Goal: Task Accomplishment & Management: Complete application form

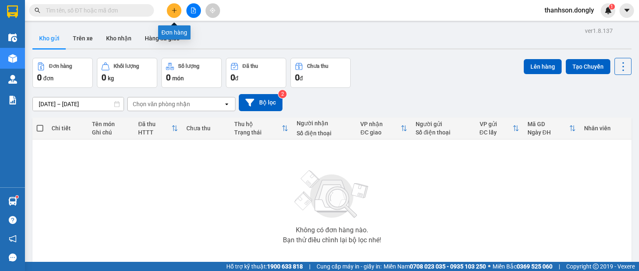
click at [172, 10] on icon "plus" at bounding box center [174, 10] width 6 height 6
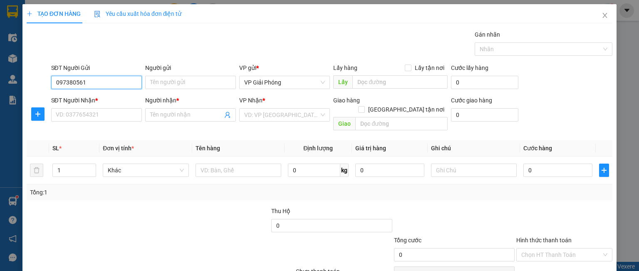
type input "0973805619"
drag, startPoint x: 92, startPoint y: 82, endPoint x: 38, endPoint y: 89, distance: 54.2
click at [38, 90] on div "SĐT Người Gửi 0973805619 Người gửi Tên người gửi VP gửi * VP Giải Phóng Lấy hàn…" at bounding box center [319, 77] width 587 height 29
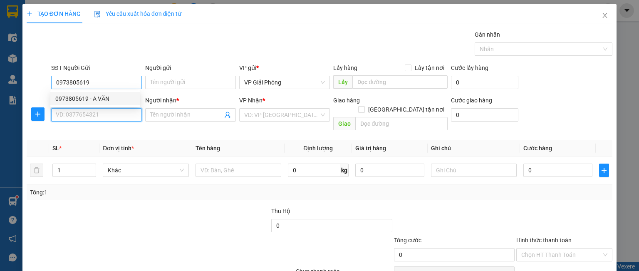
type input "0973805619"
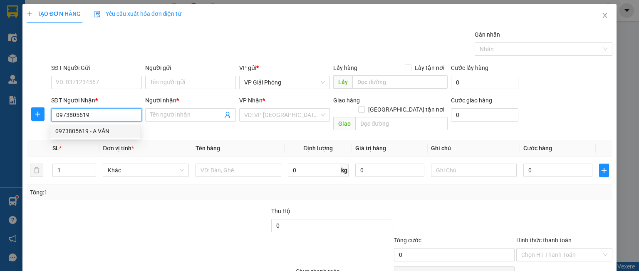
click at [94, 134] on div "0973805619 - A VĂN" at bounding box center [95, 130] width 80 height 9
type input "A VĂN"
checkbox input "true"
type input "VPNC"
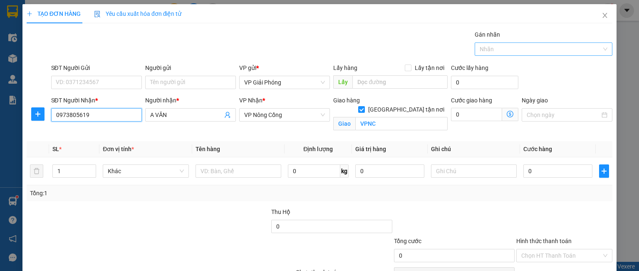
click at [493, 52] on div at bounding box center [539, 49] width 125 height 10
type input "0973805619"
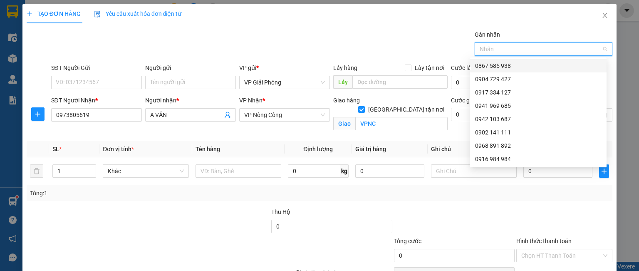
click at [481, 66] on div "0867 585 938" at bounding box center [538, 65] width 126 height 9
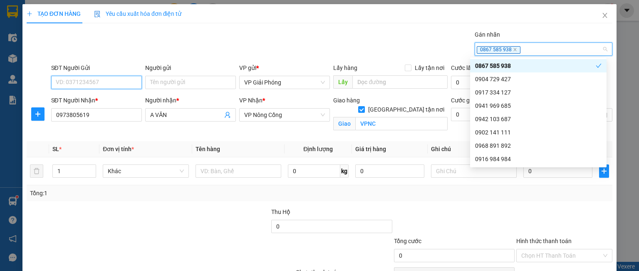
click at [90, 84] on input "SĐT Người Gửi" at bounding box center [96, 82] width 91 height 13
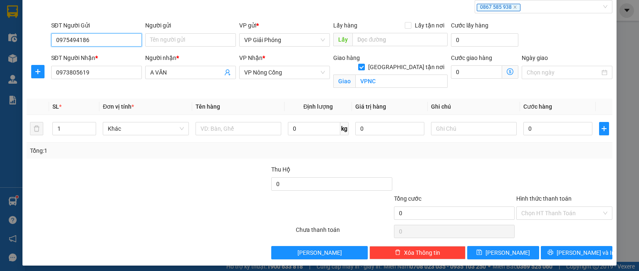
scroll to position [46, 0]
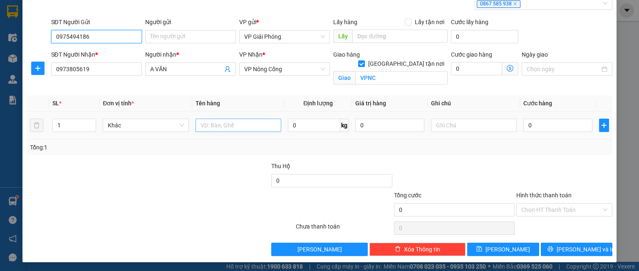
type input "0975494186"
click at [228, 126] on input "text" at bounding box center [239, 125] width 86 height 13
type input "t"
type input "TÚI ĐỎ"
click at [535, 128] on input "0" at bounding box center [557, 125] width 69 height 13
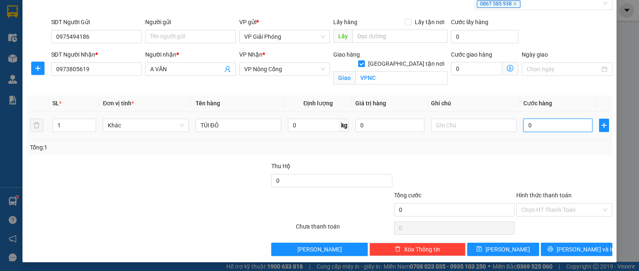
type input "3"
type input "30"
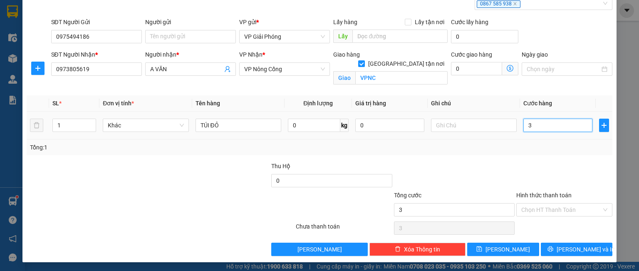
type input "30"
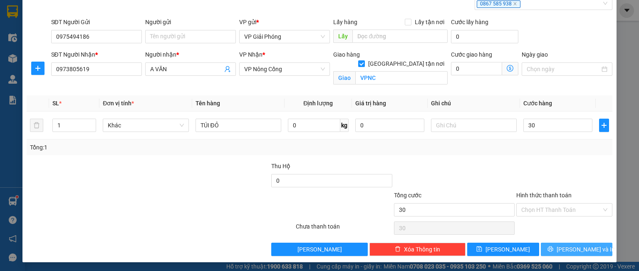
type input "30.000"
drag, startPoint x: 571, startPoint y: 244, endPoint x: 564, endPoint y: 244, distance: 6.7
click at [571, 245] on span "[PERSON_NAME] và In" at bounding box center [586, 249] width 58 height 9
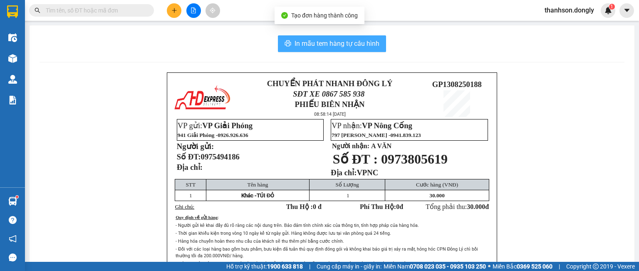
click at [324, 43] on span "In mẫu tem hàng tự cấu hình" at bounding box center [337, 43] width 85 height 10
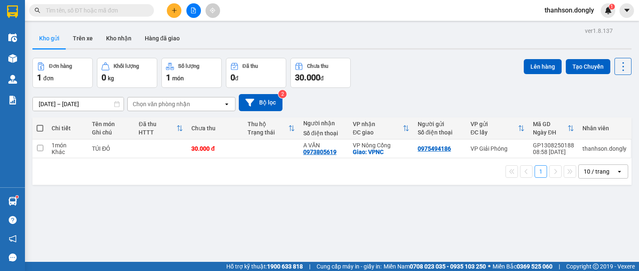
click at [171, 6] on button at bounding box center [174, 10] width 15 height 15
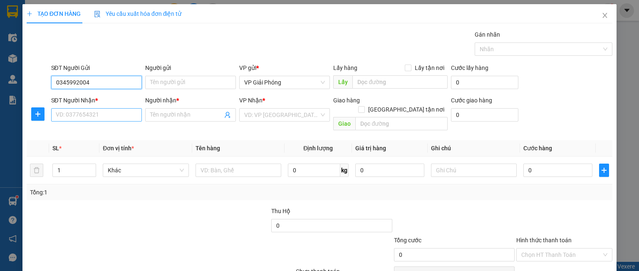
type input "0345992004"
click at [64, 114] on input "SĐT Người Nhận *" at bounding box center [96, 114] width 91 height 13
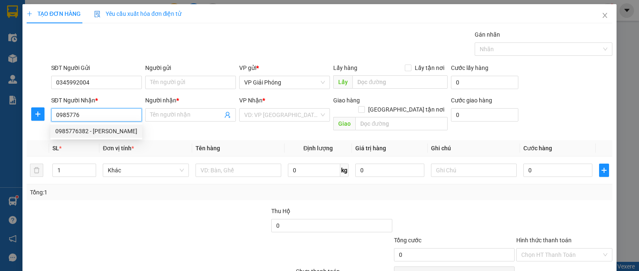
click at [69, 132] on div "0985776382 - [PERSON_NAME]" at bounding box center [96, 130] width 82 height 9
type input "0985776382"
type input "CƯỜNG"
checkbox input "true"
type input "TAM ĐIỆP"
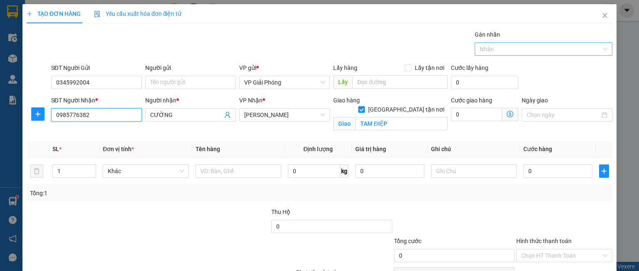
click at [509, 48] on div at bounding box center [539, 49] width 125 height 10
type input "0985776382"
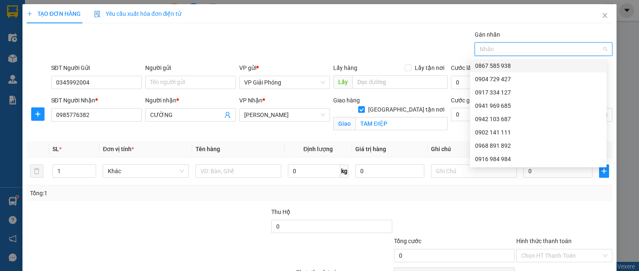
click at [493, 67] on div "0867 585 938" at bounding box center [538, 65] width 126 height 9
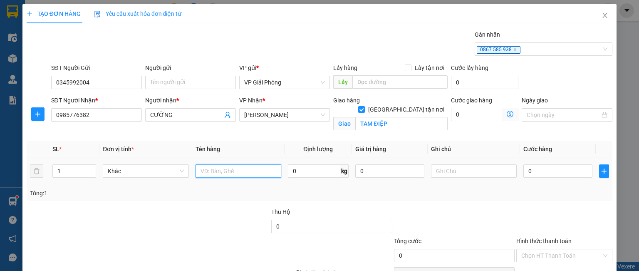
click at [216, 164] on input "text" at bounding box center [239, 170] width 86 height 13
type input "KIỆN"
click at [536, 172] on input "0" at bounding box center [557, 170] width 69 height 13
type input "5"
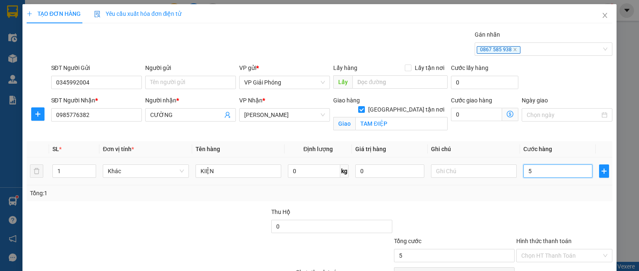
type input "5"
type input "50"
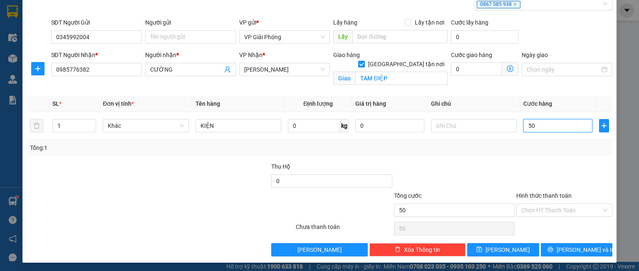
scroll to position [46, 0]
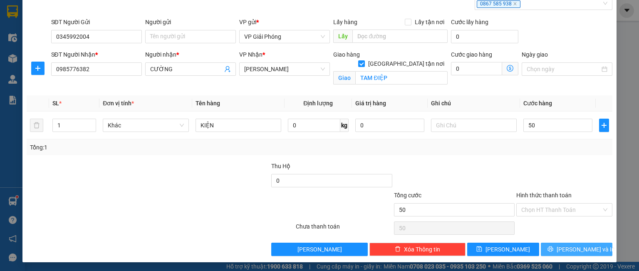
type input "50.000"
click at [555, 244] on button "[PERSON_NAME] và In" at bounding box center [577, 249] width 72 height 13
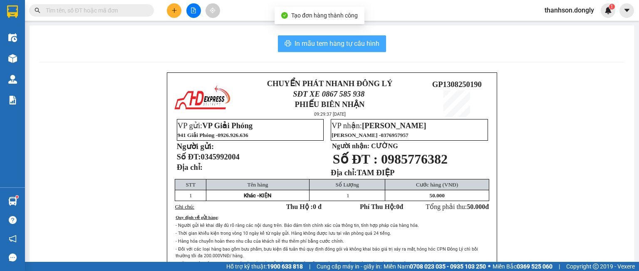
click at [354, 46] on span "In mẫu tem hàng tự cấu hình" at bounding box center [337, 43] width 85 height 10
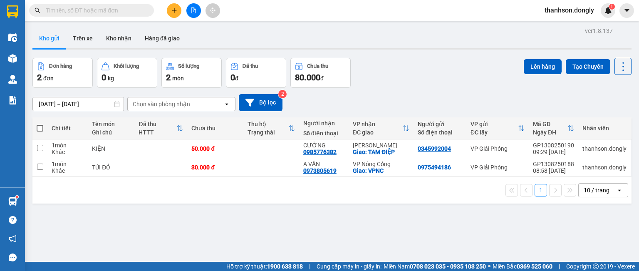
click at [468, 43] on div "Kho gửi Trên xe Kho nhận Hàng đã giao" at bounding box center [331, 39] width 599 height 22
click at [171, 13] on icon "plus" at bounding box center [174, 10] width 6 height 6
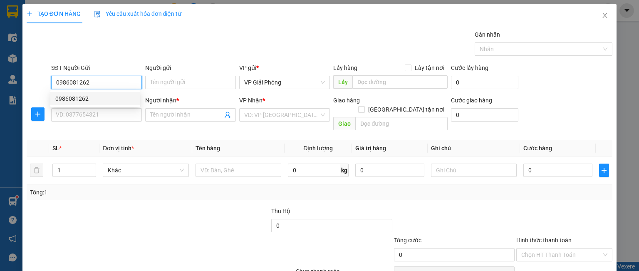
click at [83, 99] on div "0986081262" at bounding box center [95, 98] width 80 height 9
type input "0986081262"
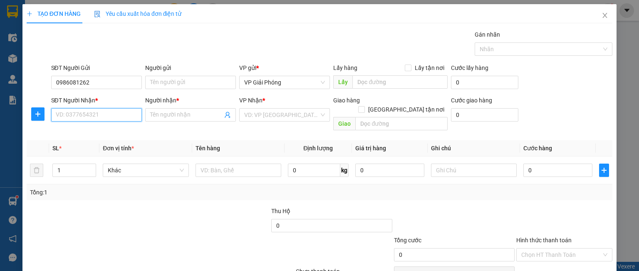
click at [80, 114] on input "SĐT Người Nhận *" at bounding box center [96, 114] width 91 height 13
click at [84, 131] on div "0355949990 - DUNG" at bounding box center [95, 130] width 80 height 9
type input "0355949990"
type input "DUNG"
checkbox input "true"
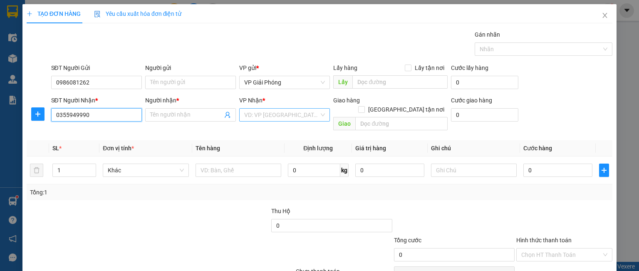
type input "[GEOGRAPHIC_DATA]"
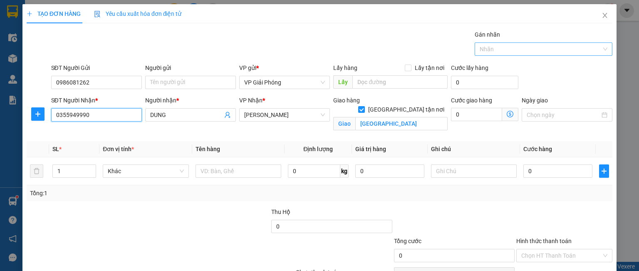
click at [486, 43] on div "Nhãn" at bounding box center [544, 48] width 138 height 13
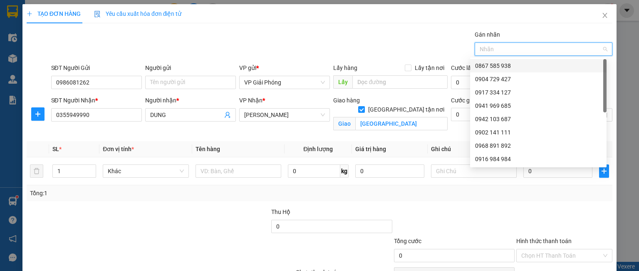
click at [491, 68] on div "0867 585 938" at bounding box center [538, 65] width 126 height 9
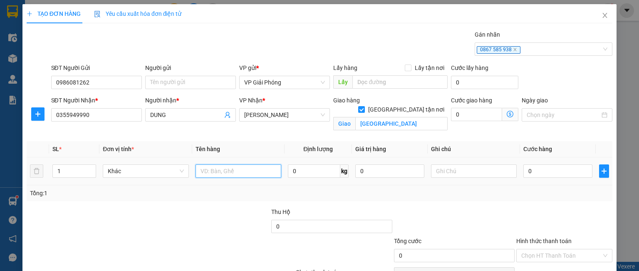
click at [208, 171] on input "text" at bounding box center [239, 170] width 86 height 13
type input "THÙNG"
click at [534, 168] on input "0" at bounding box center [557, 170] width 69 height 13
type input "5"
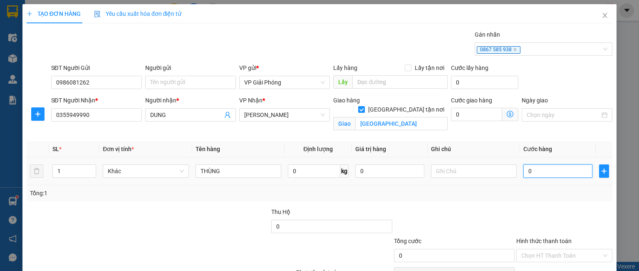
type input "5"
type input "50"
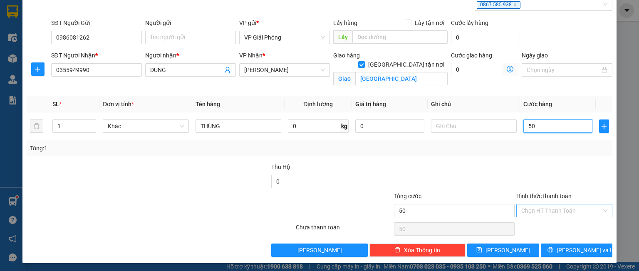
scroll to position [46, 0]
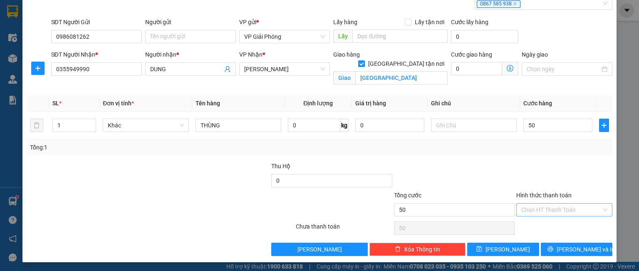
type input "50.000"
click at [543, 208] on input "Hình thức thanh toán" at bounding box center [561, 209] width 80 height 12
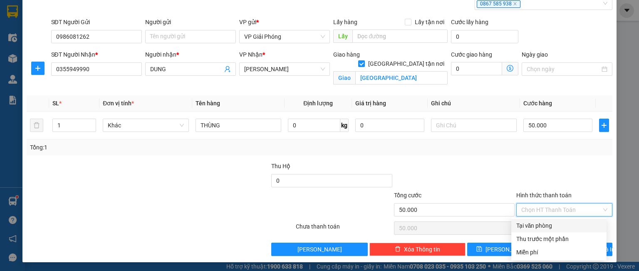
click at [542, 226] on div "Tại văn phòng" at bounding box center [558, 225] width 85 height 9
type input "0"
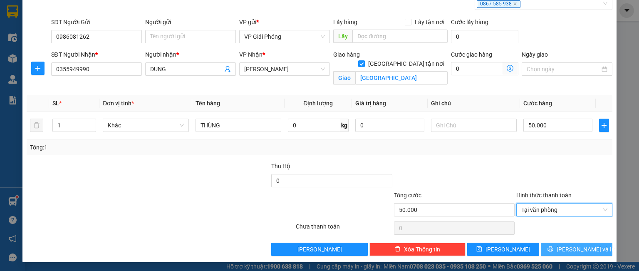
click at [553, 249] on icon "printer" at bounding box center [549, 248] width 5 height 5
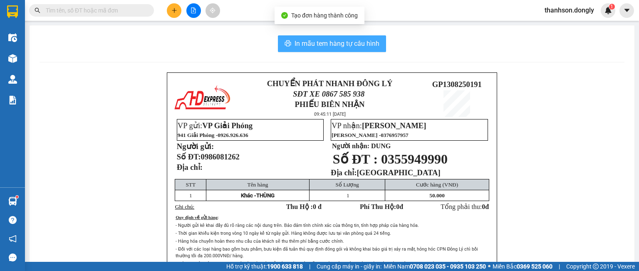
click at [301, 45] on span "In mẫu tem hàng tự cấu hình" at bounding box center [337, 43] width 85 height 10
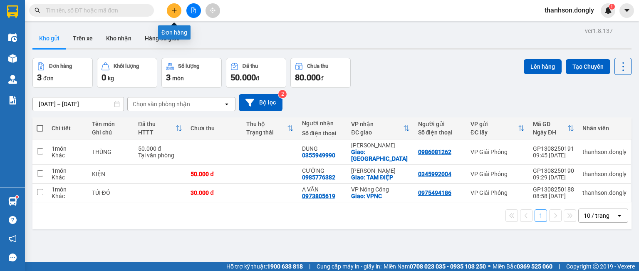
click at [173, 7] on icon "plus" at bounding box center [174, 10] width 6 height 6
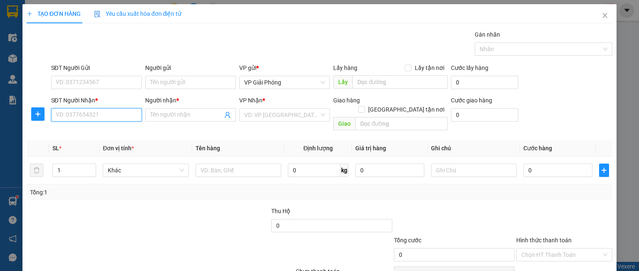
click at [79, 111] on input "SĐT Người Nhận *" at bounding box center [96, 114] width 91 height 13
type input "0974863536"
drag, startPoint x: 97, startPoint y: 134, endPoint x: 106, endPoint y: 133, distance: 10.1
click at [97, 134] on div "0974863536 - [PERSON_NAME]" at bounding box center [96, 130] width 82 height 9
type input "[PERSON_NAME]"
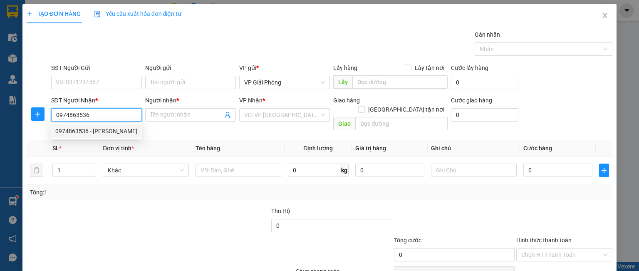
checkbox input "true"
type input "TPTH"
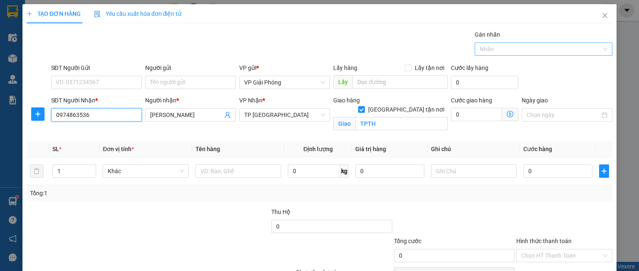
click at [487, 43] on div "Nhãn" at bounding box center [544, 48] width 138 height 13
type input "0974863536"
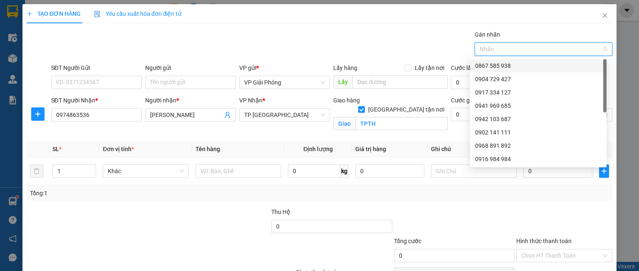
click at [496, 65] on div "0867 585 938" at bounding box center [538, 65] width 126 height 9
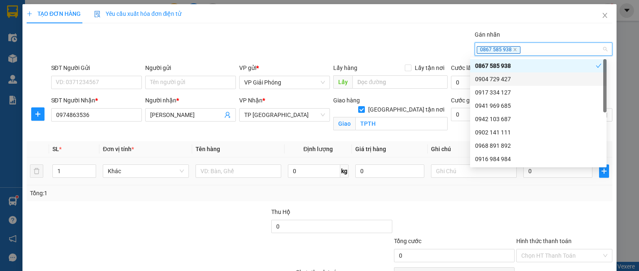
click at [36, 170] on tr "1 Khác 0 kg 0 0" at bounding box center [320, 171] width 586 height 28
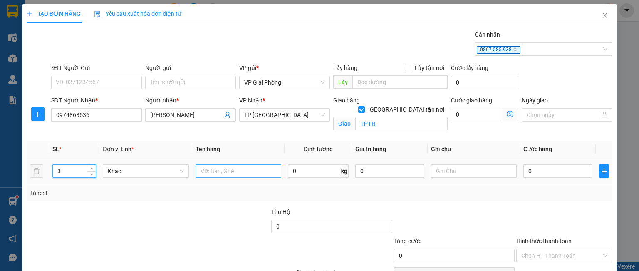
type input "3"
click at [216, 173] on input "text" at bounding box center [239, 170] width 86 height 13
type input "THÙNG"
click at [539, 171] on input "0" at bounding box center [557, 170] width 69 height 13
type input "9"
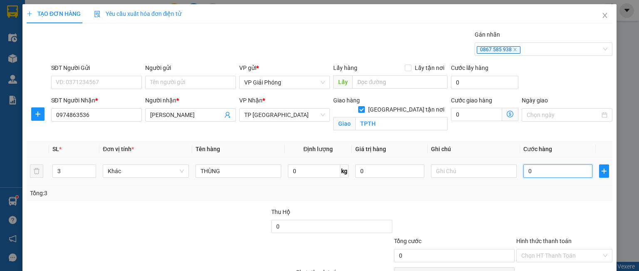
type input "9"
type input "90"
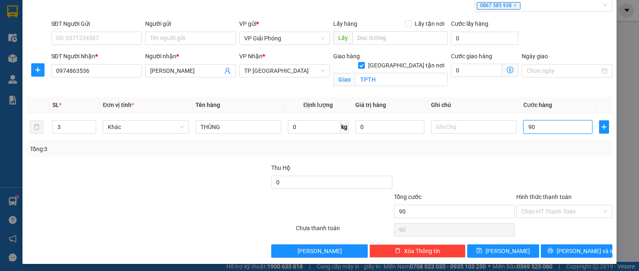
scroll to position [46, 0]
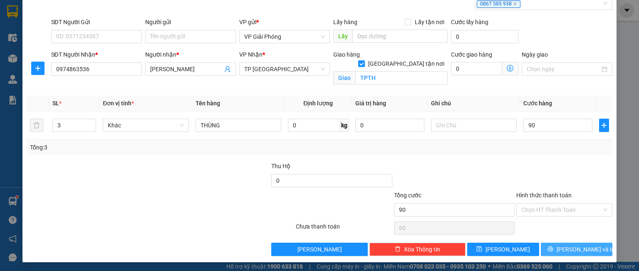
type input "90.000"
click at [553, 247] on icon "printer" at bounding box center [550, 249] width 6 height 6
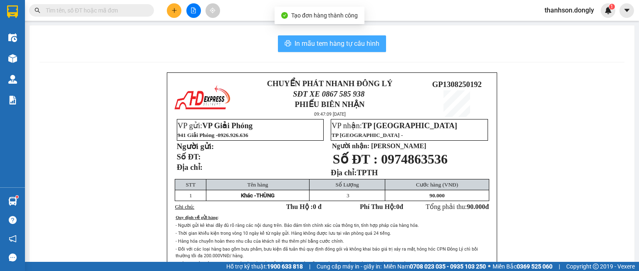
click at [334, 41] on span "In mẫu tem hàng tự cấu hình" at bounding box center [337, 43] width 85 height 10
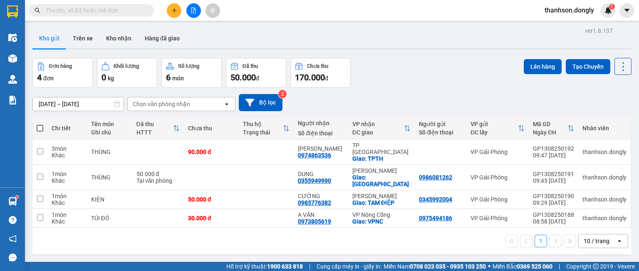
click at [584, 237] on div "10 / trang" at bounding box center [597, 241] width 26 height 8
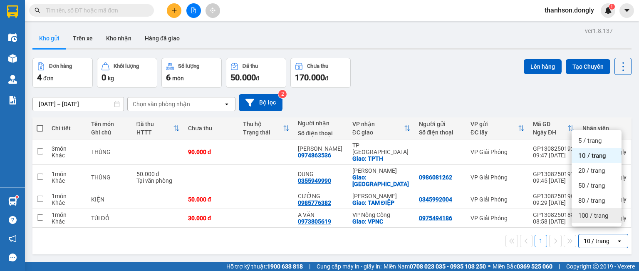
click at [591, 219] on span "100 / trang" at bounding box center [593, 215] width 30 height 8
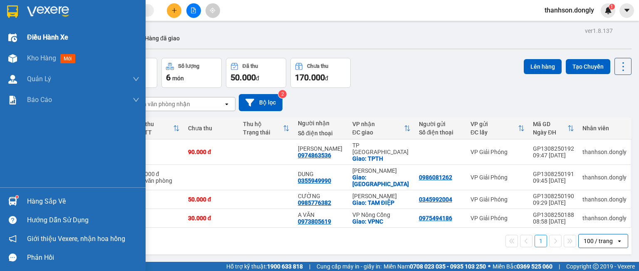
click at [15, 36] on img at bounding box center [12, 37] width 9 height 9
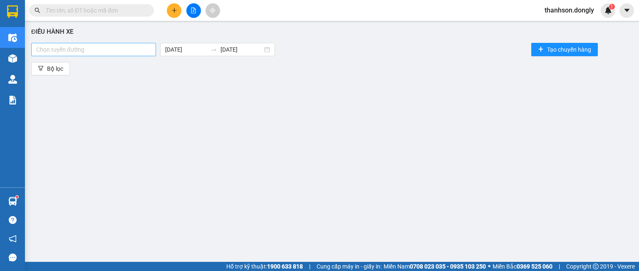
click at [138, 47] on div at bounding box center [93, 50] width 121 height 10
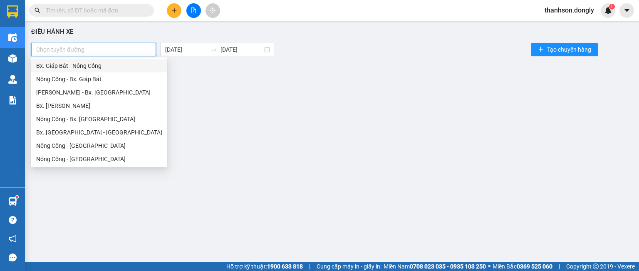
click at [102, 67] on div "Bx. Giáp Bát - Nông Cống" at bounding box center [99, 65] width 126 height 9
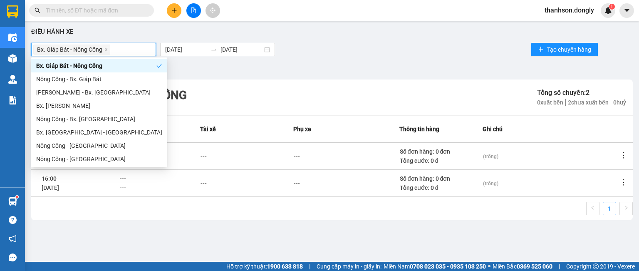
click at [332, 48] on div "Bx. Giáp Bát - Nông Cống [DATE] [DATE] Tạo chuyến hàng" at bounding box center [331, 49] width 601 height 17
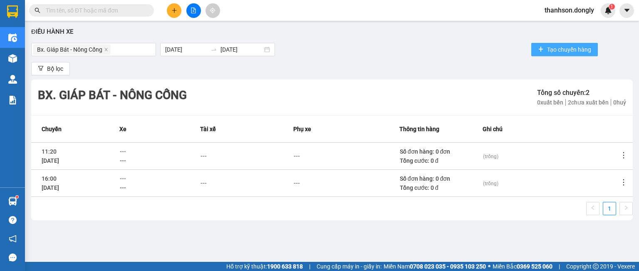
click at [552, 45] on span "Tạo chuyến hàng" at bounding box center [569, 49] width 44 height 9
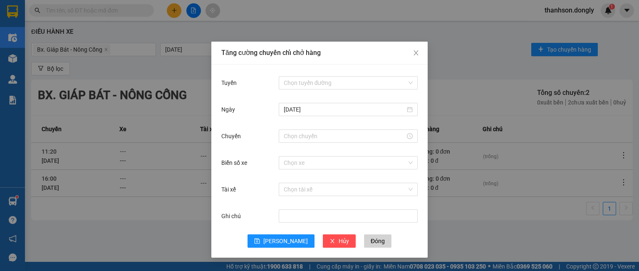
click at [297, 74] on div "Chọn tuyến đường" at bounding box center [348, 82] width 139 height 17
click at [297, 84] on input "Tuyến" at bounding box center [345, 83] width 123 height 12
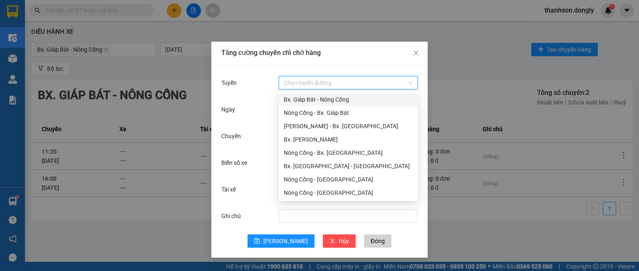
click at [299, 101] on div "Bx. Giáp Bát - Nông Cống" at bounding box center [348, 99] width 129 height 9
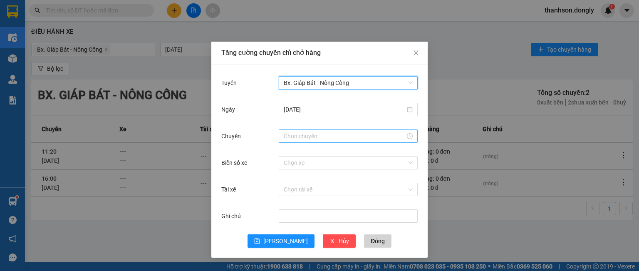
click at [303, 134] on input "Chuyến" at bounding box center [344, 135] width 121 height 9
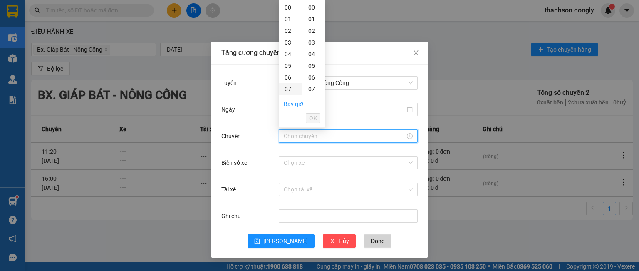
click at [289, 88] on div "07" at bounding box center [290, 89] width 23 height 12
type input "07:00"
click at [312, 119] on span "OK" at bounding box center [313, 118] width 8 height 9
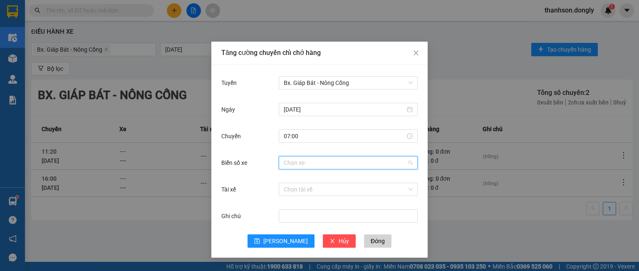
click at [307, 163] on input "Biển số xe" at bounding box center [345, 162] width 123 height 12
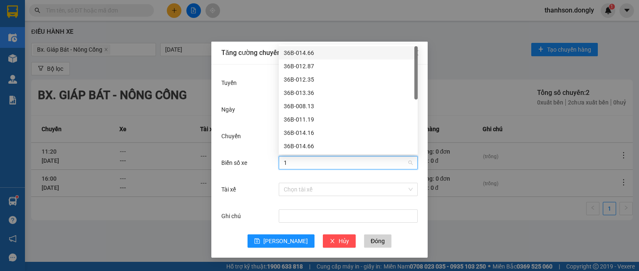
type input "14"
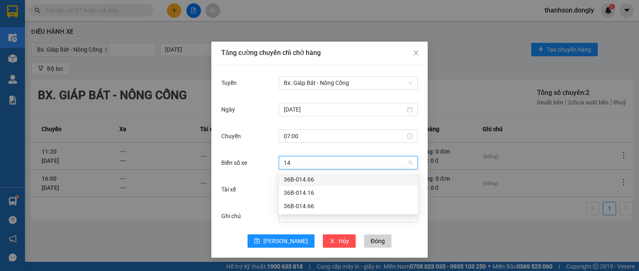
click at [307, 178] on div "36B-014.66" at bounding box center [348, 179] width 129 height 9
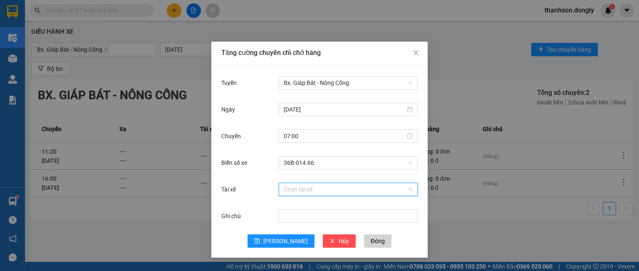
click at [304, 185] on input "Tài xế" at bounding box center [345, 189] width 123 height 12
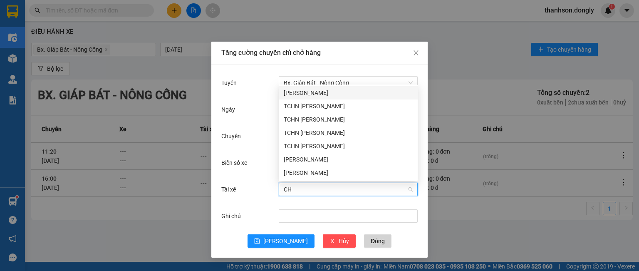
type input "CHU"
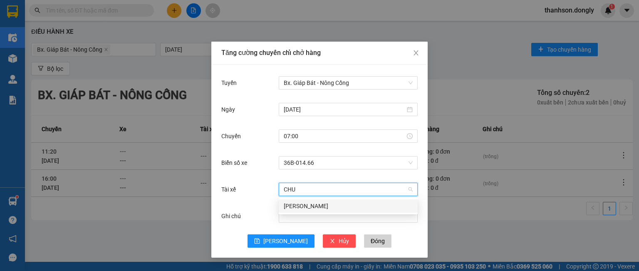
click at [326, 208] on div "[PERSON_NAME]" at bounding box center [348, 205] width 129 height 9
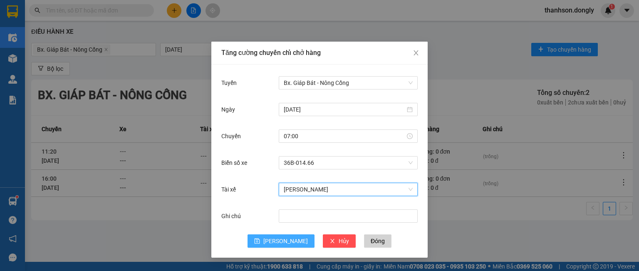
click at [260, 240] on icon "save" at bounding box center [257, 241] width 6 height 6
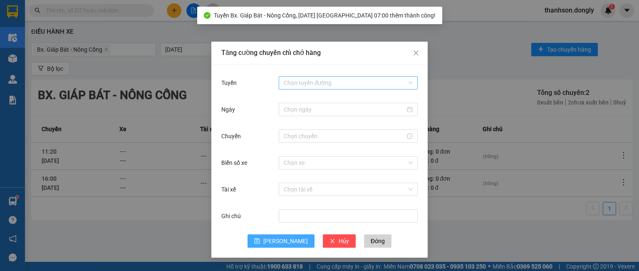
click at [292, 84] on input "Tuyến" at bounding box center [345, 83] width 123 height 12
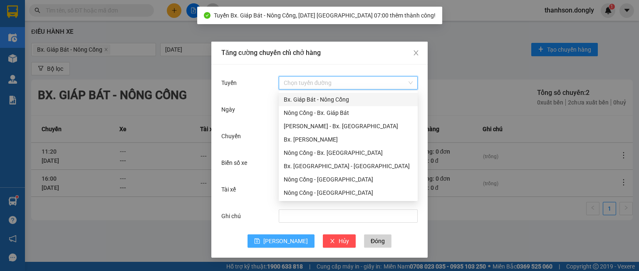
click at [295, 97] on div "Bx. Giáp Bát - Nông Cống" at bounding box center [348, 99] width 129 height 9
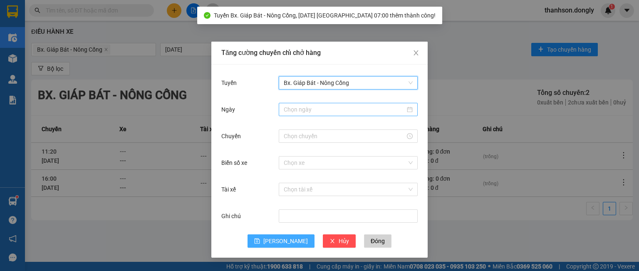
click at [295, 110] on input "Ngày" at bounding box center [344, 109] width 121 height 9
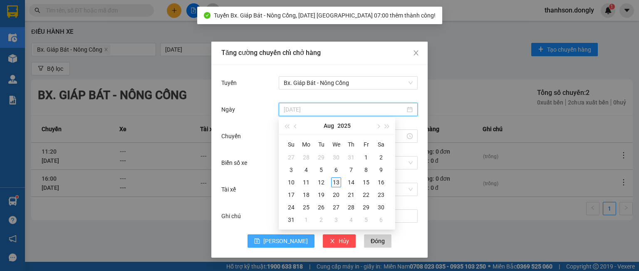
type input "[DATE]"
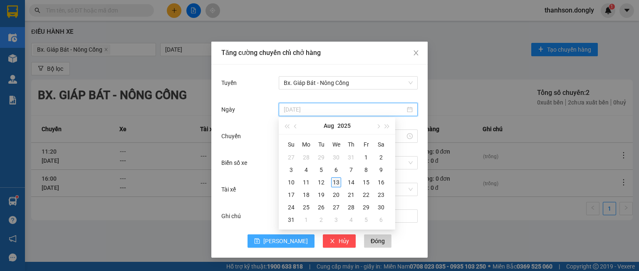
click at [335, 184] on div "13" at bounding box center [336, 182] width 10 height 10
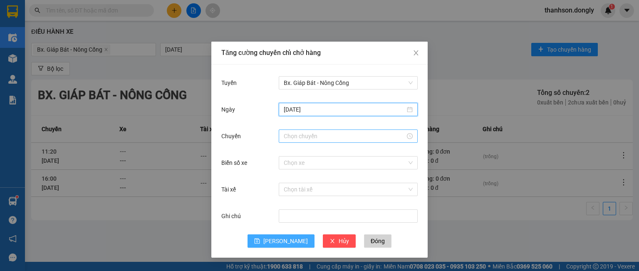
click at [307, 136] on input "Chuyến" at bounding box center [344, 135] width 121 height 9
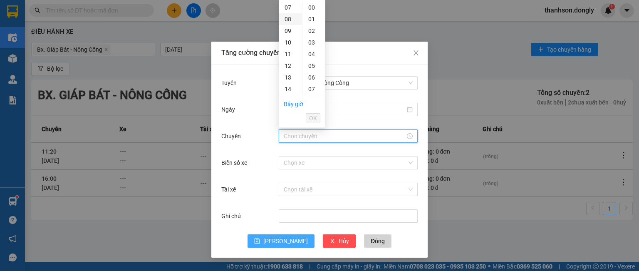
click at [286, 20] on div "08" at bounding box center [290, 19] width 23 height 12
type input "08:00"
click at [310, 118] on span "OK" at bounding box center [313, 118] width 8 height 9
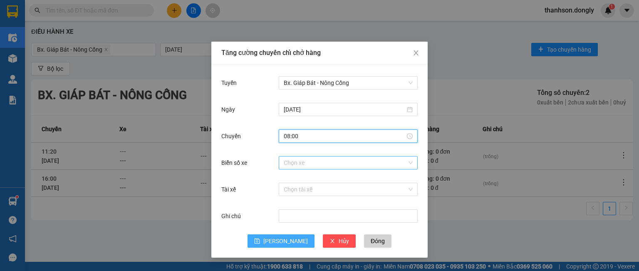
click at [300, 159] on input "Biển số xe" at bounding box center [345, 162] width 123 height 12
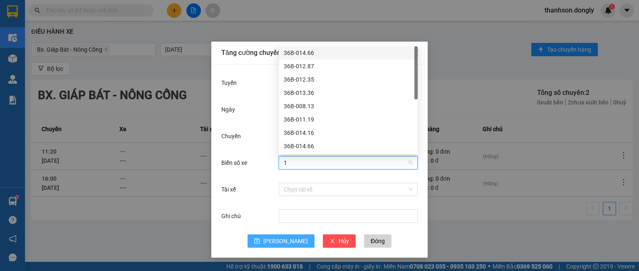
type input "12"
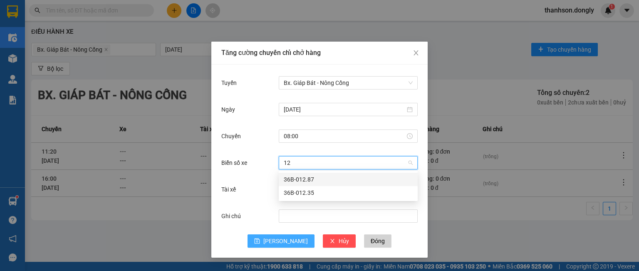
click at [301, 177] on div "36B-012.87" at bounding box center [348, 179] width 129 height 9
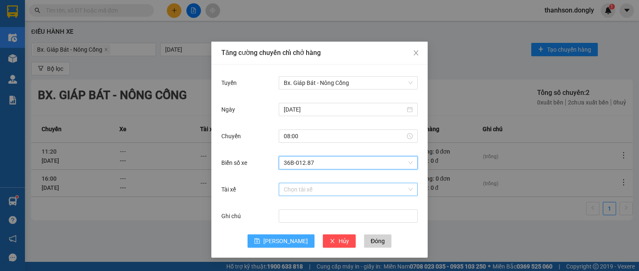
click at [295, 190] on input "Tài xế" at bounding box center [345, 189] width 123 height 12
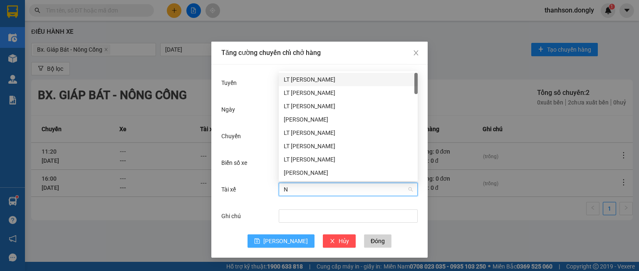
type input "NU"
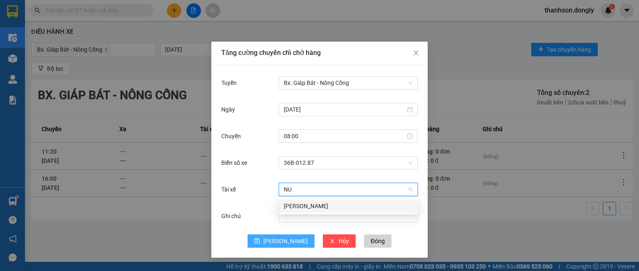
click at [297, 204] on div "[PERSON_NAME]" at bounding box center [348, 205] width 129 height 9
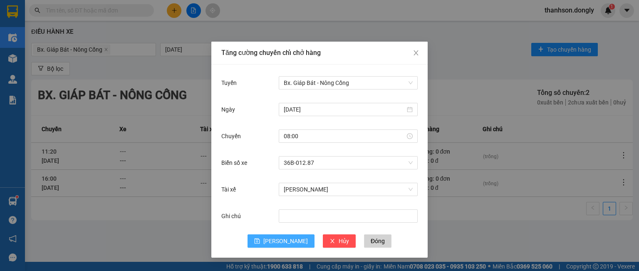
click at [278, 240] on button "[PERSON_NAME]" at bounding box center [281, 240] width 67 height 13
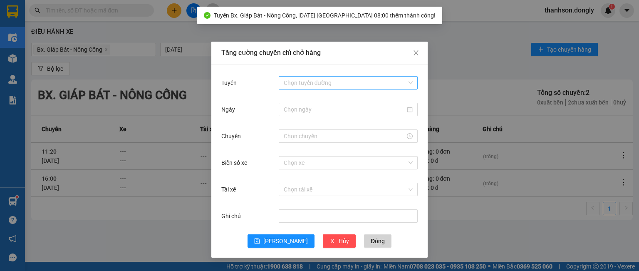
click at [301, 84] on input "Tuyến" at bounding box center [345, 83] width 123 height 12
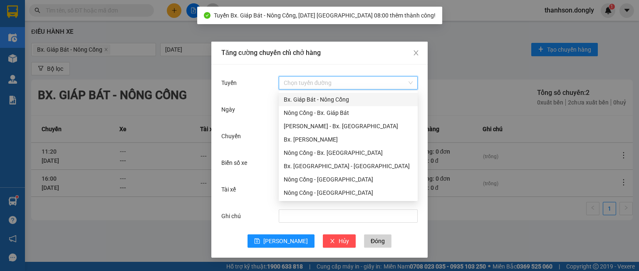
click at [304, 99] on div "Bx. Giáp Bát - Nông Cống" at bounding box center [348, 99] width 129 height 9
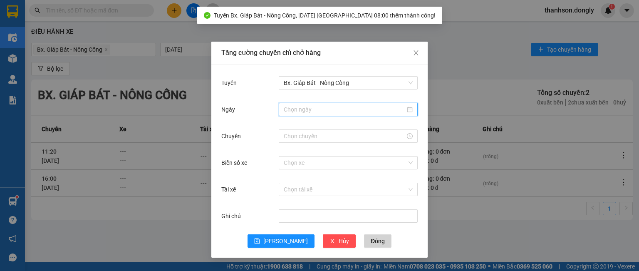
click at [308, 112] on input "Ngày" at bounding box center [344, 109] width 121 height 9
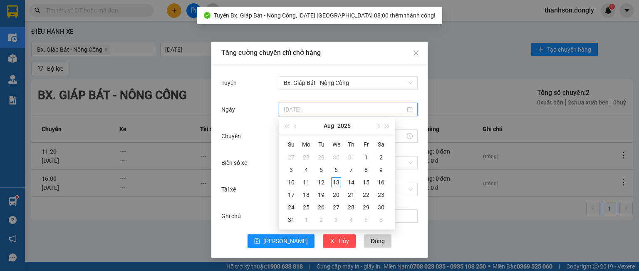
type input "[DATE]"
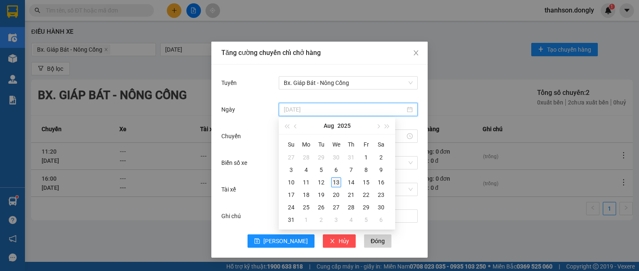
click at [334, 178] on div "13" at bounding box center [336, 182] width 10 height 10
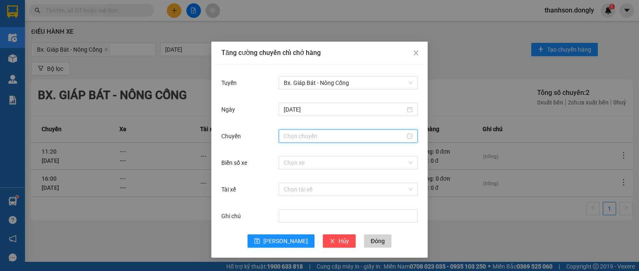
click at [306, 138] on input "Chuyến" at bounding box center [344, 135] width 121 height 9
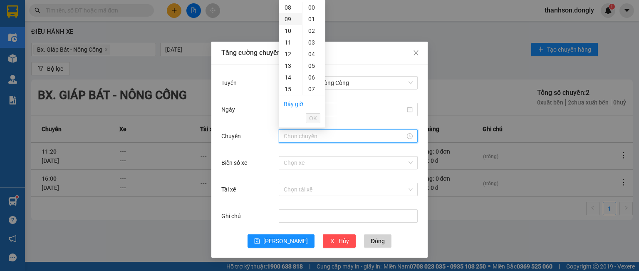
click at [287, 18] on div "09" at bounding box center [290, 19] width 23 height 12
type input "09:00"
click at [312, 120] on span "OK" at bounding box center [313, 118] width 8 height 9
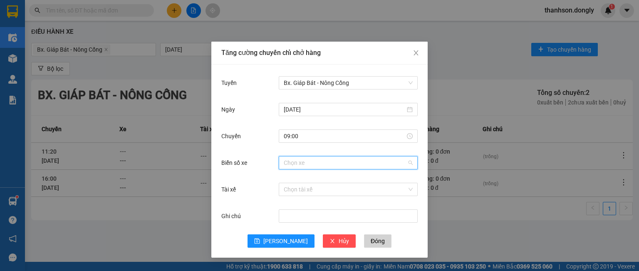
click at [301, 159] on input "Biển số xe" at bounding box center [345, 162] width 123 height 12
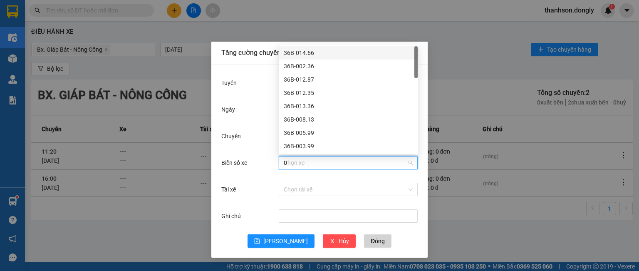
type input "00"
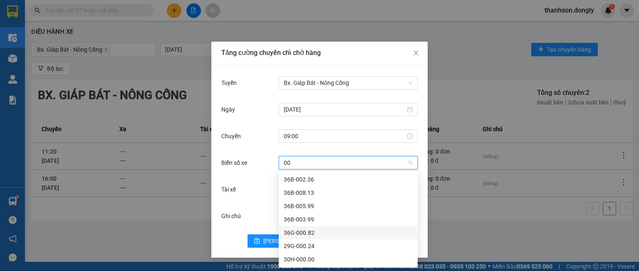
click at [295, 232] on div "36G-000.82" at bounding box center [348, 232] width 129 height 9
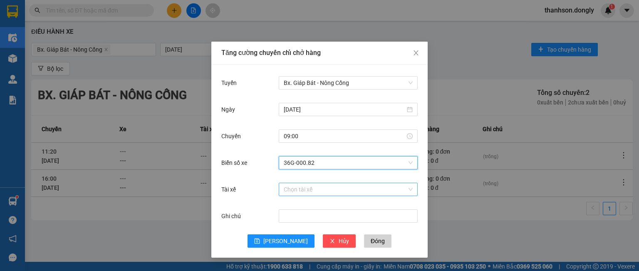
click at [297, 189] on input "Tài xế" at bounding box center [345, 189] width 123 height 12
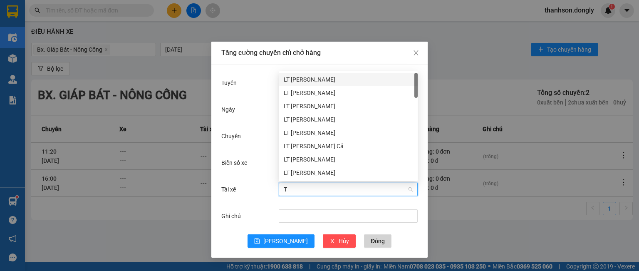
type input "TU"
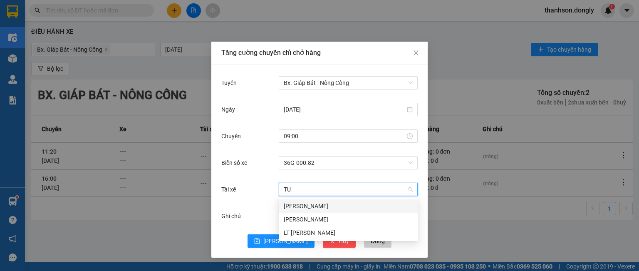
click at [295, 204] on div "[PERSON_NAME]" at bounding box center [348, 205] width 129 height 9
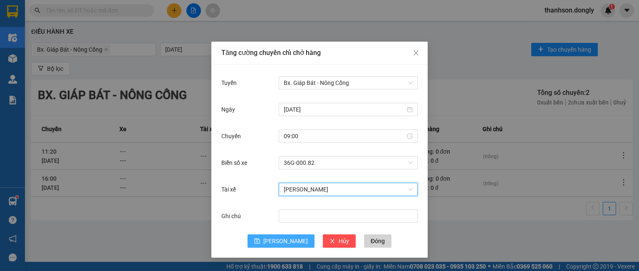
click at [280, 241] on button "[PERSON_NAME]" at bounding box center [281, 240] width 67 height 13
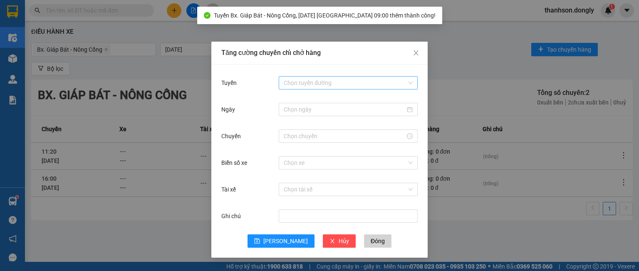
click at [297, 80] on input "Tuyến" at bounding box center [345, 83] width 123 height 12
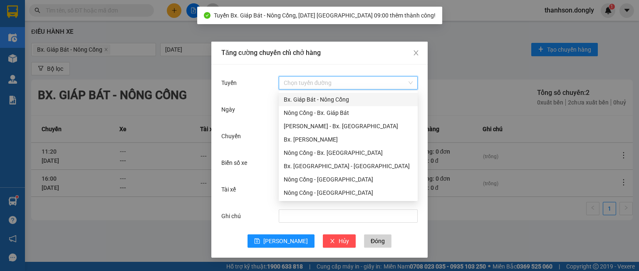
click at [301, 99] on div "Bx. Giáp Bát - Nông Cống" at bounding box center [348, 99] width 129 height 9
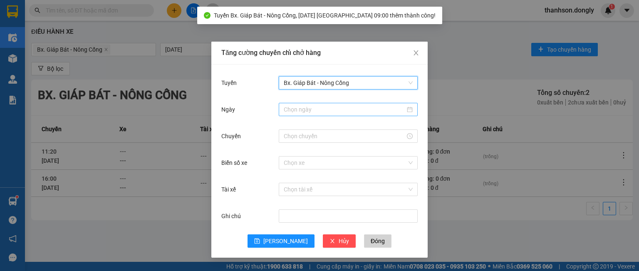
click at [297, 111] on input "Ngày" at bounding box center [344, 109] width 121 height 9
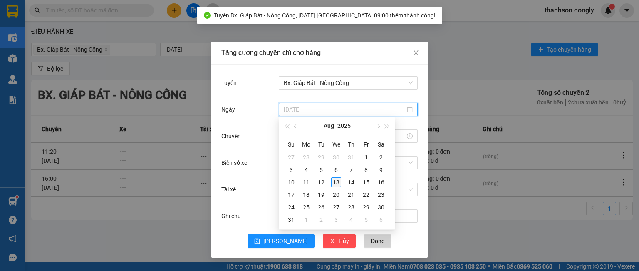
type input "[DATE]"
click at [336, 179] on div "13" at bounding box center [336, 182] width 10 height 10
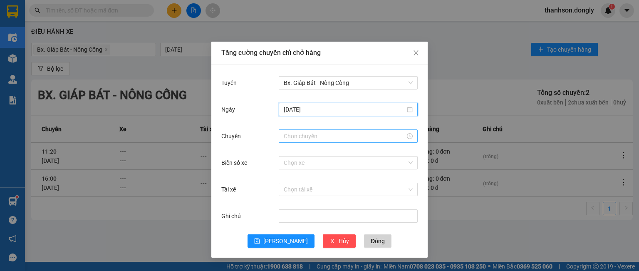
click at [308, 137] on input "Chuyến" at bounding box center [344, 135] width 121 height 9
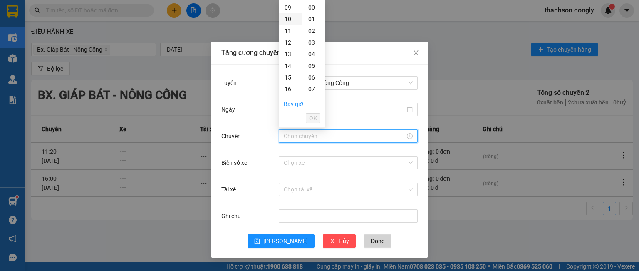
click at [286, 19] on div "10" at bounding box center [290, 19] width 23 height 12
type input "10:00"
click at [314, 119] on span "OK" at bounding box center [313, 118] width 8 height 9
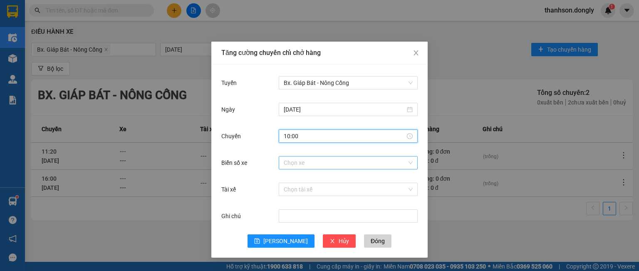
click at [303, 164] on input "Biển số xe" at bounding box center [345, 162] width 123 height 12
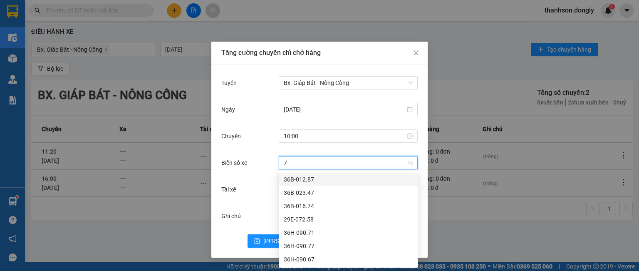
type input "71"
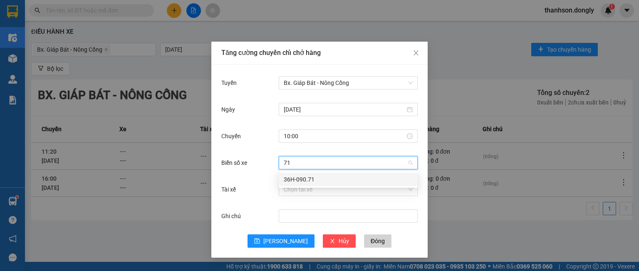
click at [297, 180] on div "36H-090.71" at bounding box center [348, 179] width 129 height 9
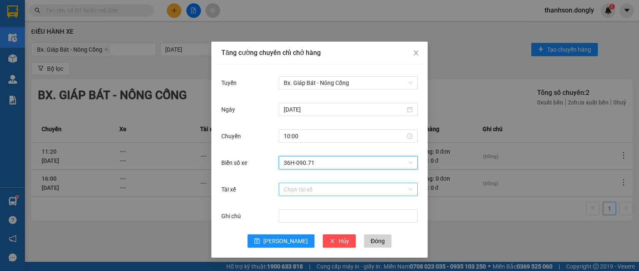
click at [300, 186] on input "Tài xế" at bounding box center [345, 189] width 123 height 12
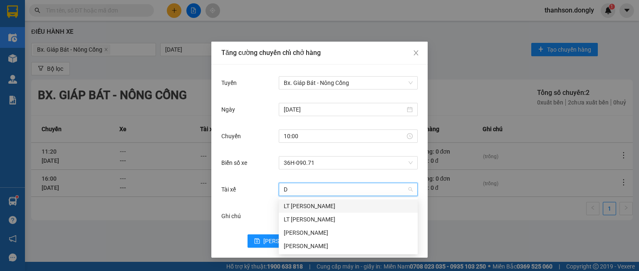
type input "DU"
click at [299, 243] on div "[PERSON_NAME]" at bounding box center [348, 245] width 129 height 9
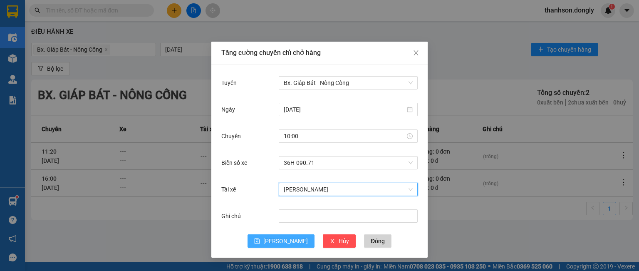
click at [281, 239] on span "[PERSON_NAME]" at bounding box center [285, 240] width 45 height 9
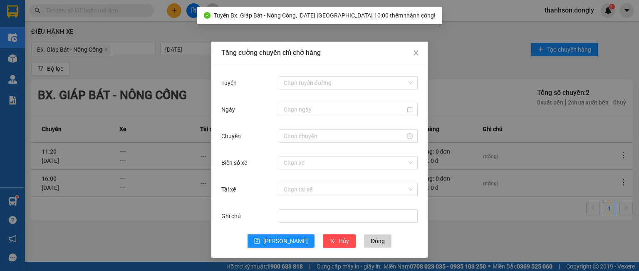
click at [303, 89] on div "Chọn tuyến đường" at bounding box center [348, 82] width 139 height 17
click at [304, 78] on input "Tuyến" at bounding box center [345, 83] width 123 height 12
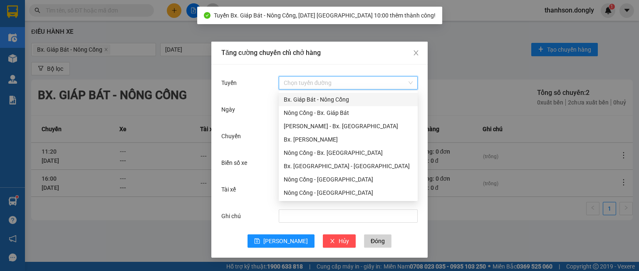
click at [305, 103] on div "Bx. Giáp Bát - Nông Cống" at bounding box center [348, 99] width 129 height 9
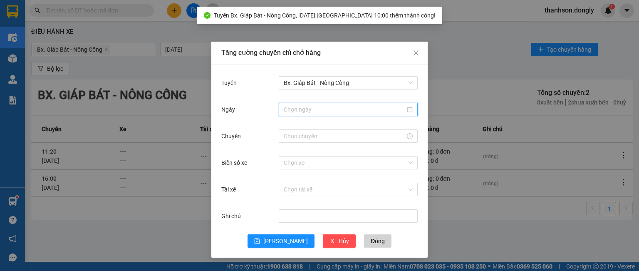
click at [304, 108] on input "Ngày" at bounding box center [344, 109] width 121 height 9
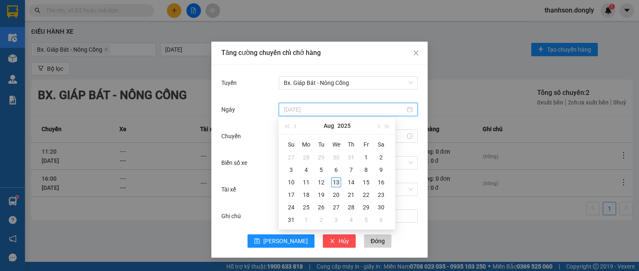
type input "[DATE]"
click at [334, 183] on div "13" at bounding box center [336, 182] width 10 height 10
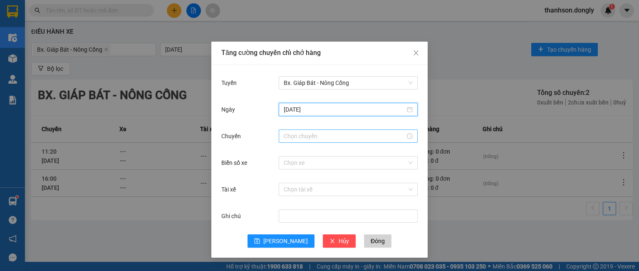
click at [303, 138] on input "Chuyến" at bounding box center [344, 135] width 121 height 9
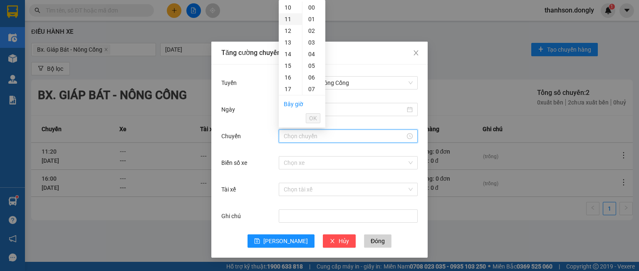
click at [289, 17] on div "11" at bounding box center [290, 19] width 23 height 12
type input "11:00"
click at [310, 116] on span "OK" at bounding box center [313, 118] width 8 height 9
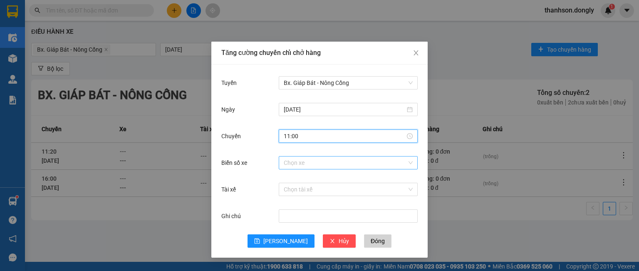
click at [299, 160] on input "Biển số xe" at bounding box center [345, 162] width 123 height 12
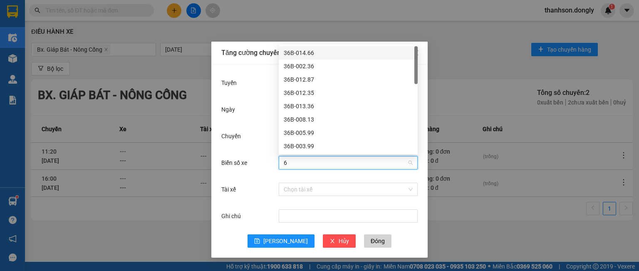
type input "63"
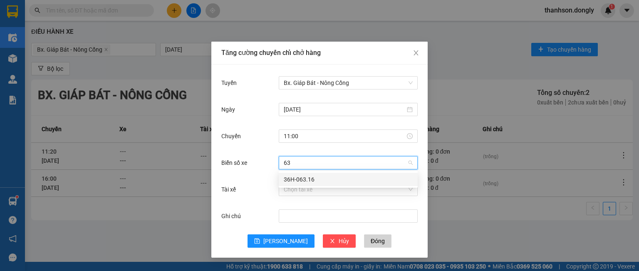
click at [299, 178] on div "36H-063.16" at bounding box center [348, 179] width 129 height 9
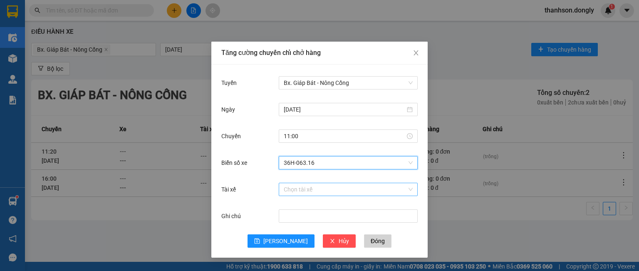
click at [296, 190] on input "Tài xế" at bounding box center [345, 189] width 123 height 12
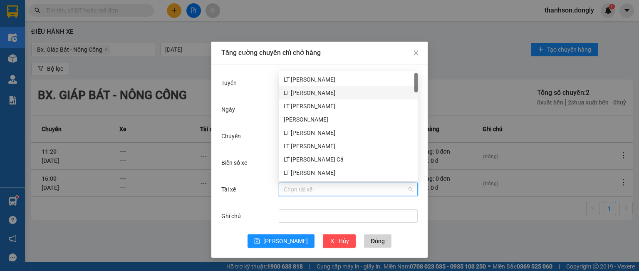
click at [314, 92] on div "LT [PERSON_NAME]" at bounding box center [348, 92] width 129 height 9
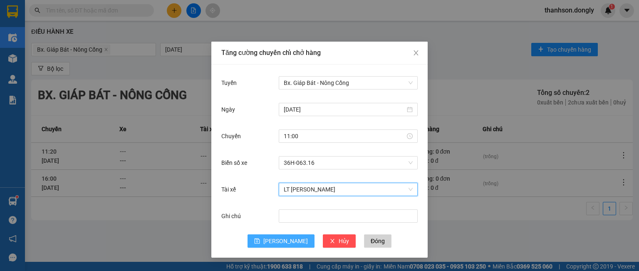
click at [290, 238] on button "[PERSON_NAME]" at bounding box center [281, 240] width 67 height 13
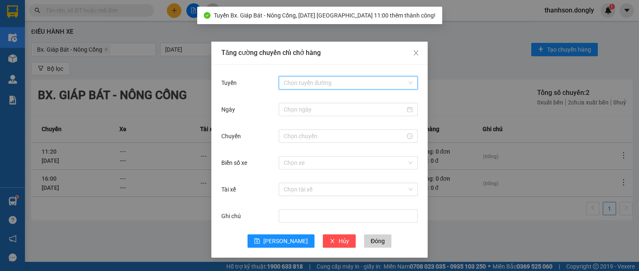
click at [295, 82] on input "Tuyến" at bounding box center [345, 83] width 123 height 12
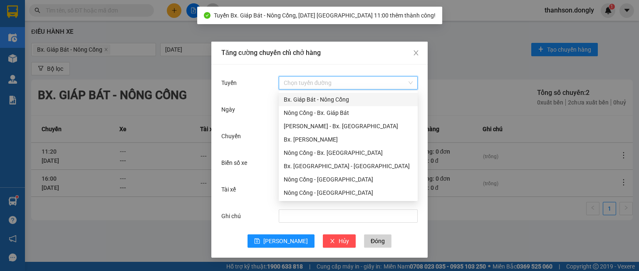
click at [296, 99] on div "Bx. Giáp Bát - Nông Cống" at bounding box center [348, 99] width 129 height 9
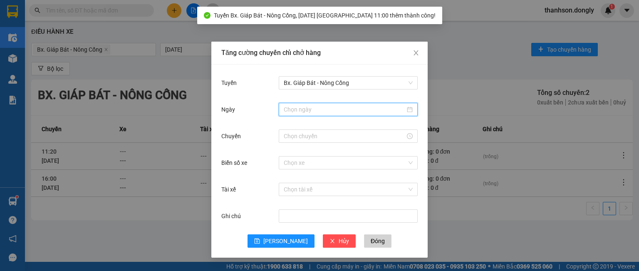
click at [295, 107] on input "Ngày" at bounding box center [344, 109] width 121 height 9
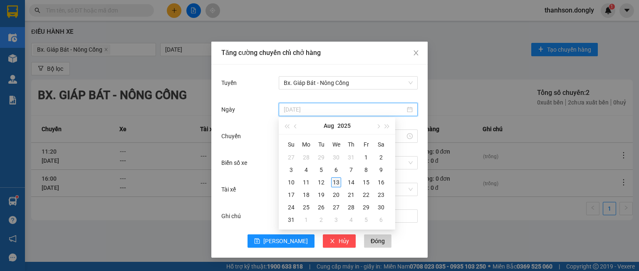
type input "[DATE]"
click at [332, 180] on div "13" at bounding box center [336, 182] width 10 height 10
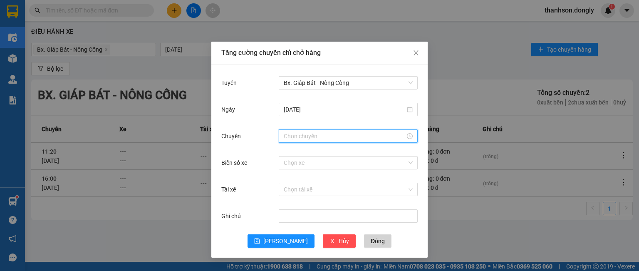
click at [295, 138] on input "Chuyến" at bounding box center [344, 135] width 121 height 9
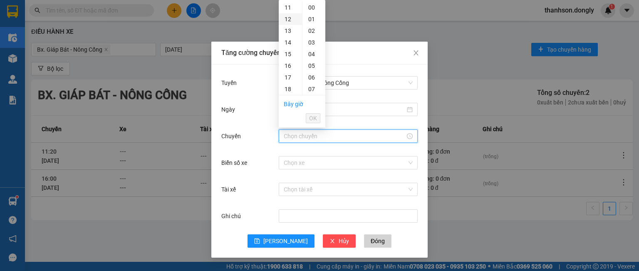
click at [287, 22] on div "12" at bounding box center [290, 19] width 23 height 12
type input "12:00"
click at [311, 116] on span "OK" at bounding box center [313, 118] width 8 height 9
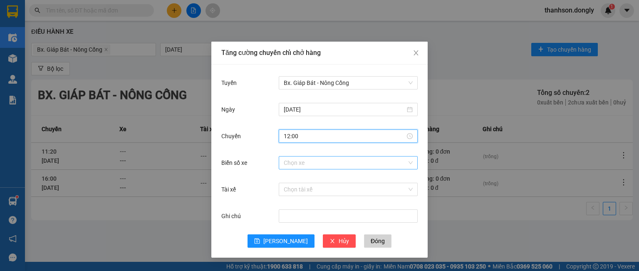
click at [297, 161] on input "Biển số xe" at bounding box center [345, 162] width 123 height 12
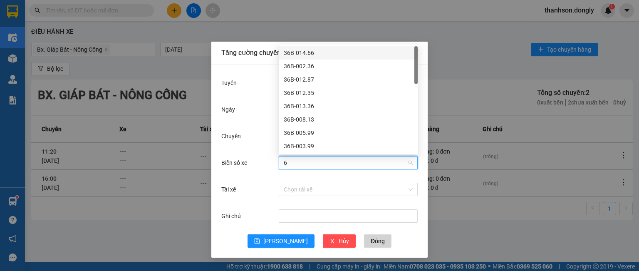
type input "67"
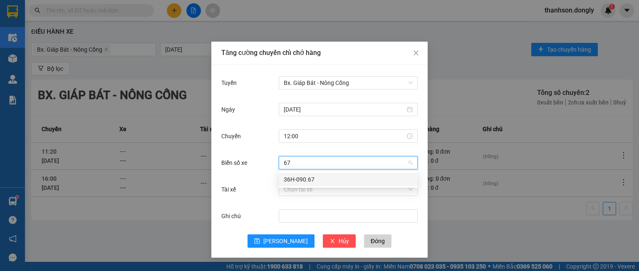
click at [296, 181] on div "36H-090.67" at bounding box center [348, 179] width 129 height 9
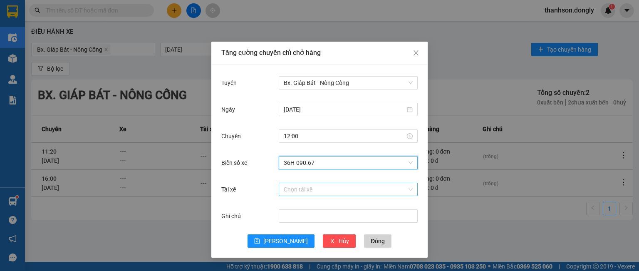
click at [291, 189] on input "Tài xế" at bounding box center [345, 189] width 123 height 12
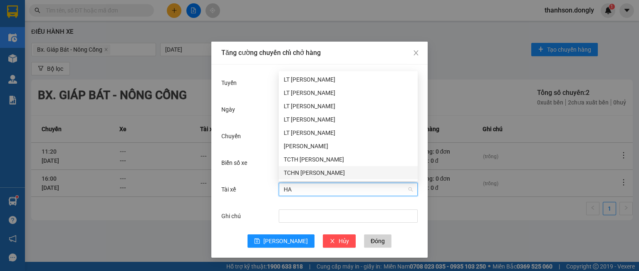
type input "HAN"
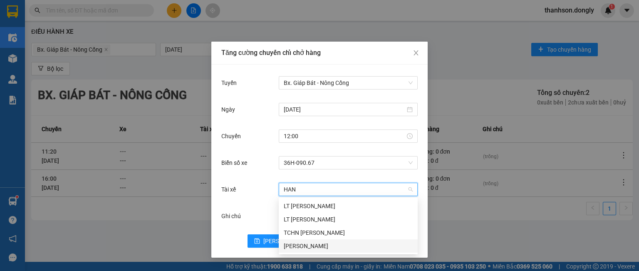
click at [355, 248] on div "[PERSON_NAME]" at bounding box center [348, 245] width 129 height 9
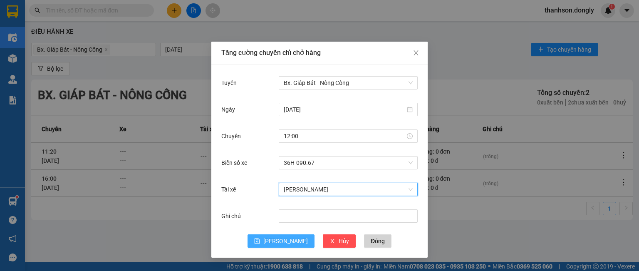
click at [284, 241] on span "[PERSON_NAME]" at bounding box center [285, 240] width 45 height 9
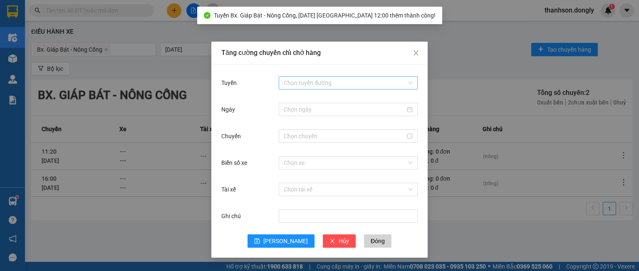
click at [299, 82] on input "Tuyến" at bounding box center [345, 83] width 123 height 12
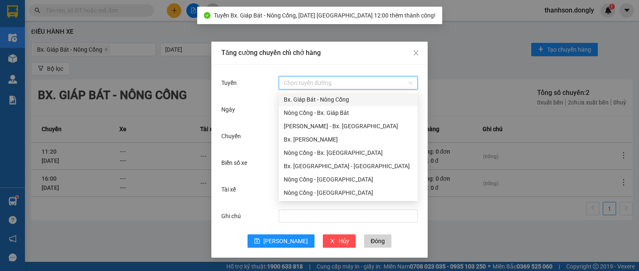
click at [302, 100] on div "Bx. Giáp Bát - Nông Cống" at bounding box center [348, 99] width 129 height 9
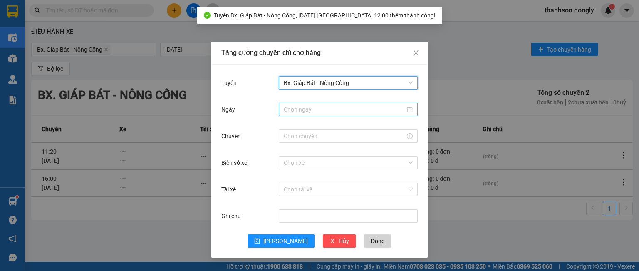
click at [303, 111] on input "Ngày" at bounding box center [344, 109] width 121 height 9
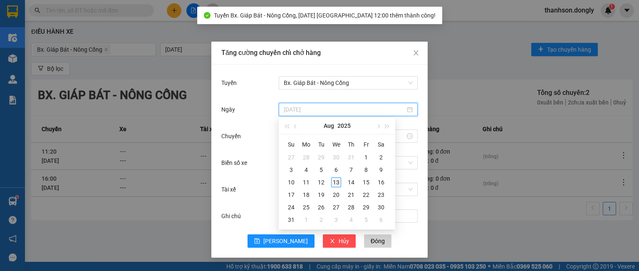
type input "[DATE]"
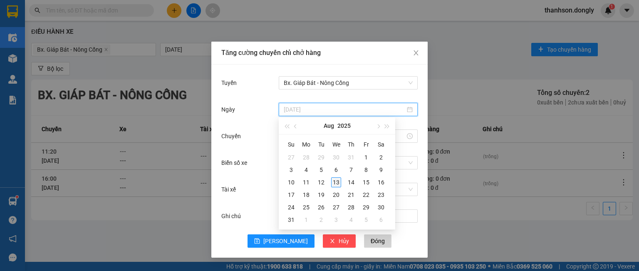
click at [334, 179] on div "13" at bounding box center [336, 182] width 10 height 10
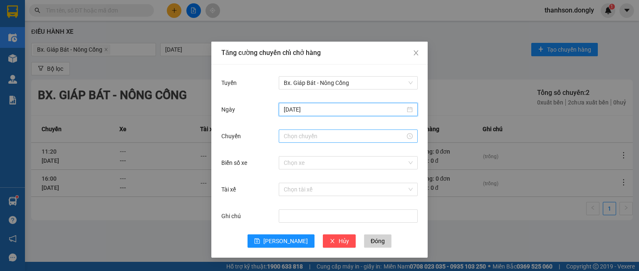
click at [299, 140] on input "Chuyến" at bounding box center [344, 135] width 121 height 9
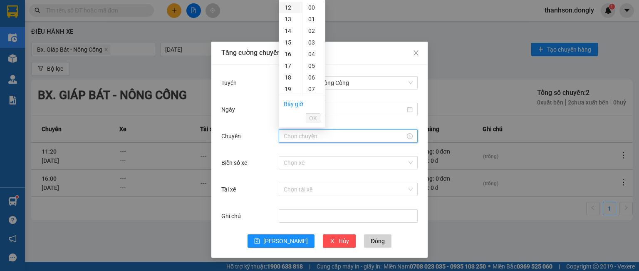
click at [288, 6] on div "12" at bounding box center [290, 8] width 23 height 12
drag, startPoint x: 309, startPoint y: 64, endPoint x: 310, endPoint y: 72, distance: 7.5
click at [309, 64] on div "05" at bounding box center [313, 66] width 23 height 12
type input "12:05"
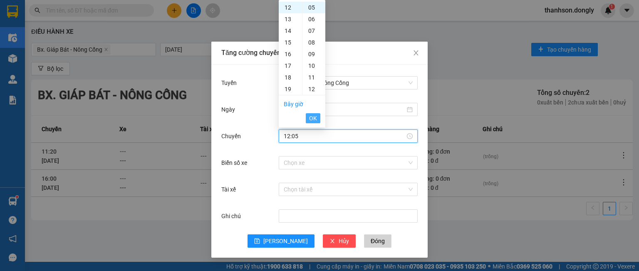
click at [312, 116] on span "OK" at bounding box center [313, 118] width 8 height 9
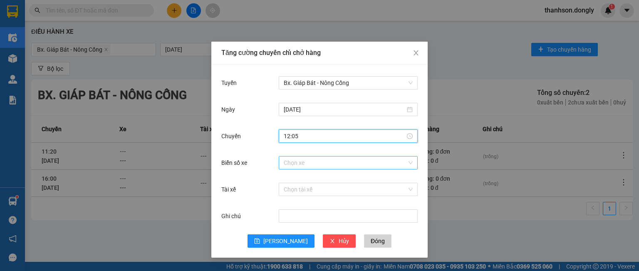
click at [309, 161] on input "Biển số xe" at bounding box center [345, 162] width 123 height 12
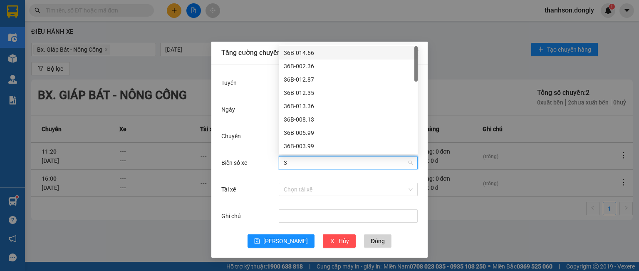
type input "38"
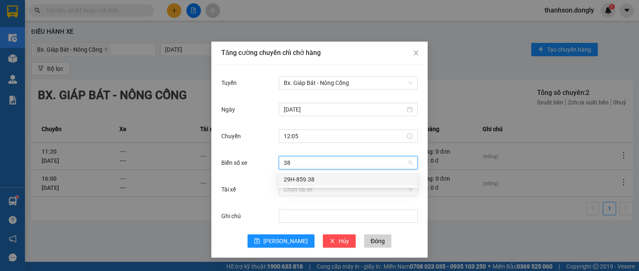
click at [307, 179] on div "29H-859.38" at bounding box center [348, 179] width 129 height 9
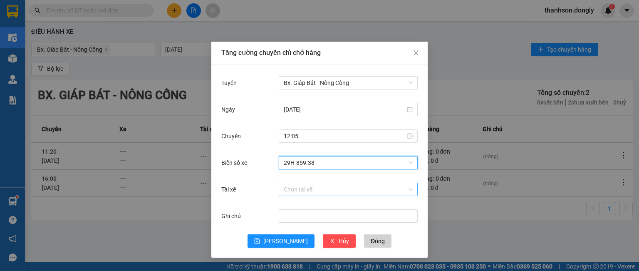
click at [301, 188] on input "Tài xế" at bounding box center [345, 189] width 123 height 12
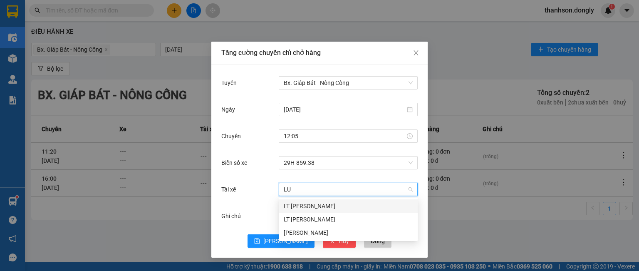
type input "LUO"
click at [300, 231] on div "[PERSON_NAME]" at bounding box center [348, 232] width 129 height 9
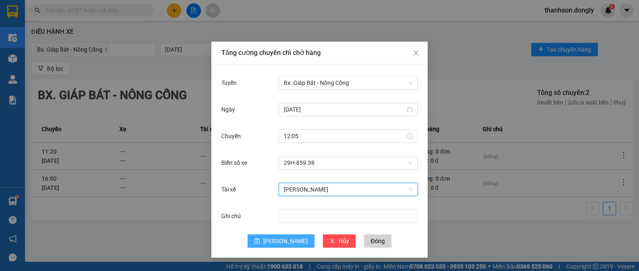
click at [278, 242] on button "[PERSON_NAME]" at bounding box center [281, 240] width 67 height 13
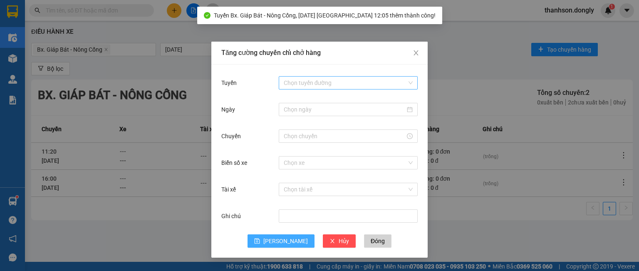
click at [306, 83] on input "Tuyến" at bounding box center [345, 83] width 123 height 12
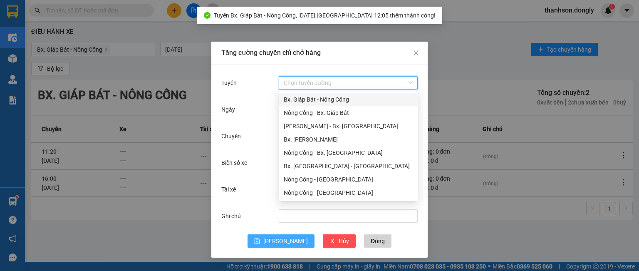
click at [303, 100] on div "Bx. Giáp Bát - Nông Cống" at bounding box center [348, 99] width 129 height 9
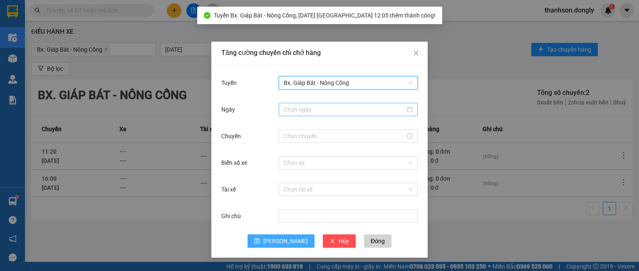
click at [300, 109] on input "Ngày" at bounding box center [344, 109] width 121 height 9
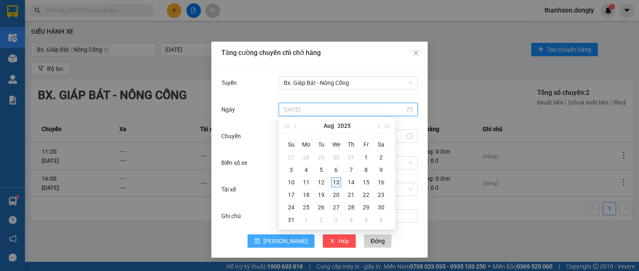
type input "[DATE]"
click at [338, 183] on div "13" at bounding box center [336, 182] width 10 height 10
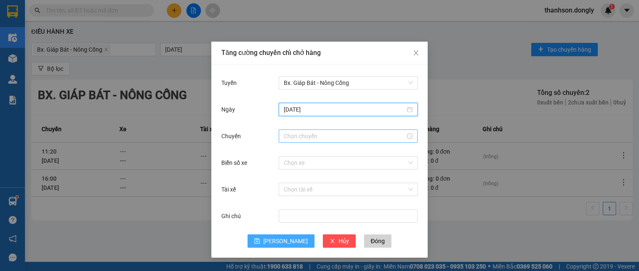
click at [307, 139] on input "Chuyến" at bounding box center [344, 135] width 121 height 9
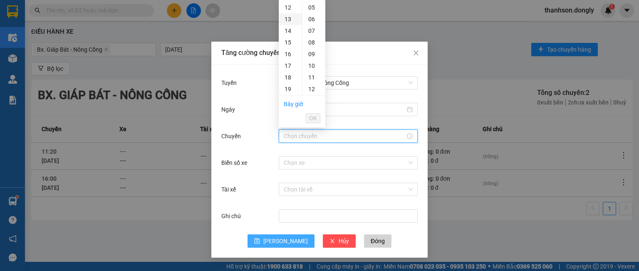
click at [287, 22] on div "13" at bounding box center [290, 19] width 23 height 12
type input "13:00"
click at [311, 117] on span "OK" at bounding box center [313, 118] width 8 height 9
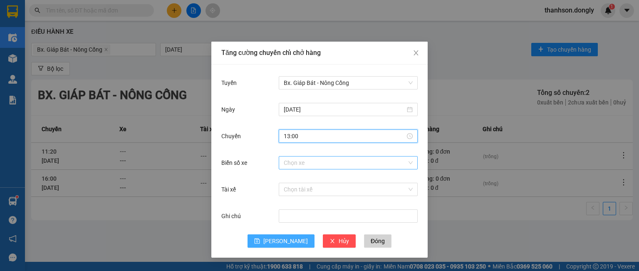
click at [299, 166] on input "Biển số xe" at bounding box center [345, 162] width 123 height 12
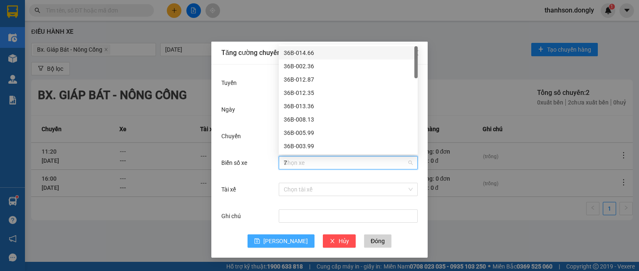
type input "77"
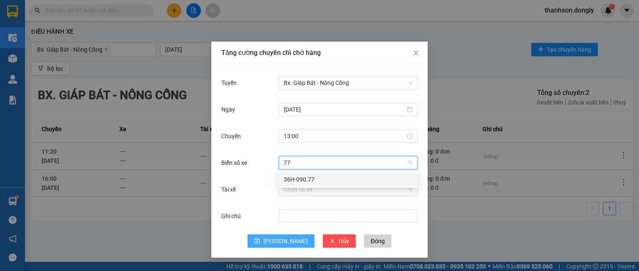
click at [295, 176] on div "36H-090.77" at bounding box center [348, 179] width 129 height 9
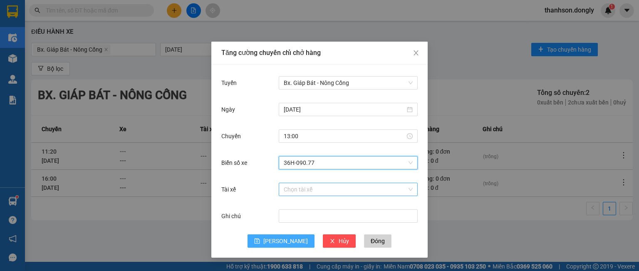
click at [304, 191] on input "Tài xế" at bounding box center [345, 189] width 123 height 12
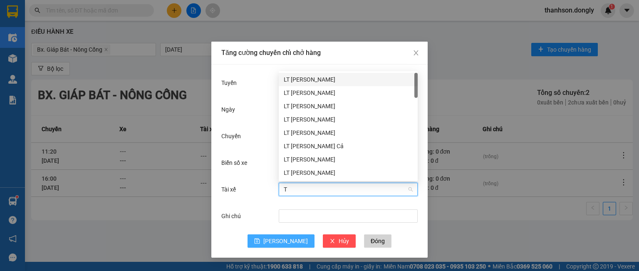
type input "TI"
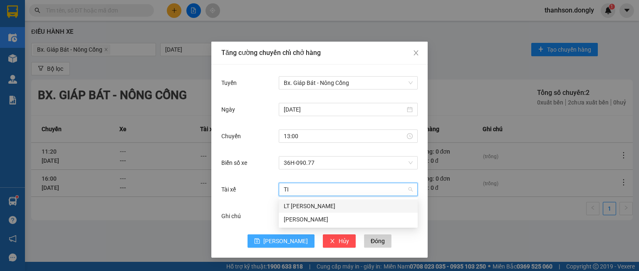
click at [314, 206] on div "LT [PERSON_NAME]" at bounding box center [348, 205] width 129 height 9
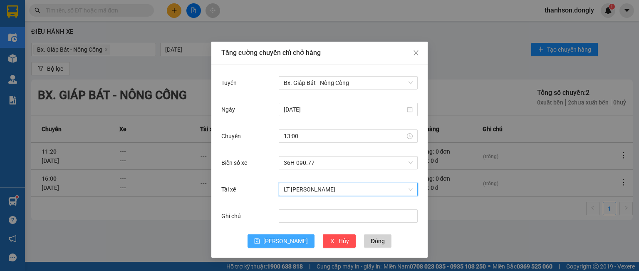
click at [283, 242] on span "[PERSON_NAME]" at bounding box center [285, 240] width 45 height 9
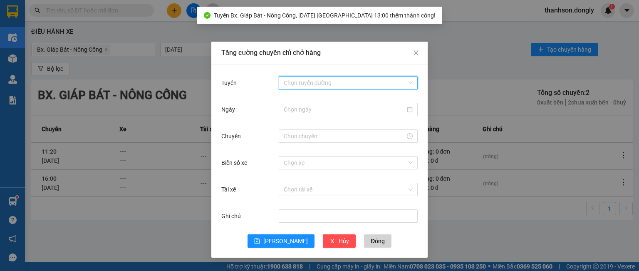
click at [297, 85] on input "Tuyến" at bounding box center [345, 83] width 123 height 12
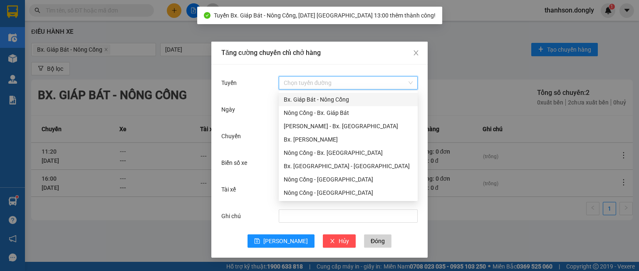
click at [304, 101] on div "Bx. Giáp Bát - Nông Cống" at bounding box center [348, 99] width 129 height 9
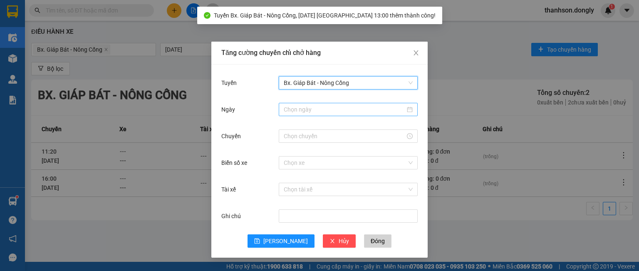
click at [303, 108] on input "Ngày" at bounding box center [344, 109] width 121 height 9
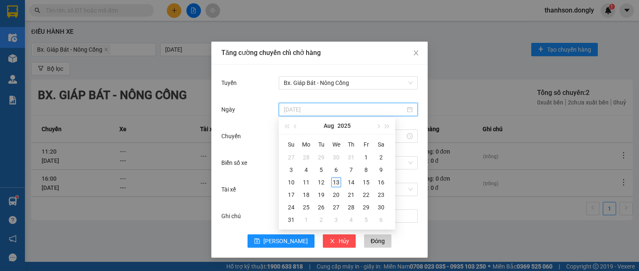
type input "[DATE]"
click at [330, 183] on td "13" at bounding box center [336, 182] width 15 height 12
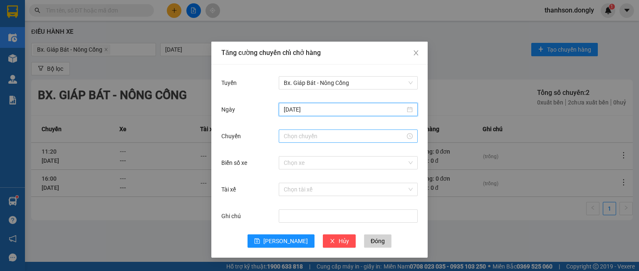
click at [306, 133] on input "Chuyến" at bounding box center [344, 135] width 121 height 9
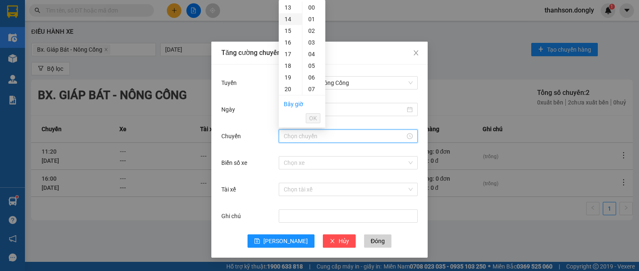
click at [286, 16] on div "14" at bounding box center [290, 19] width 23 height 12
type input "14:00"
click at [312, 117] on span "OK" at bounding box center [313, 118] width 8 height 9
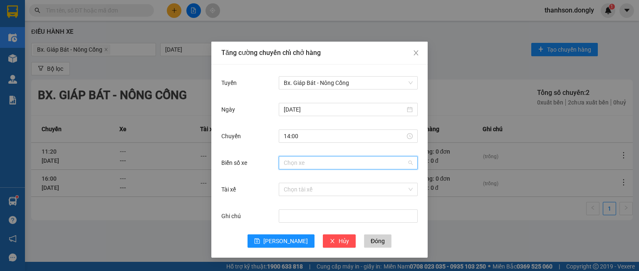
click at [299, 165] on input "Biển số xe" at bounding box center [345, 162] width 123 height 12
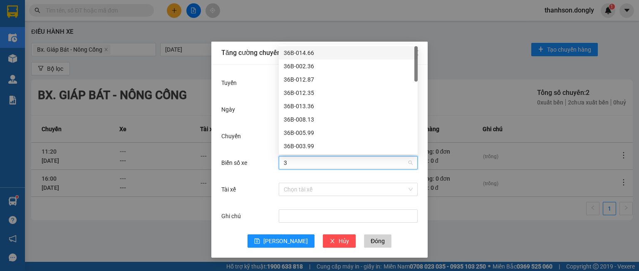
type input "30"
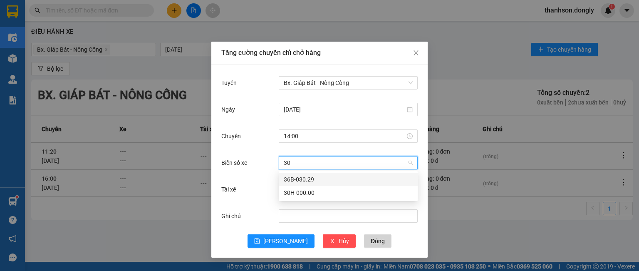
click at [299, 180] on div "36B-030.29" at bounding box center [348, 179] width 129 height 9
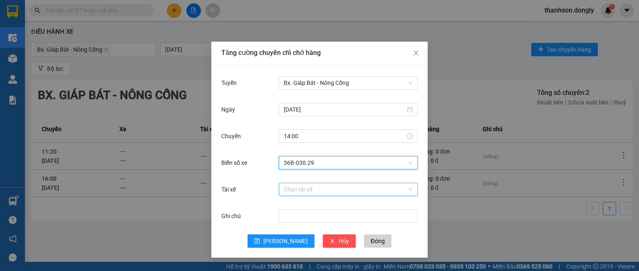
click at [290, 188] on input "Tài xế" at bounding box center [345, 189] width 123 height 12
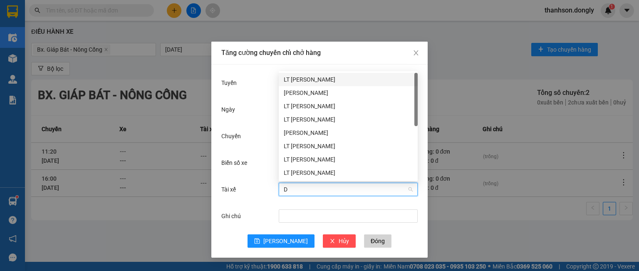
type input "DI"
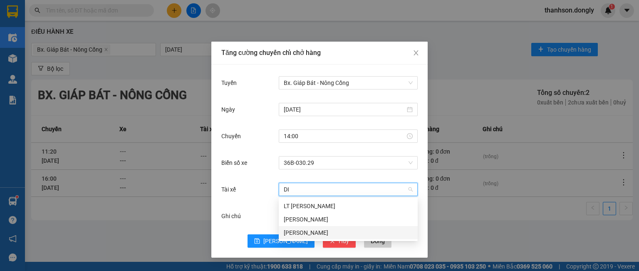
click at [312, 233] on div "[PERSON_NAME]" at bounding box center [348, 232] width 129 height 9
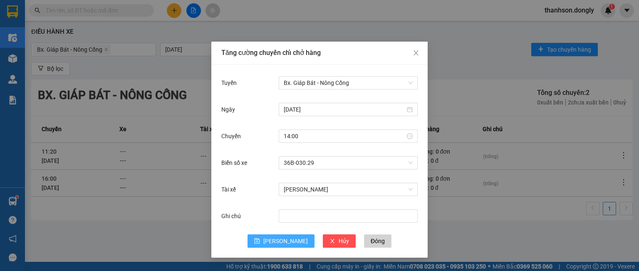
click at [278, 238] on button "[PERSON_NAME]" at bounding box center [281, 240] width 67 height 13
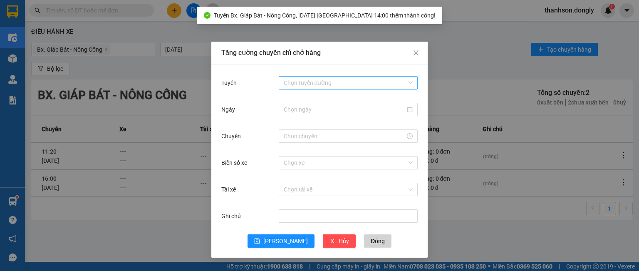
click at [291, 86] on input "Tuyến" at bounding box center [345, 83] width 123 height 12
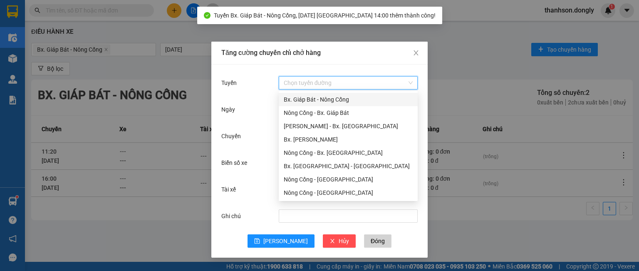
click at [292, 100] on div "Bx. Giáp Bát - Nông Cống" at bounding box center [348, 99] width 129 height 9
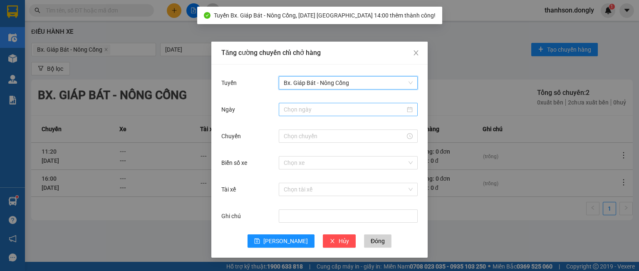
click at [302, 106] on input "Ngày" at bounding box center [344, 109] width 121 height 9
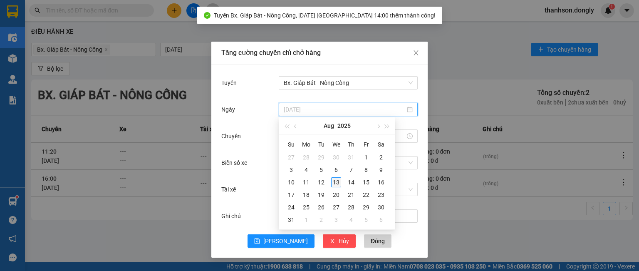
type input "[DATE]"
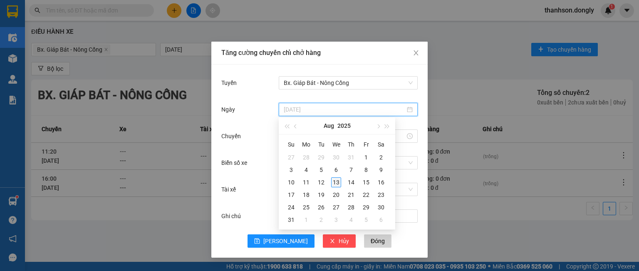
click at [334, 184] on div "13" at bounding box center [336, 182] width 10 height 10
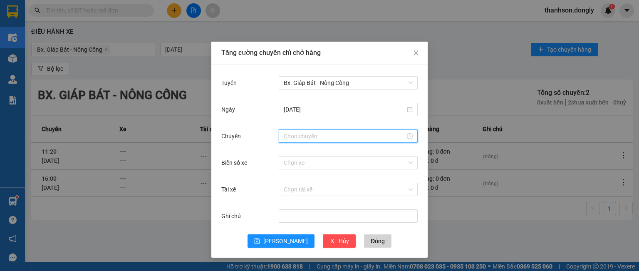
click at [309, 138] on input "Chuyến" at bounding box center [344, 135] width 121 height 9
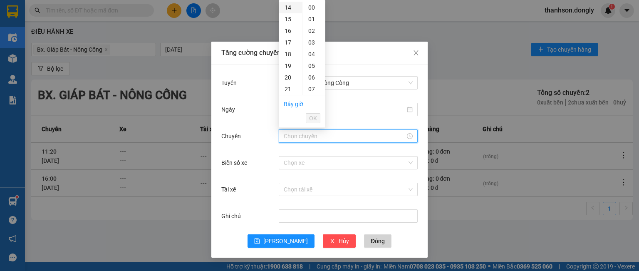
click at [293, 7] on div "14" at bounding box center [290, 8] width 23 height 12
click at [309, 60] on div "40" at bounding box center [313, 58] width 23 height 12
type input "14:40"
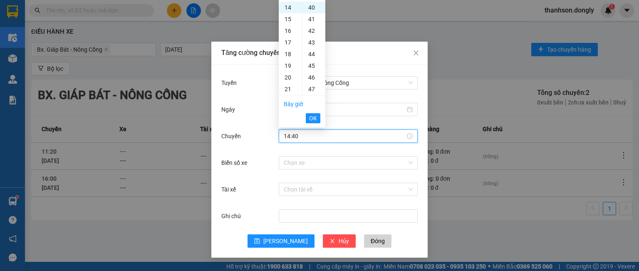
click at [315, 112] on li "OK" at bounding box center [313, 118] width 15 height 14
click at [316, 119] on span "OK" at bounding box center [313, 118] width 8 height 9
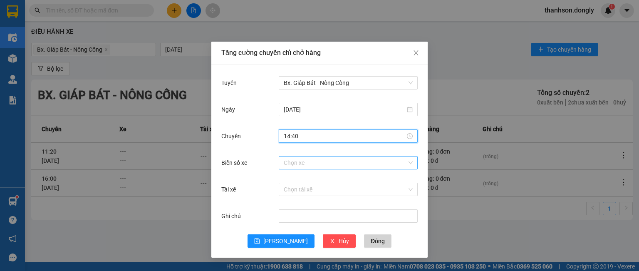
click at [302, 165] on input "Biển số xe" at bounding box center [345, 162] width 123 height 12
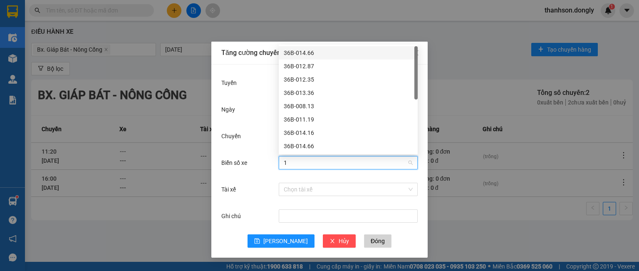
type input "14"
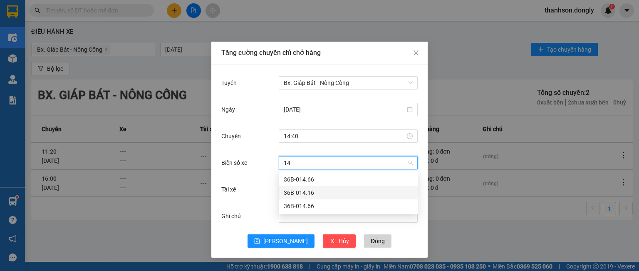
click at [323, 190] on div "36B-014.16" at bounding box center [348, 192] width 129 height 9
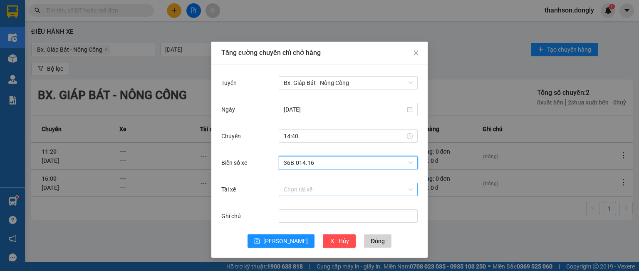
click at [298, 191] on input "Tài xế" at bounding box center [345, 189] width 123 height 12
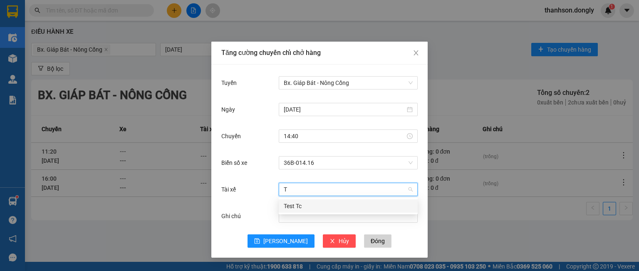
type input "TÉ"
click at [295, 206] on div "Test Tc" at bounding box center [348, 205] width 129 height 9
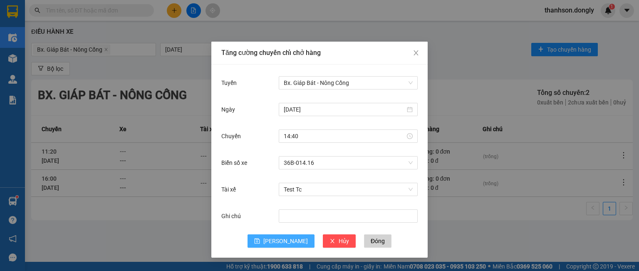
click at [282, 239] on span "[PERSON_NAME]" at bounding box center [285, 240] width 45 height 9
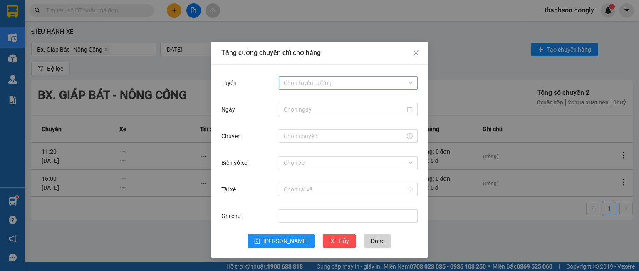
click at [293, 78] on input "Tuyến" at bounding box center [345, 83] width 123 height 12
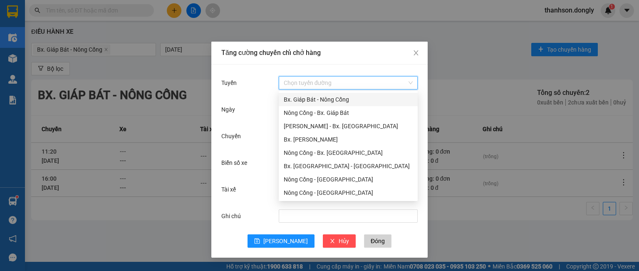
click at [301, 99] on div "Bx. Giáp Bát - Nông Cống" at bounding box center [348, 99] width 129 height 9
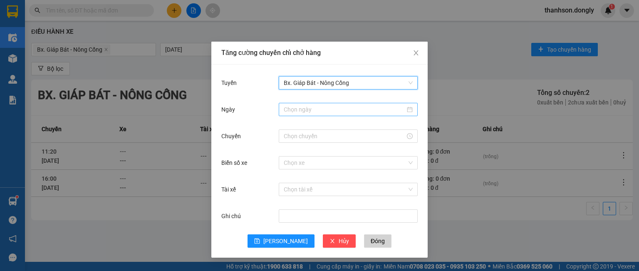
click at [303, 109] on input "Ngày" at bounding box center [344, 109] width 121 height 9
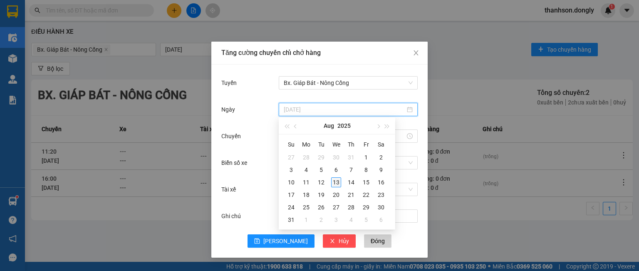
type input "[DATE]"
click at [337, 183] on div "13" at bounding box center [336, 182] width 10 height 10
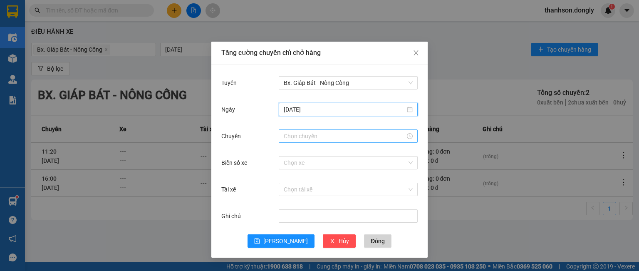
click at [309, 139] on input "Chuyến" at bounding box center [344, 135] width 121 height 9
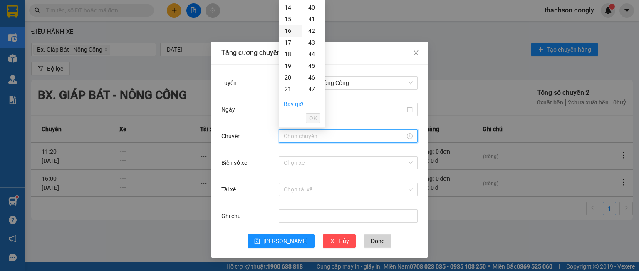
click at [288, 20] on div "15" at bounding box center [290, 19] width 23 height 12
click at [311, 67] on div "30" at bounding box center [313, 66] width 23 height 12
type input "15:30"
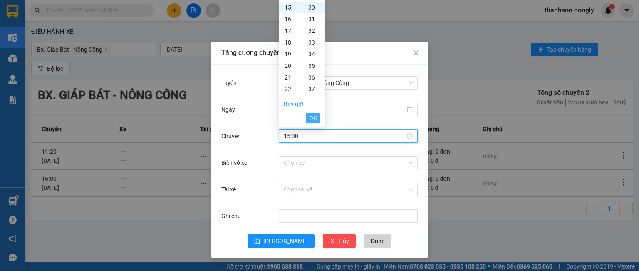
click at [313, 115] on span "OK" at bounding box center [313, 118] width 8 height 9
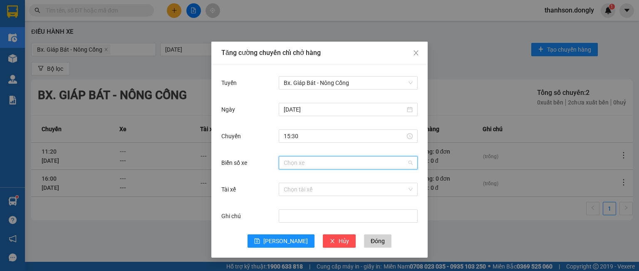
click at [300, 161] on input "Biển số xe" at bounding box center [345, 162] width 123 height 12
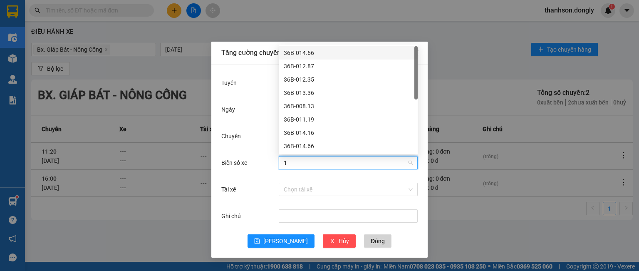
type input "12"
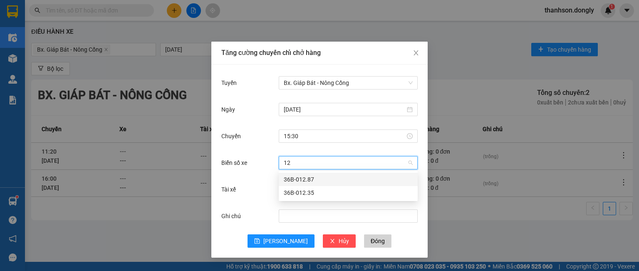
click at [303, 178] on div "36B-012.87" at bounding box center [348, 179] width 129 height 9
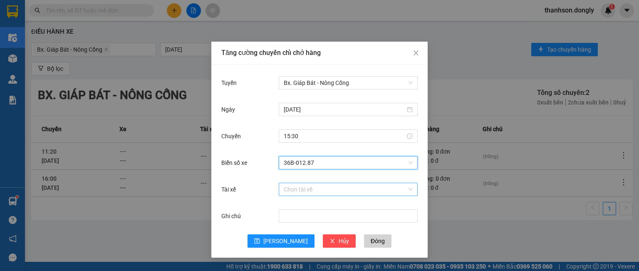
click at [296, 187] on input "Tài xế" at bounding box center [345, 189] width 123 height 12
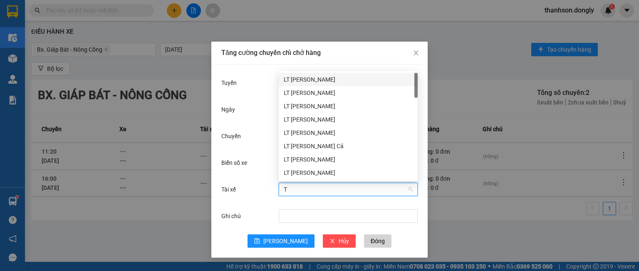
type input "TR"
click at [327, 101] on div "LT [PERSON_NAME]" at bounding box center [348, 105] width 129 height 9
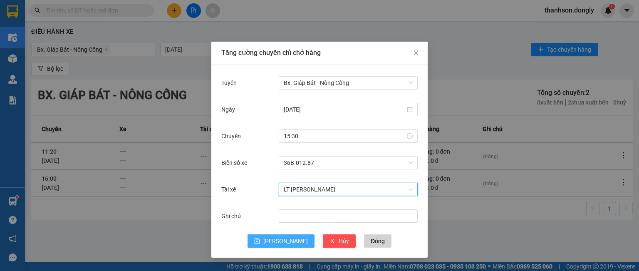
click at [286, 241] on span "[PERSON_NAME]" at bounding box center [285, 240] width 45 height 9
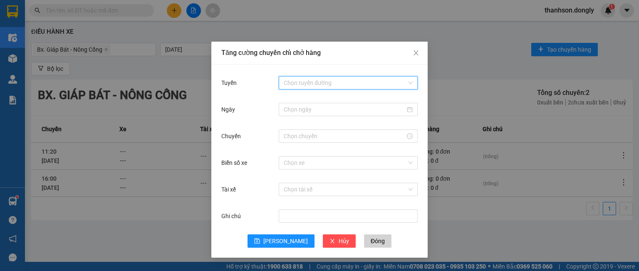
click at [286, 86] on input "Tuyến" at bounding box center [345, 83] width 123 height 12
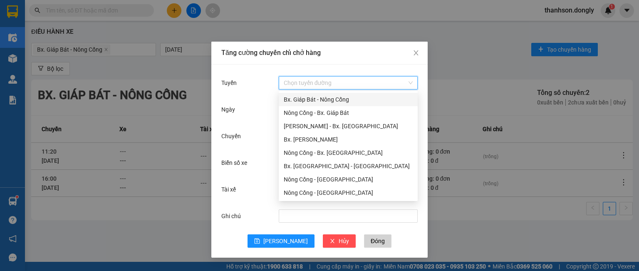
click at [301, 97] on div "Bx. Giáp Bát - Nông Cống" at bounding box center [348, 99] width 129 height 9
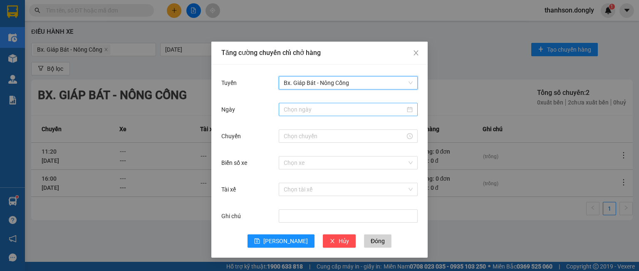
click at [304, 111] on input "Ngày" at bounding box center [344, 109] width 121 height 9
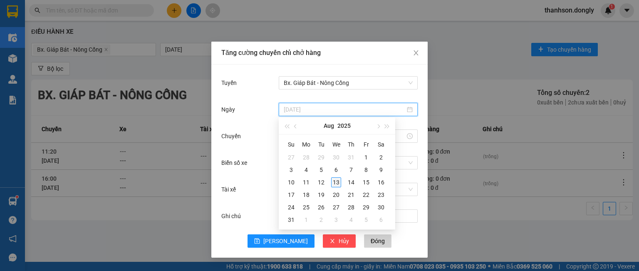
type input "[DATE]"
click at [339, 183] on div "13" at bounding box center [336, 182] width 10 height 10
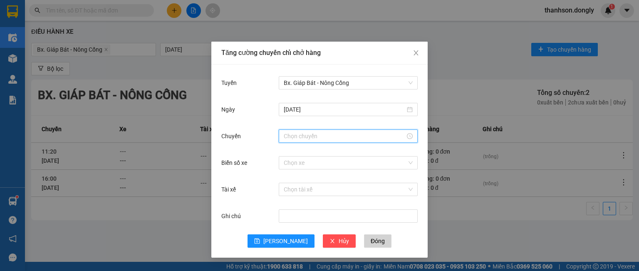
click at [307, 139] on input "Chuyến" at bounding box center [344, 135] width 121 height 9
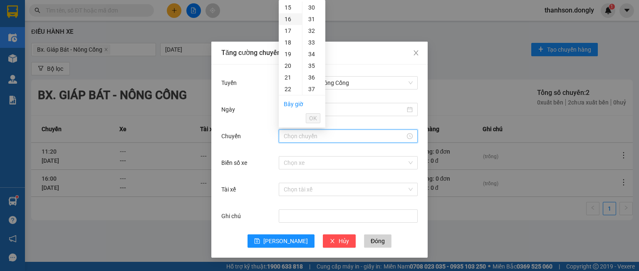
click at [287, 20] on div "16" at bounding box center [290, 19] width 23 height 12
click at [308, 65] on div "30" at bounding box center [313, 66] width 23 height 12
type input "16:30"
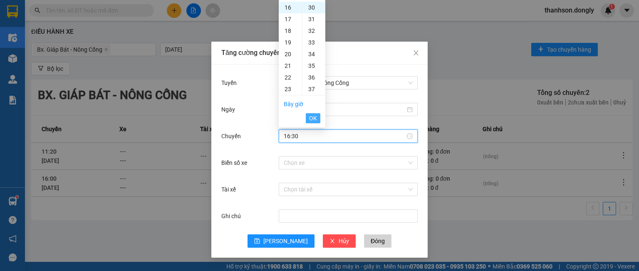
click at [315, 117] on span "OK" at bounding box center [313, 118] width 8 height 9
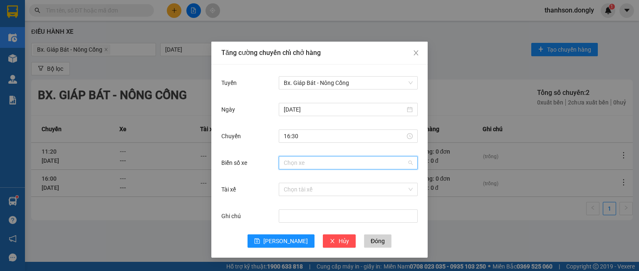
click at [303, 166] on input "Biển số xe" at bounding box center [345, 162] width 123 height 12
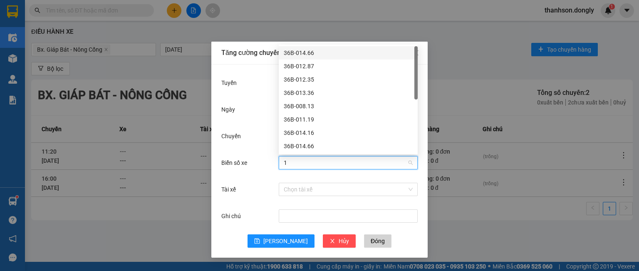
type input "14"
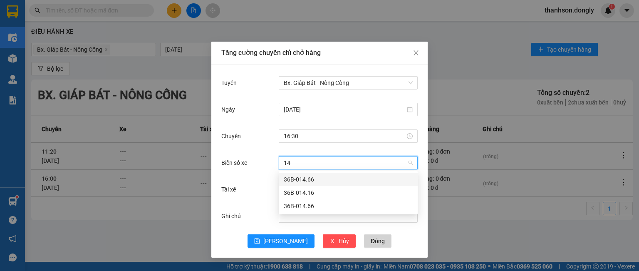
click at [316, 177] on div "36B-014.66" at bounding box center [348, 179] width 129 height 9
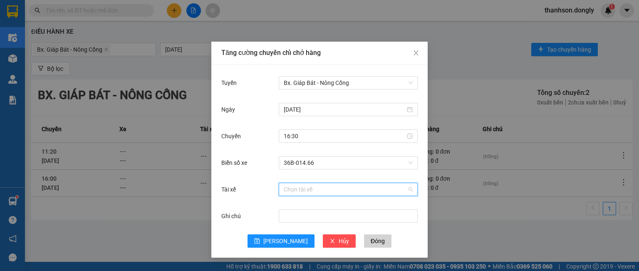
click at [302, 191] on input "Tài xế" at bounding box center [345, 189] width 123 height 12
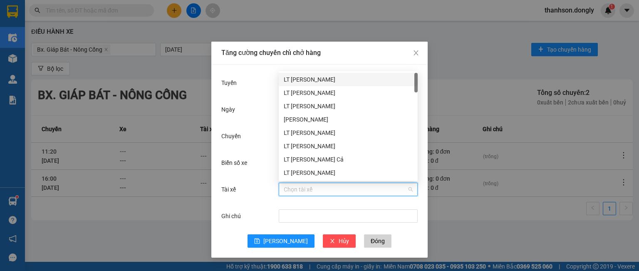
click at [302, 191] on input "Tài xế" at bounding box center [345, 189] width 123 height 12
type input "DU"
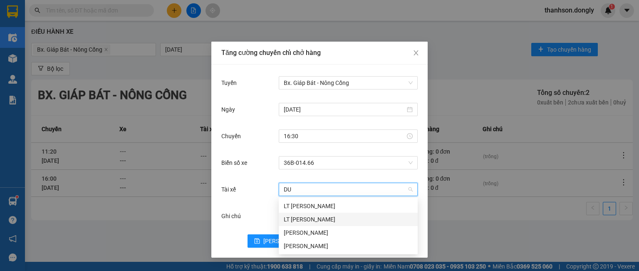
click at [299, 221] on div "LT [PERSON_NAME]" at bounding box center [348, 219] width 129 height 9
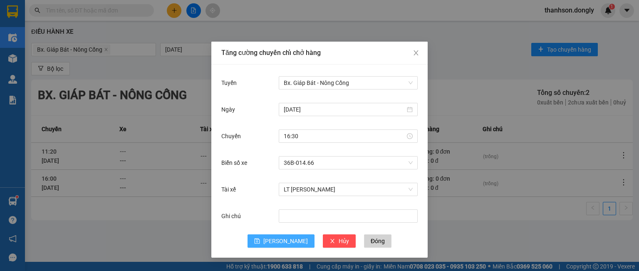
click at [282, 244] on span "[PERSON_NAME]" at bounding box center [285, 240] width 45 height 9
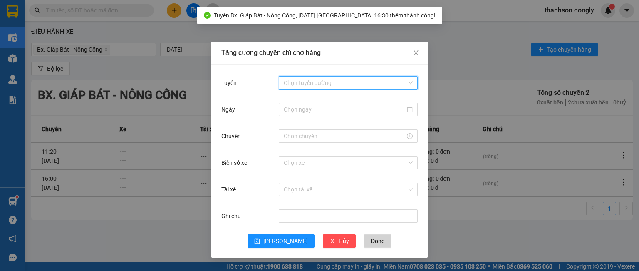
click at [296, 83] on input "Tuyến" at bounding box center [345, 83] width 123 height 12
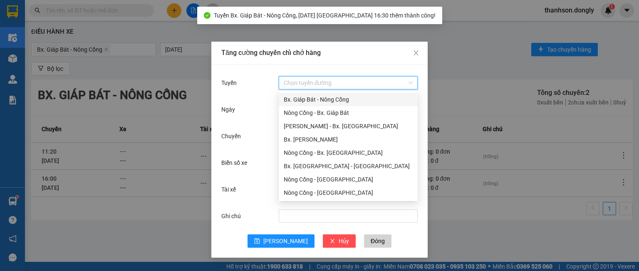
click at [302, 96] on div "Bx. Giáp Bát - Nông Cống" at bounding box center [348, 99] width 129 height 9
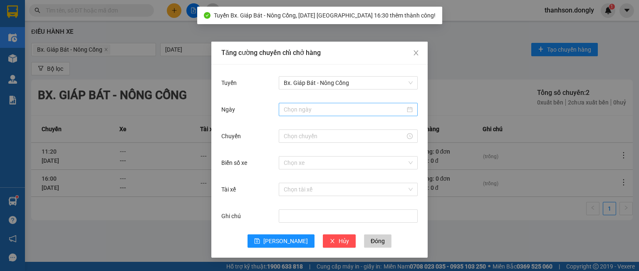
click at [302, 105] on div at bounding box center [348, 109] width 129 height 9
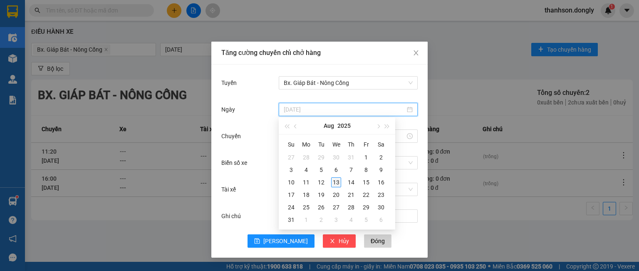
type input "[DATE]"
click at [334, 179] on div "13" at bounding box center [336, 182] width 10 height 10
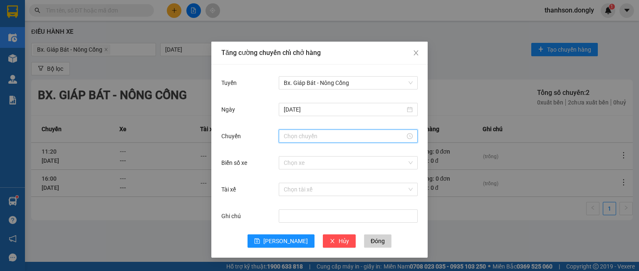
click at [299, 136] on input "Chuyến" at bounding box center [344, 135] width 121 height 9
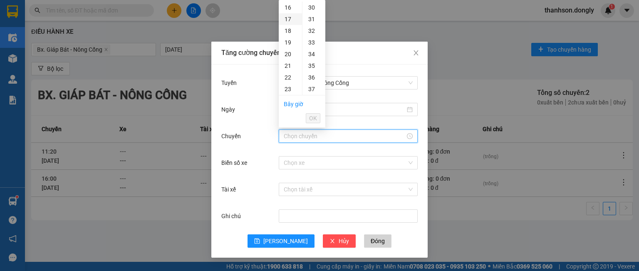
click at [288, 23] on div "17" at bounding box center [290, 19] width 23 height 12
click at [309, 25] on div "30" at bounding box center [313, 24] width 23 height 12
type input "17:30"
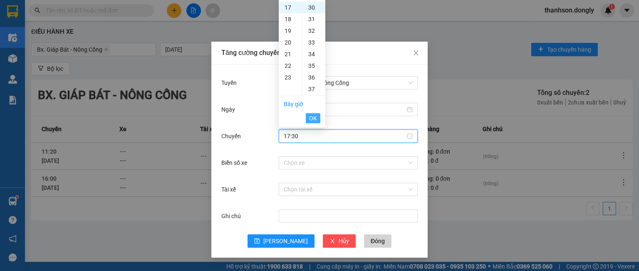
click at [313, 117] on span "OK" at bounding box center [313, 118] width 8 height 9
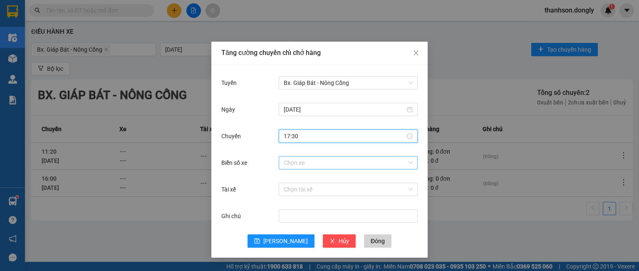
click at [302, 164] on input "Biển số xe" at bounding box center [345, 162] width 123 height 12
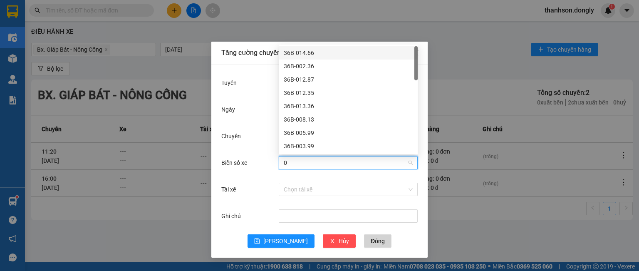
type input "00"
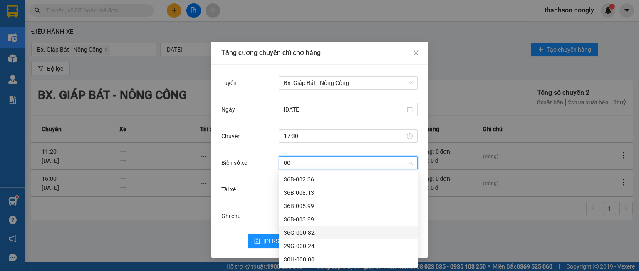
click at [297, 232] on div "36G-000.82" at bounding box center [348, 232] width 129 height 9
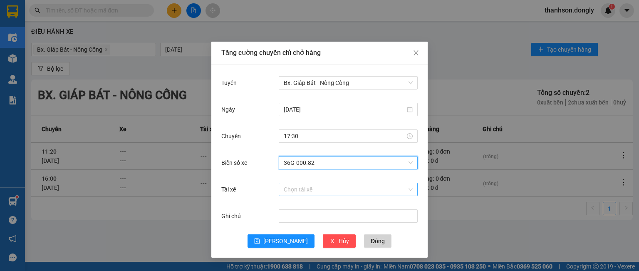
click at [287, 191] on input "Tài xế" at bounding box center [345, 189] width 123 height 12
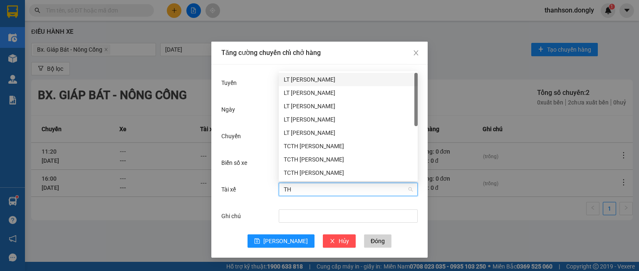
type input "THA"
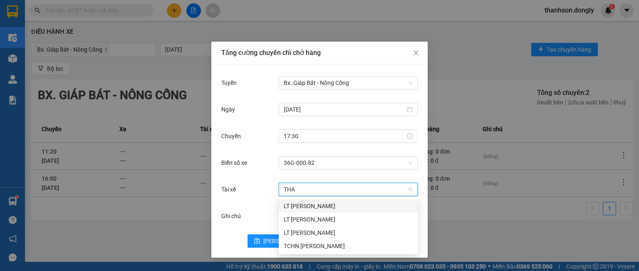
click at [296, 205] on div "LT [PERSON_NAME]" at bounding box center [348, 205] width 129 height 9
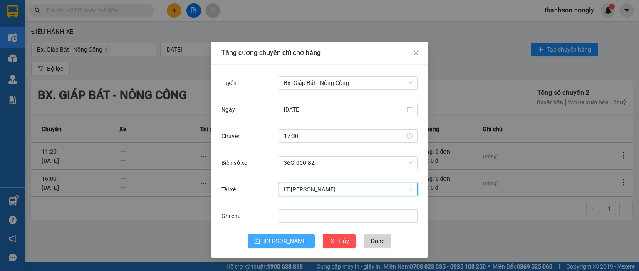
click at [278, 235] on button "[PERSON_NAME]" at bounding box center [281, 240] width 67 height 13
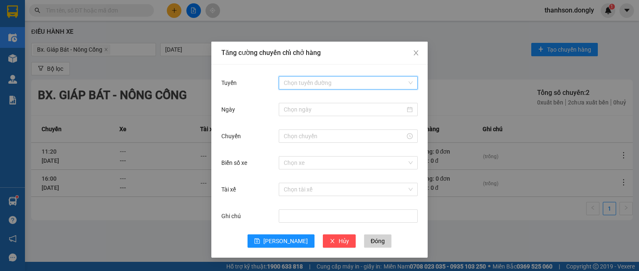
click at [314, 84] on input "Tuyến" at bounding box center [345, 83] width 123 height 12
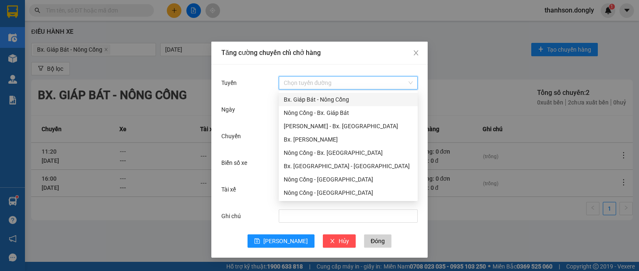
click at [291, 101] on div "Bx. Giáp Bát - Nông Cống" at bounding box center [348, 99] width 129 height 9
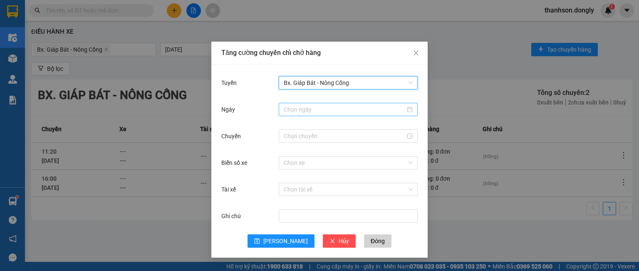
click at [298, 109] on input "Ngày" at bounding box center [344, 109] width 121 height 9
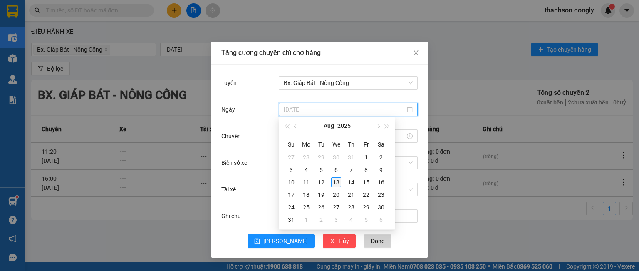
type input "[DATE]"
click at [337, 179] on div "13" at bounding box center [336, 182] width 10 height 10
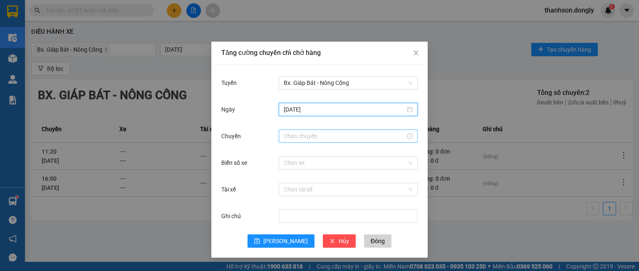
click at [297, 136] on input "Chuyến" at bounding box center [344, 135] width 121 height 9
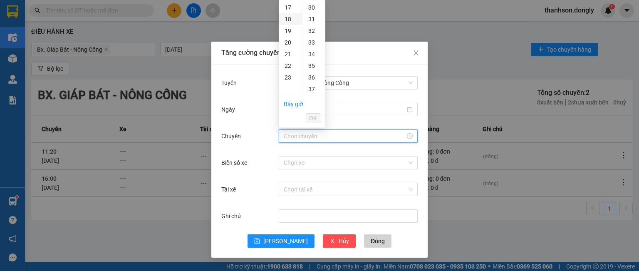
click at [290, 15] on div "18" at bounding box center [290, 19] width 23 height 12
click at [315, 66] on div "30" at bounding box center [313, 66] width 23 height 12
type input "18:30"
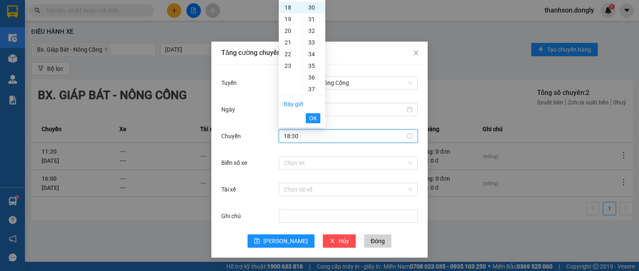
click at [310, 116] on span "OK" at bounding box center [313, 118] width 8 height 9
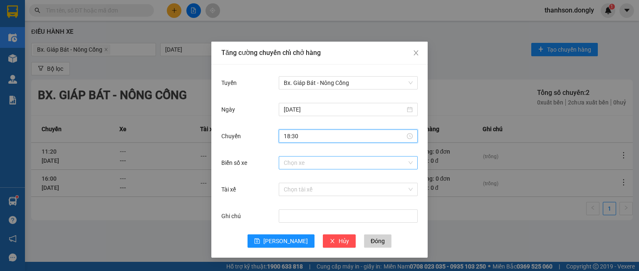
click at [296, 163] on input "Biển số xe" at bounding box center [345, 162] width 123 height 12
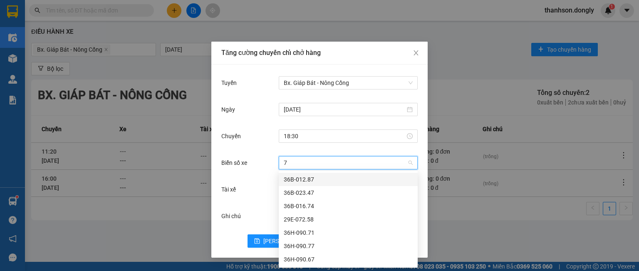
type input "71"
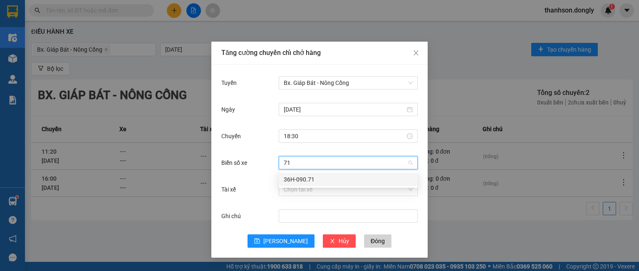
click at [294, 173] on div "36H-090.71" at bounding box center [348, 179] width 139 height 13
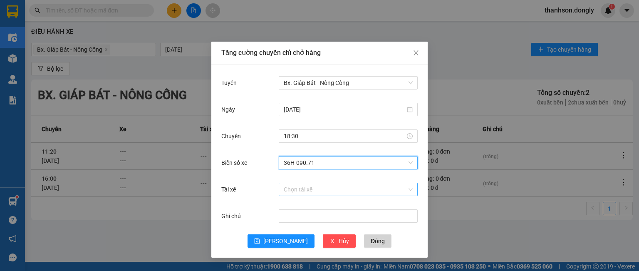
click at [292, 189] on input "Tài xế" at bounding box center [345, 189] width 123 height 12
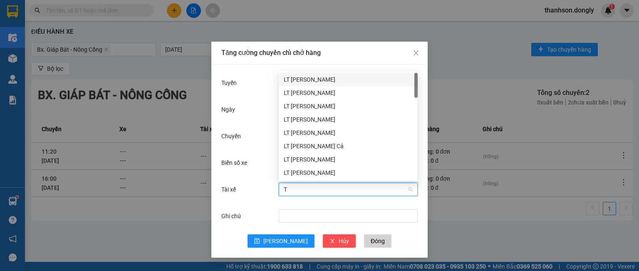
type input "TH"
drag, startPoint x: 316, startPoint y: 104, endPoint x: 319, endPoint y: 108, distance: 4.5
click at [319, 108] on div "LT [PERSON_NAME]" at bounding box center [348, 105] width 139 height 13
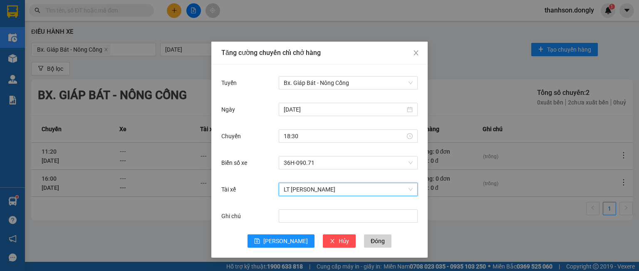
click at [379, 193] on span "LT [PERSON_NAME]" at bounding box center [348, 189] width 129 height 12
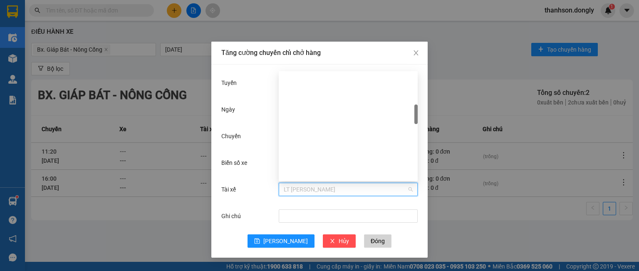
scroll to position [203, 0]
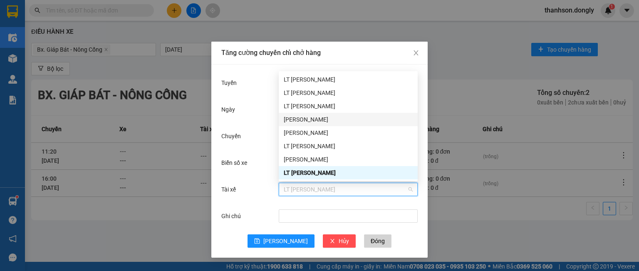
drag, startPoint x: 291, startPoint y: 126, endPoint x: 255, endPoint y: 113, distance: 38.7
click at [255, 114] on body "Kết quả tìm kiếm ( 0 ) Bộ lọc No Data thanhson.dongly 1 Điều hành xe Kho hàng m…" at bounding box center [319, 135] width 639 height 271
click at [255, 113] on div "Ngày" at bounding box center [249, 109] width 57 height 17
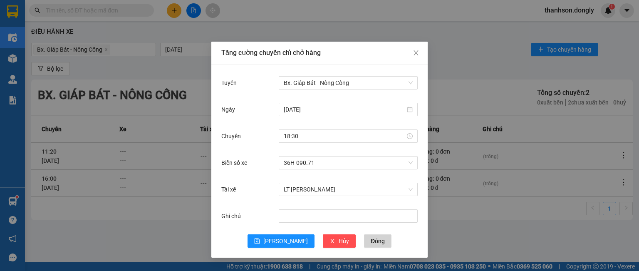
click at [255, 113] on div "Ngày" at bounding box center [249, 109] width 57 height 17
click at [332, 192] on span "LT [PERSON_NAME]" at bounding box center [348, 189] width 129 height 12
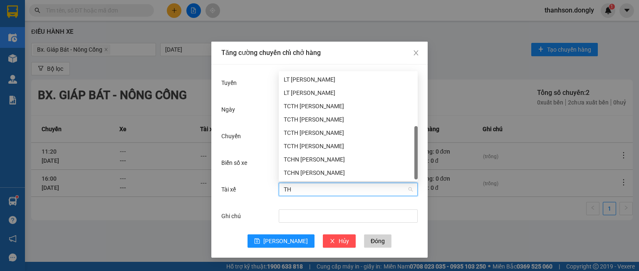
scroll to position [27, 0]
type input "THA"
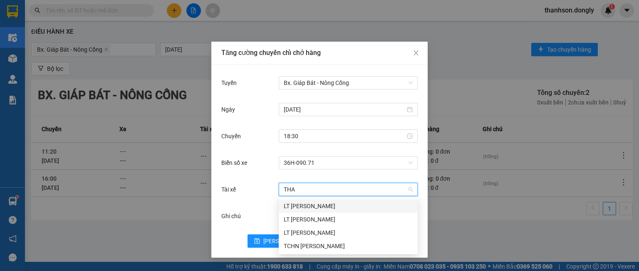
scroll to position [0, 0]
click at [328, 220] on div "LT [PERSON_NAME]" at bounding box center [348, 219] width 129 height 9
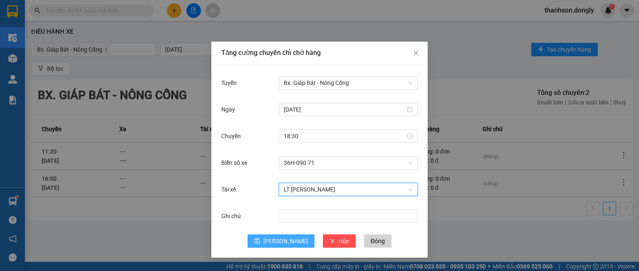
click at [278, 244] on button "[PERSON_NAME]" at bounding box center [281, 240] width 67 height 13
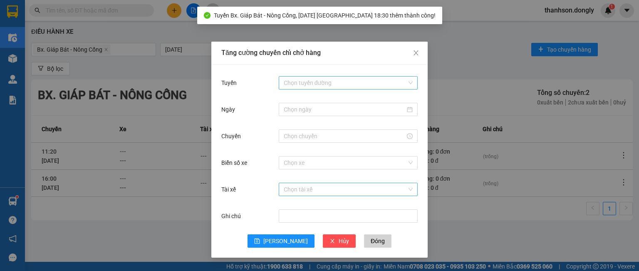
click at [299, 81] on input "Tuyến" at bounding box center [345, 83] width 123 height 12
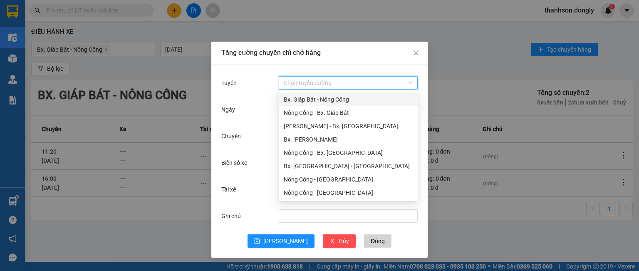
click at [307, 99] on div "Bx. Giáp Bát - Nông Cống" at bounding box center [348, 99] width 129 height 9
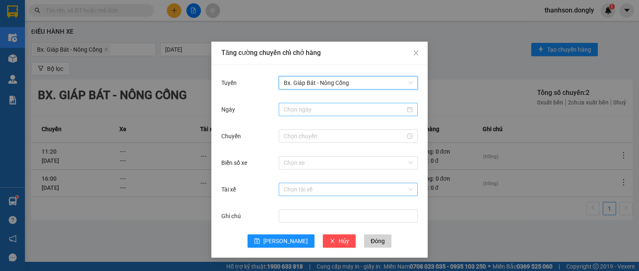
click at [308, 108] on input "Ngày" at bounding box center [344, 109] width 121 height 9
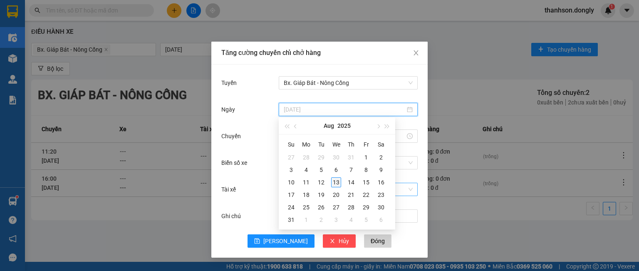
type input "[DATE]"
click at [336, 182] on div "13" at bounding box center [336, 182] width 10 height 10
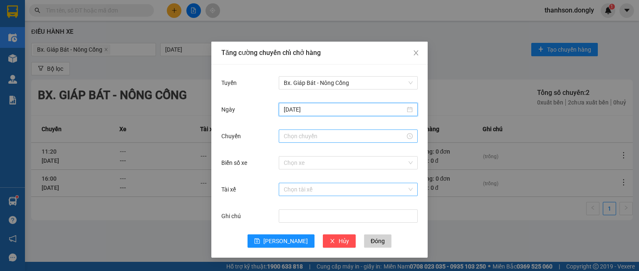
click at [297, 130] on div at bounding box center [348, 135] width 139 height 13
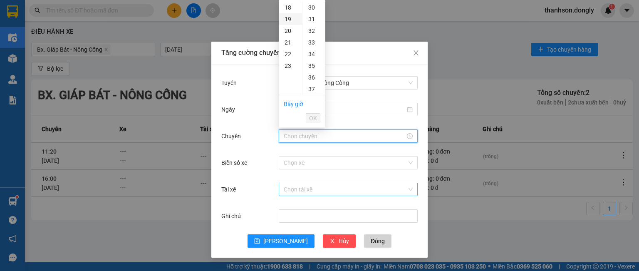
click at [291, 18] on div "19" at bounding box center [290, 19] width 23 height 12
click at [311, 64] on div "30" at bounding box center [313, 66] width 23 height 12
type input "19:30"
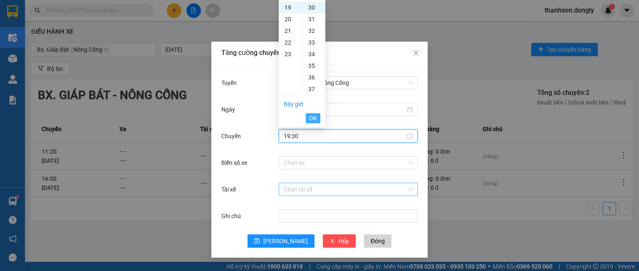
click at [310, 117] on span "OK" at bounding box center [313, 118] width 8 height 9
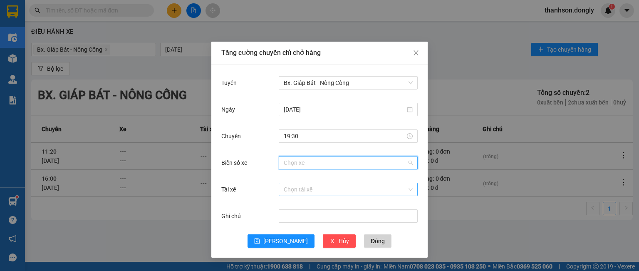
click at [304, 161] on input "Biển số xe" at bounding box center [345, 162] width 123 height 12
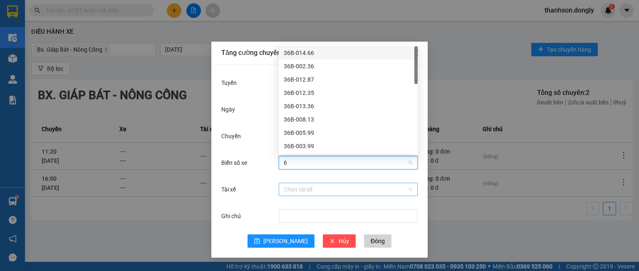
type input "63"
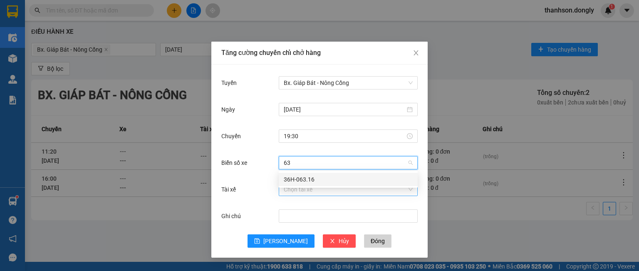
click at [297, 179] on div "36H-063.16" at bounding box center [348, 179] width 129 height 9
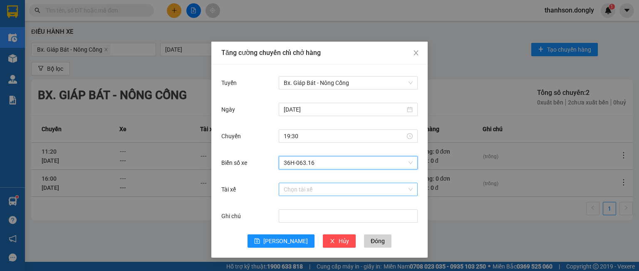
click at [296, 188] on input "Tài xế" at bounding box center [345, 189] width 123 height 12
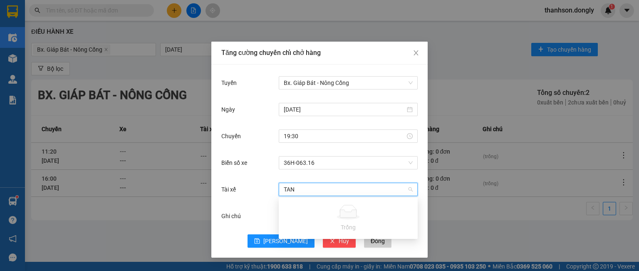
type input "TA"
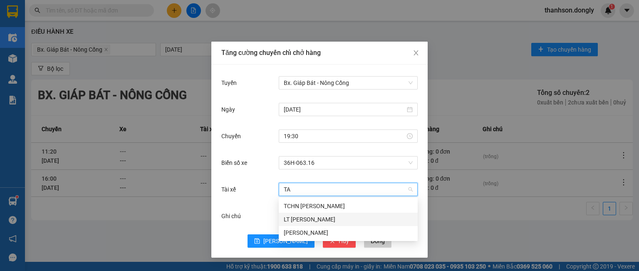
click at [301, 218] on div "LT [PERSON_NAME]" at bounding box center [348, 219] width 129 height 9
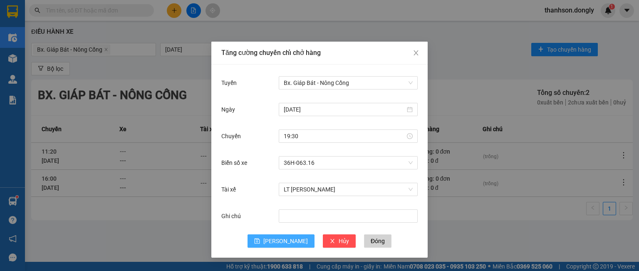
click at [284, 241] on span "[PERSON_NAME]" at bounding box center [285, 240] width 45 height 9
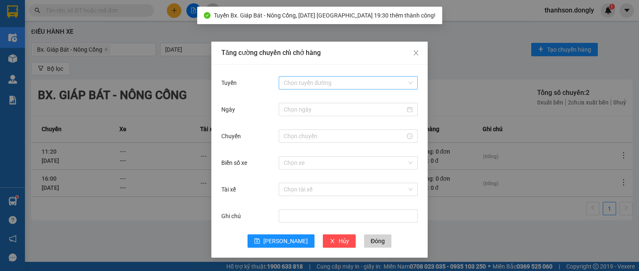
click at [299, 83] on input "Tuyến" at bounding box center [345, 83] width 123 height 12
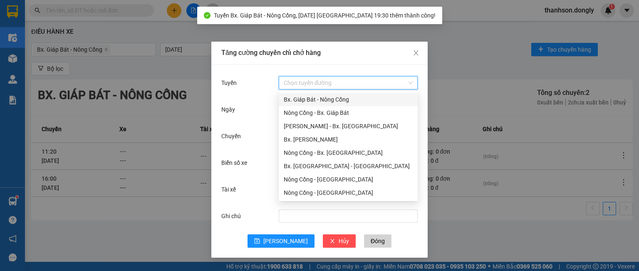
click at [299, 96] on div "Bx. Giáp Bát - Nông Cống" at bounding box center [348, 99] width 129 height 9
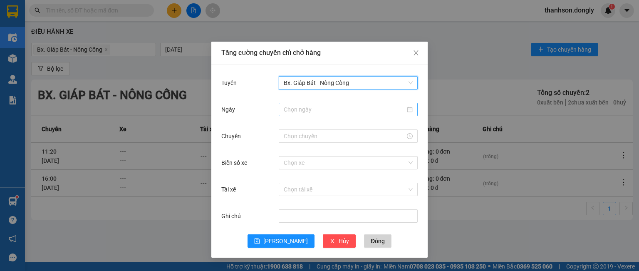
click at [295, 110] on input "Ngày" at bounding box center [344, 109] width 121 height 9
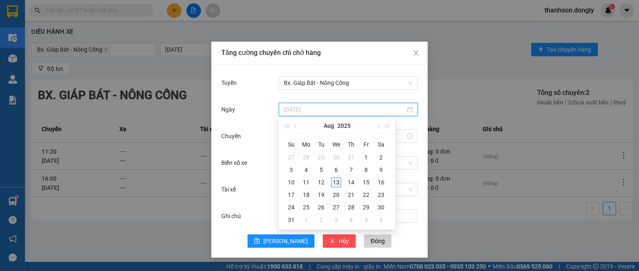
type input "[DATE]"
click at [334, 181] on div "13" at bounding box center [336, 182] width 10 height 10
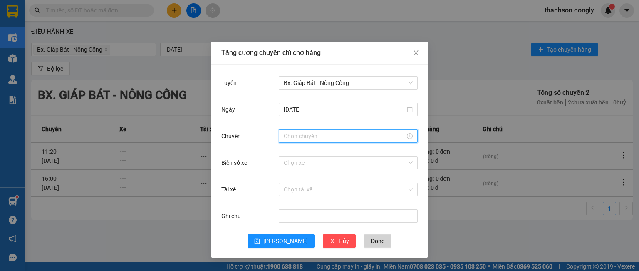
click at [306, 135] on input "Chuyến" at bounding box center [344, 135] width 121 height 9
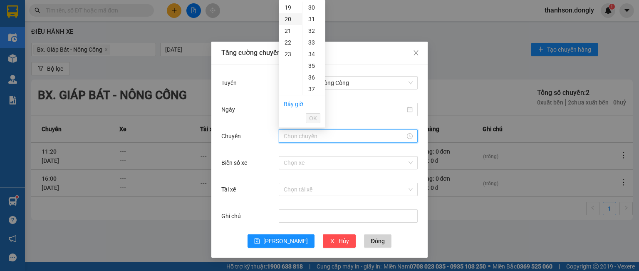
click at [288, 17] on div "20" at bounding box center [290, 19] width 23 height 12
click at [313, 67] on div "30" at bounding box center [313, 66] width 23 height 12
type input "20:30"
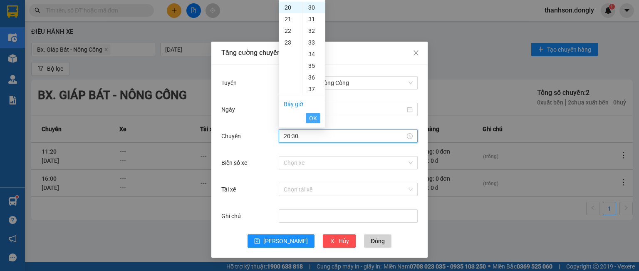
click at [312, 116] on span "OK" at bounding box center [313, 118] width 8 height 9
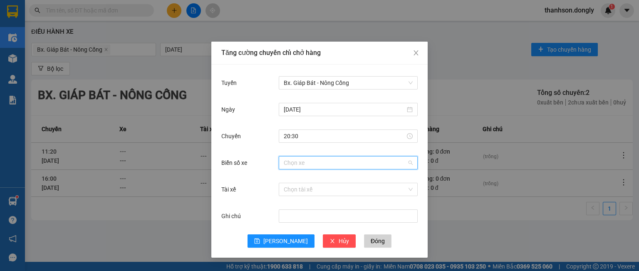
click at [304, 164] on input "Biển số xe" at bounding box center [345, 162] width 123 height 12
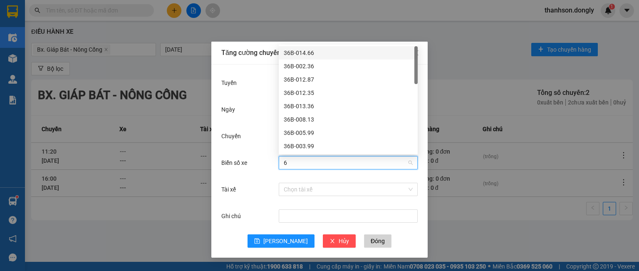
type input "67"
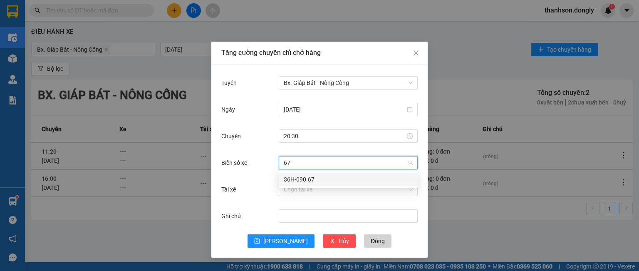
click at [302, 176] on div "36H-090.67" at bounding box center [348, 179] width 129 height 9
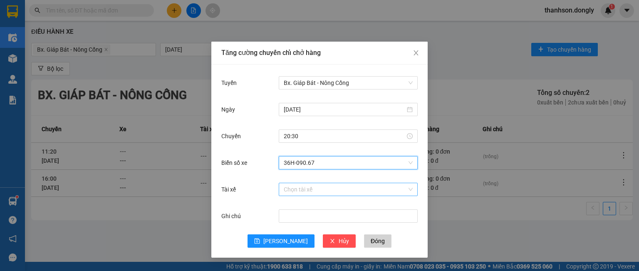
click at [297, 190] on input "Tài xế" at bounding box center [345, 189] width 123 height 12
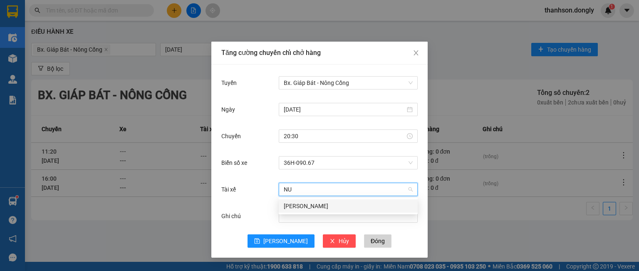
type input "NUI"
click at [294, 203] on div "[PERSON_NAME]" at bounding box center [348, 205] width 129 height 9
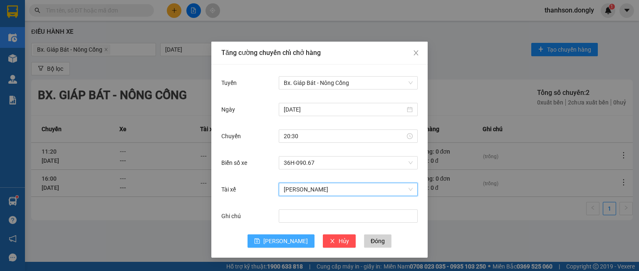
click at [283, 241] on span "[PERSON_NAME]" at bounding box center [285, 240] width 45 height 9
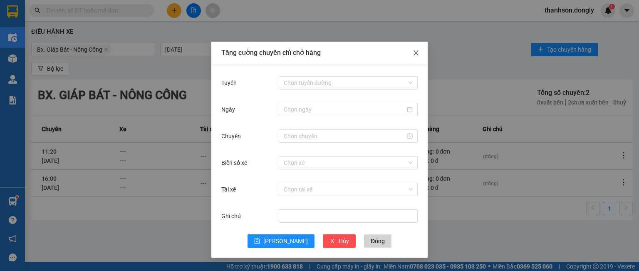
click at [418, 53] on icon "close" at bounding box center [416, 53] width 7 height 7
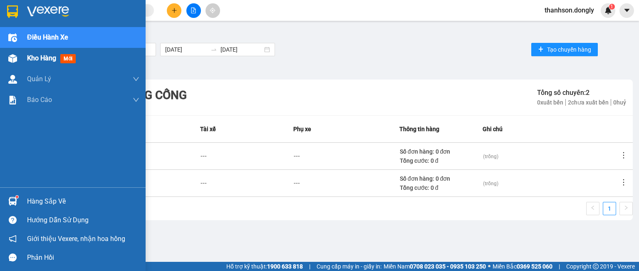
click at [47, 57] on span "Kho hàng" at bounding box center [41, 58] width 29 height 8
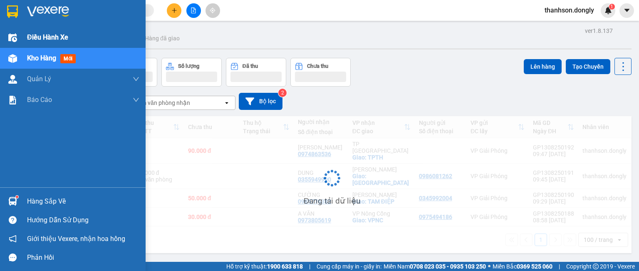
click at [48, 37] on span "Điều hành xe" at bounding box center [47, 37] width 41 height 10
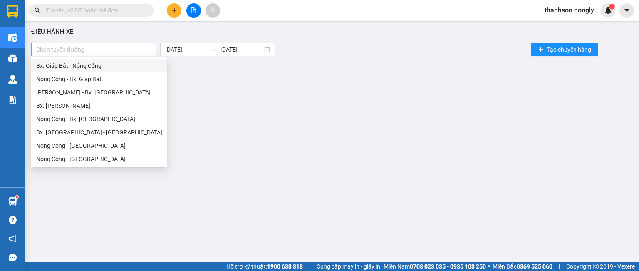
click at [120, 45] on div at bounding box center [93, 50] width 121 height 10
click at [103, 62] on div "Bx. Giáp Bát - Nông Cống" at bounding box center [99, 65] width 126 height 9
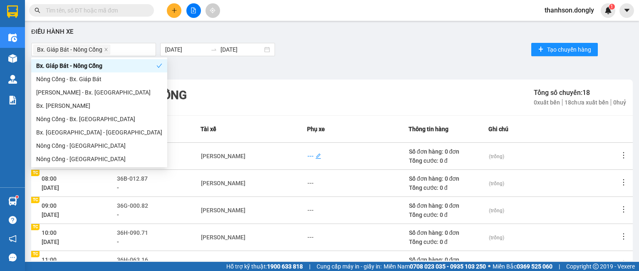
click at [307, 152] on div "---" at bounding box center [310, 155] width 6 height 9
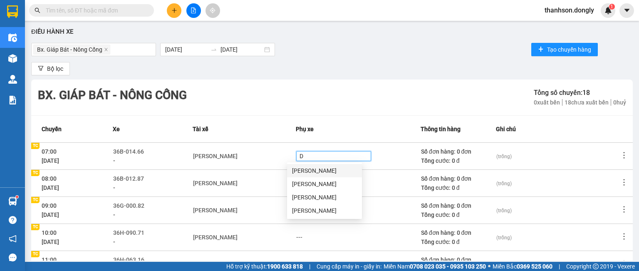
type input "DI"
click at [311, 171] on div "[PERSON_NAME]" at bounding box center [324, 170] width 65 height 9
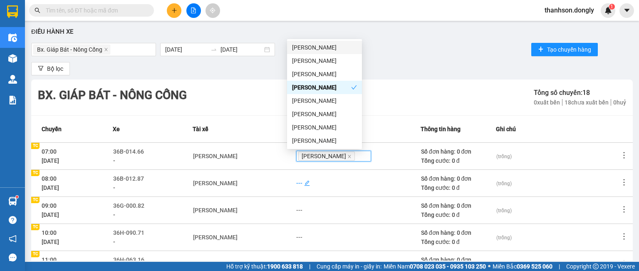
click at [296, 185] on div "---" at bounding box center [299, 182] width 6 height 9
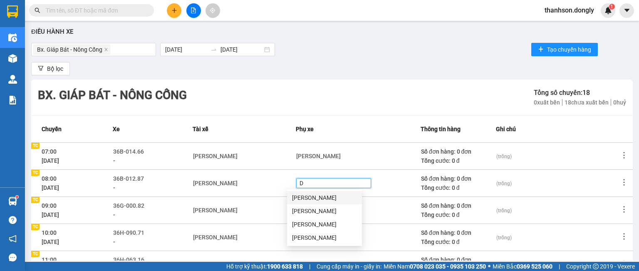
type input "DU"
click at [317, 225] on div "[PERSON_NAME]" at bounding box center [324, 224] width 65 height 9
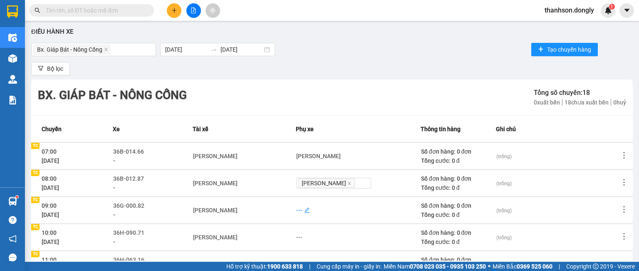
click at [296, 208] on div "---" at bounding box center [299, 209] width 6 height 9
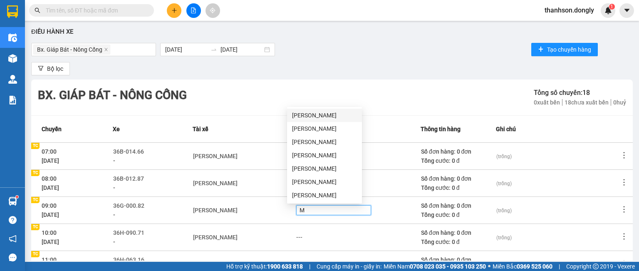
type input "MI"
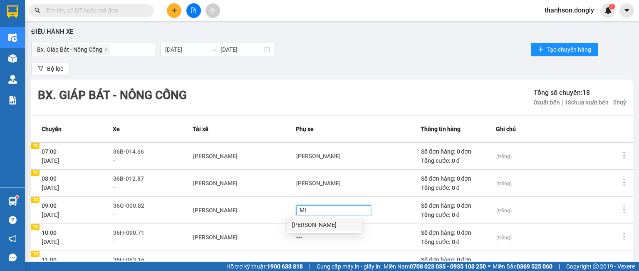
click at [307, 224] on div "[PERSON_NAME]" at bounding box center [324, 224] width 65 height 9
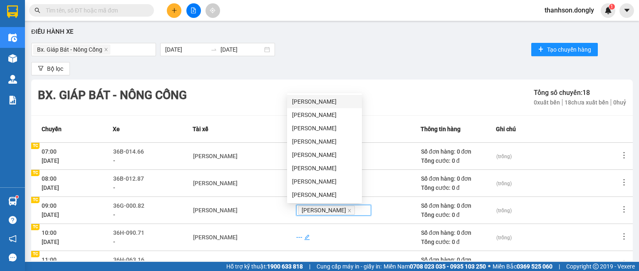
click at [296, 235] on div "---" at bounding box center [299, 237] width 6 height 9
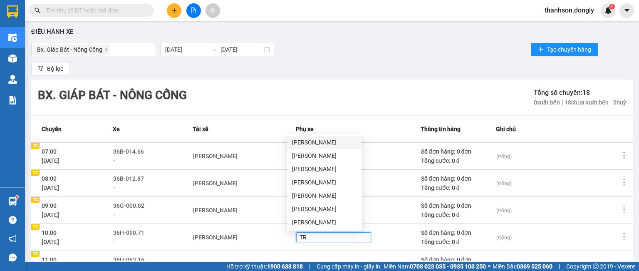
type input "TRU"
click at [309, 221] on div "[PERSON_NAME]" at bounding box center [324, 222] width 65 height 9
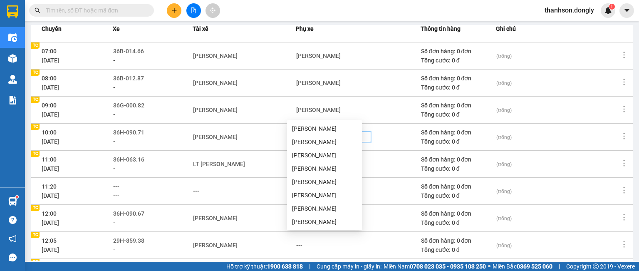
scroll to position [125, 0]
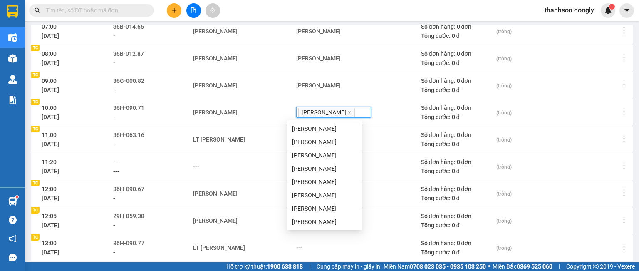
click at [272, 133] on td "LT [PERSON_NAME]" at bounding box center [244, 139] width 103 height 27
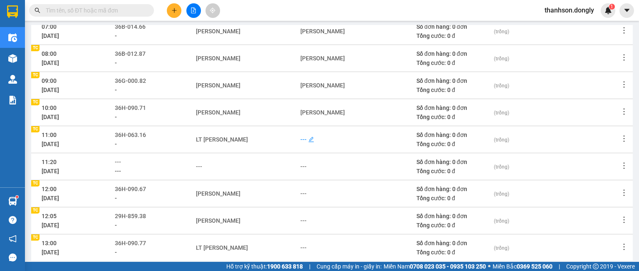
click at [300, 139] on div "---" at bounding box center [303, 139] width 6 height 9
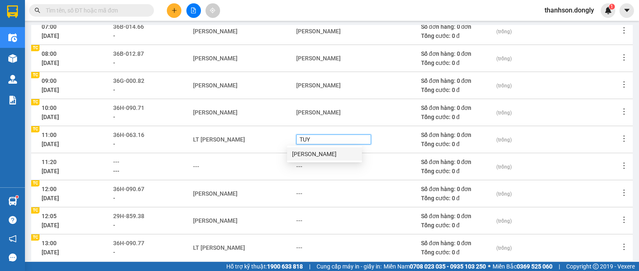
click at [317, 153] on div "[PERSON_NAME]" at bounding box center [324, 153] width 65 height 9
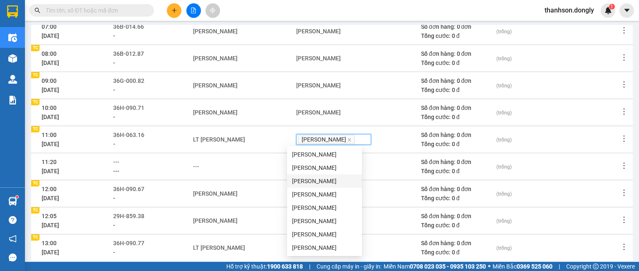
click at [276, 170] on div "---" at bounding box center [244, 166] width 102 height 9
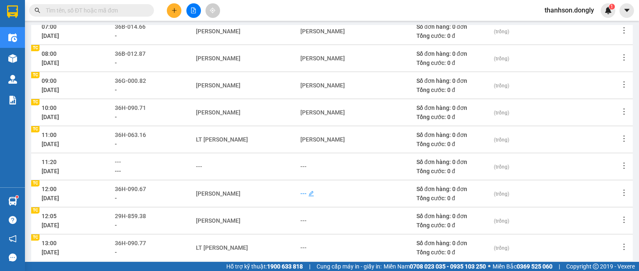
click at [300, 192] on div "---" at bounding box center [303, 193] width 6 height 9
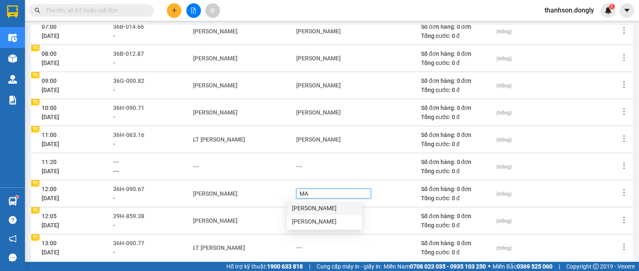
click at [307, 210] on div "[PERSON_NAME]" at bounding box center [324, 207] width 65 height 9
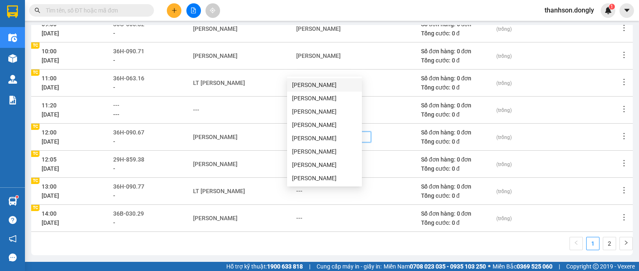
scroll to position [186, 0]
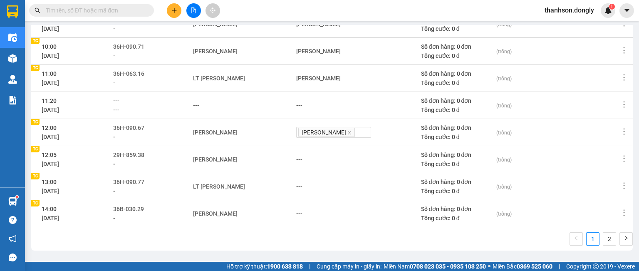
click at [280, 192] on td "LT [PERSON_NAME]" at bounding box center [244, 186] width 103 height 27
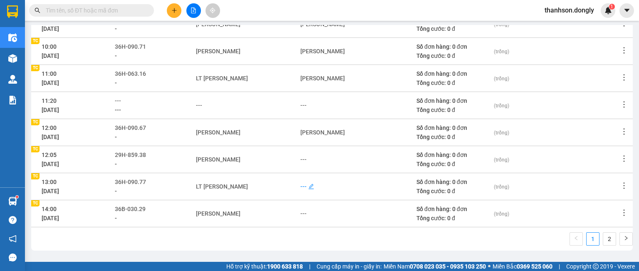
click at [300, 184] on div "---" at bounding box center [303, 186] width 6 height 9
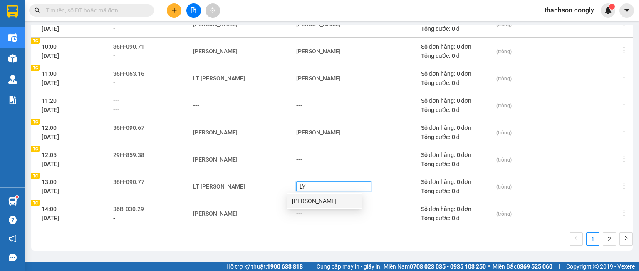
click at [309, 199] on div "[PERSON_NAME]" at bounding box center [324, 200] width 65 height 9
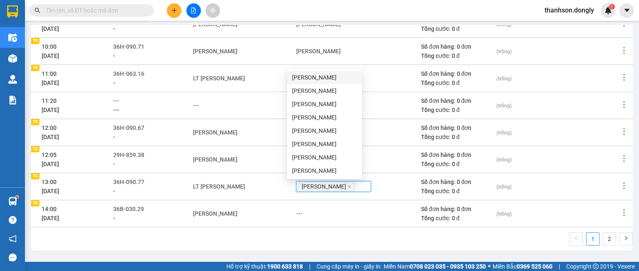
click at [274, 209] on div "[PERSON_NAME]" at bounding box center [244, 213] width 102 height 9
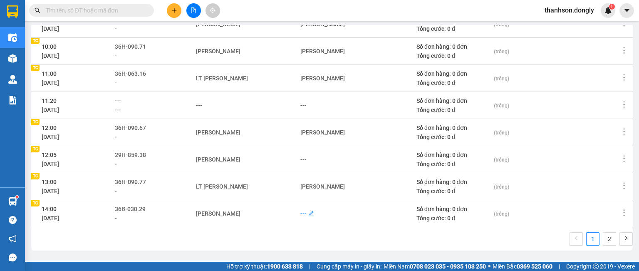
click at [300, 215] on div "---" at bounding box center [303, 213] width 6 height 9
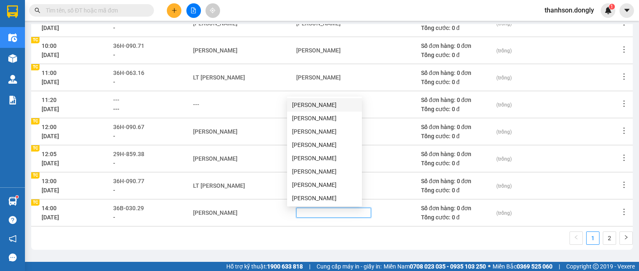
scroll to position [0, 0]
click at [272, 189] on div "LT [PERSON_NAME]" at bounding box center [244, 186] width 102 height 9
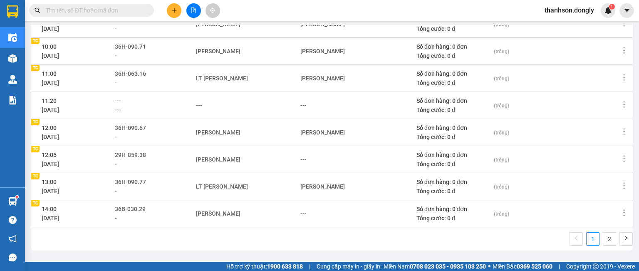
scroll to position [3, 0]
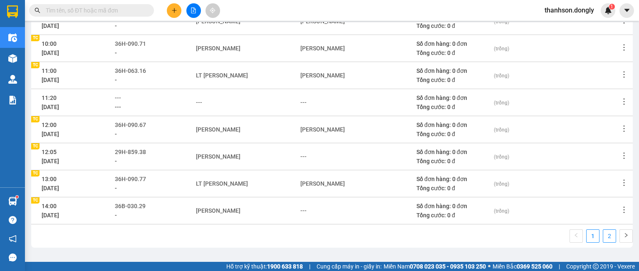
click at [603, 238] on link "2" at bounding box center [609, 236] width 12 height 12
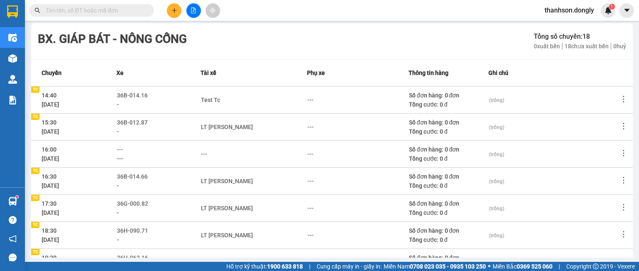
scroll to position [48, 0]
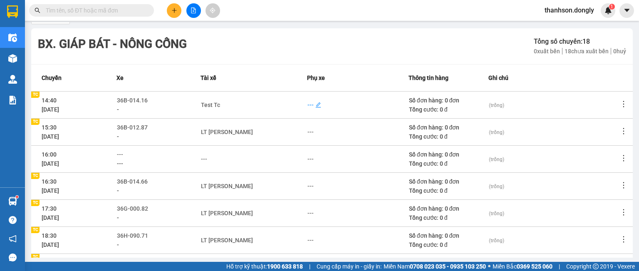
click at [307, 100] on div "---" at bounding box center [310, 104] width 6 height 9
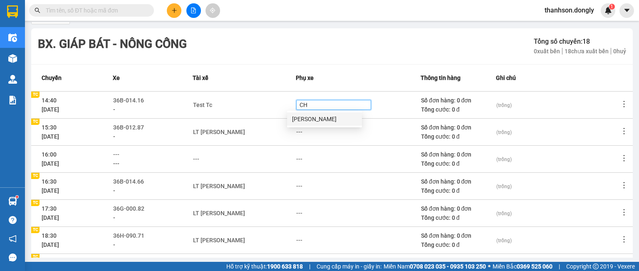
click at [312, 118] on div "[PERSON_NAME]" at bounding box center [324, 118] width 65 height 9
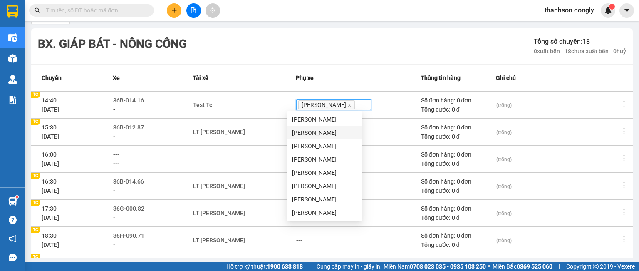
click at [265, 118] on td "LT [PERSON_NAME]" at bounding box center [244, 131] width 103 height 27
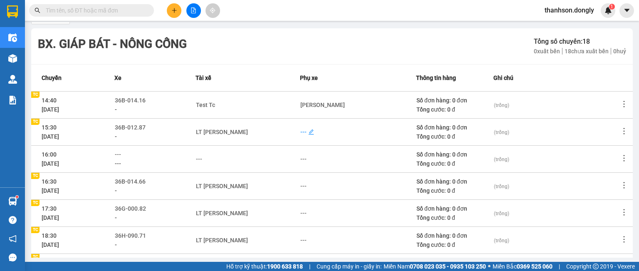
click at [300, 129] on div "---" at bounding box center [303, 131] width 6 height 9
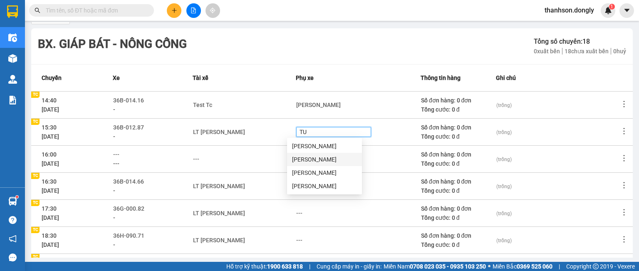
click at [323, 161] on div "[PERSON_NAME]" at bounding box center [324, 159] width 65 height 9
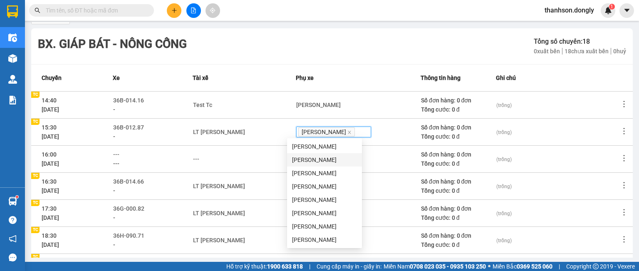
click at [272, 164] on td "---" at bounding box center [244, 158] width 103 height 27
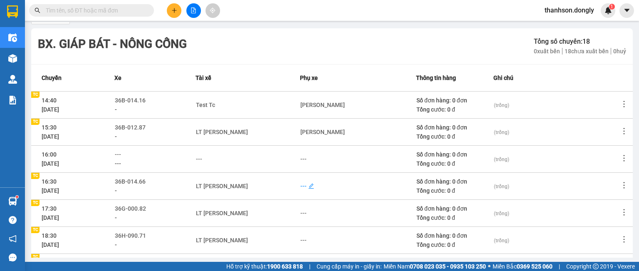
click at [300, 186] on div "---" at bounding box center [303, 185] width 6 height 9
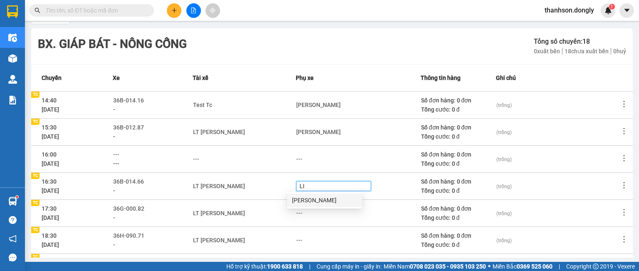
click at [310, 201] on div "[PERSON_NAME]" at bounding box center [324, 200] width 65 height 9
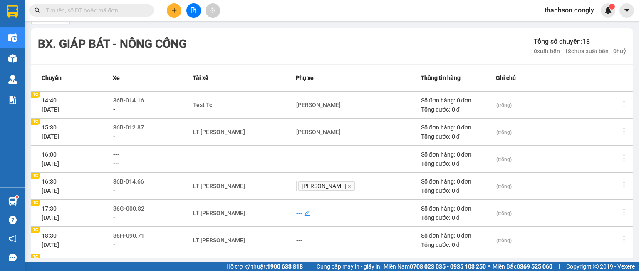
click at [296, 213] on div "---" at bounding box center [299, 212] width 6 height 9
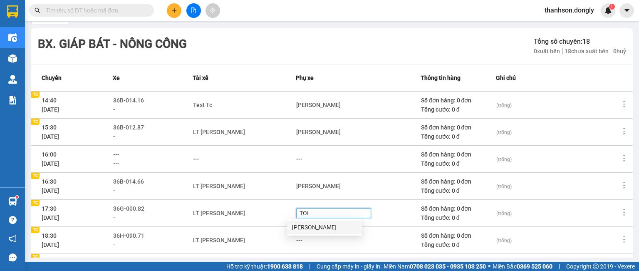
click at [301, 225] on div "[PERSON_NAME]" at bounding box center [324, 227] width 65 height 9
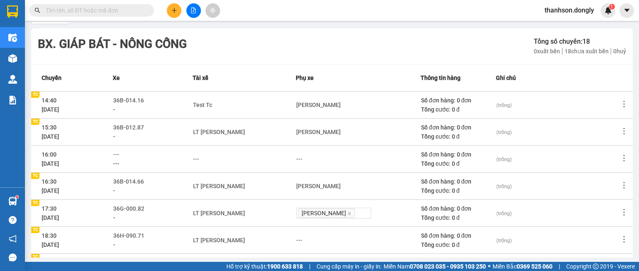
click at [278, 219] on td "LT [PERSON_NAME]" at bounding box center [244, 212] width 103 height 27
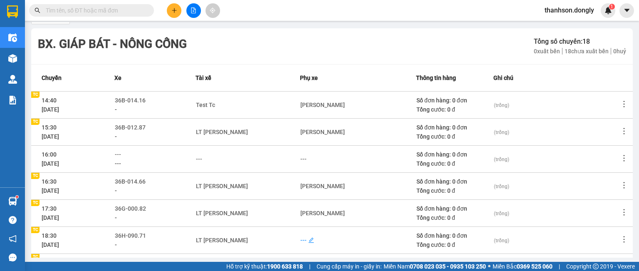
click at [300, 238] on div "---" at bounding box center [303, 239] width 6 height 9
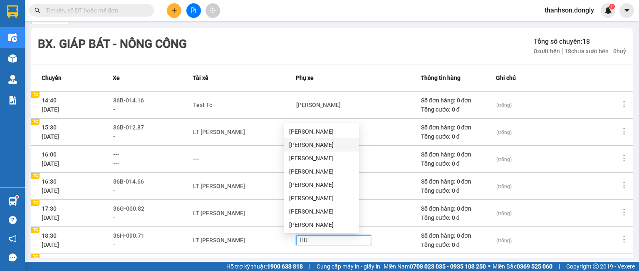
click at [304, 141] on div "[PERSON_NAME]" at bounding box center [321, 144] width 65 height 9
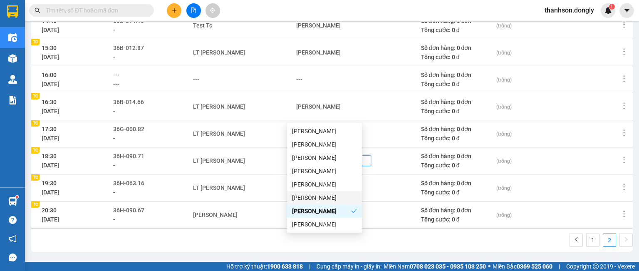
scroll to position [131, 0]
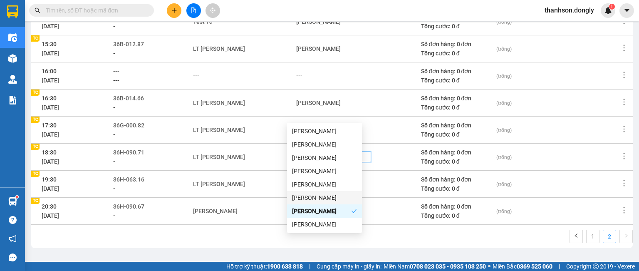
click at [270, 185] on div "LT [PERSON_NAME]" at bounding box center [244, 183] width 102 height 9
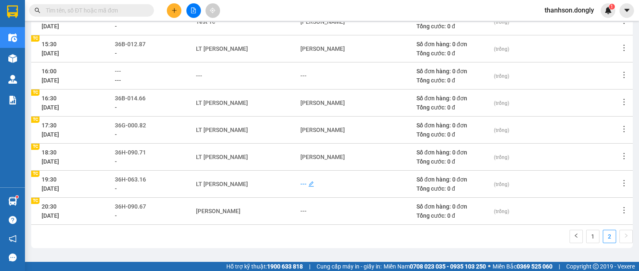
click at [300, 183] on div "---" at bounding box center [303, 183] width 6 height 9
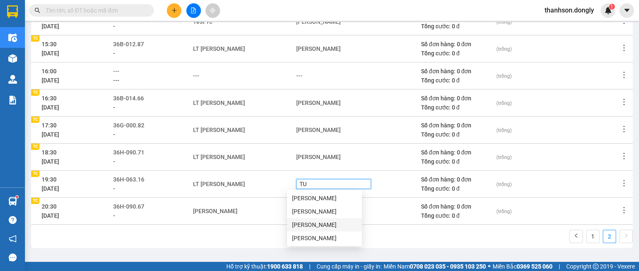
click at [319, 227] on div "[PERSON_NAME]" at bounding box center [324, 224] width 65 height 9
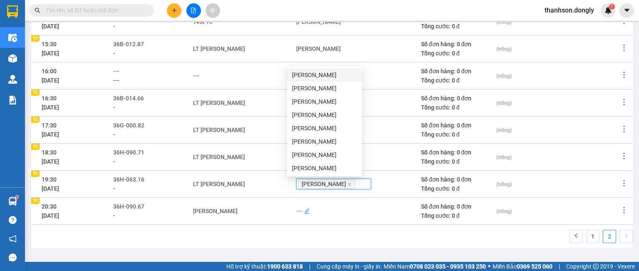
click at [296, 209] on div "---" at bounding box center [299, 210] width 6 height 9
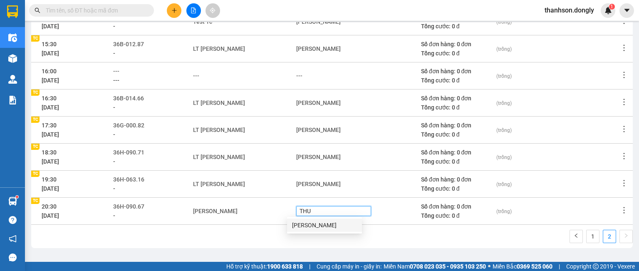
click at [312, 227] on div "[PERSON_NAME]" at bounding box center [324, 224] width 65 height 9
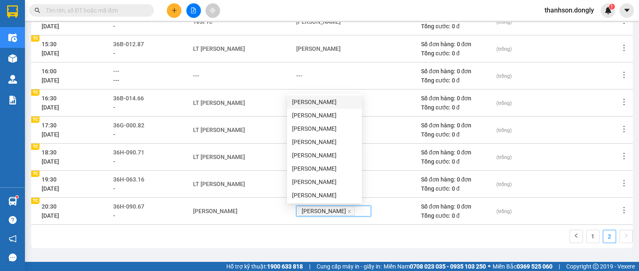
click at [276, 230] on div "1 2" at bounding box center [331, 239] width 601 height 18
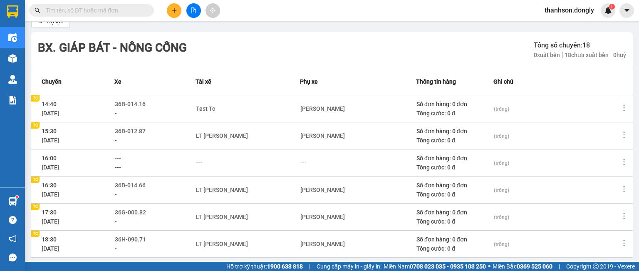
scroll to position [0, 0]
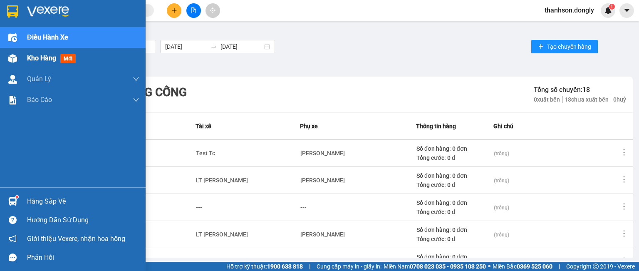
click at [36, 58] on span "Kho hàng" at bounding box center [41, 58] width 29 height 8
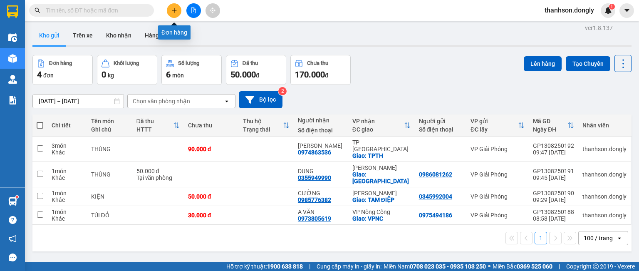
click at [176, 11] on icon "plus" at bounding box center [174, 10] width 6 height 6
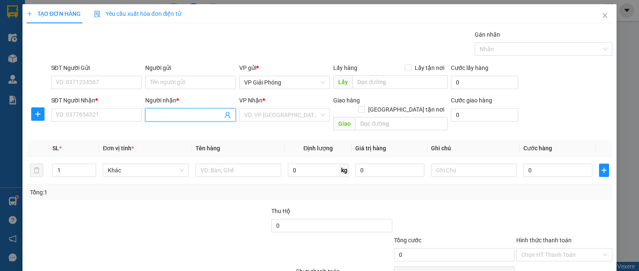
click at [178, 116] on input "Người nhận *" at bounding box center [186, 114] width 72 height 9
click at [171, 129] on div "[PERSON_NAME] - 0974863536" at bounding box center [190, 130] width 82 height 9
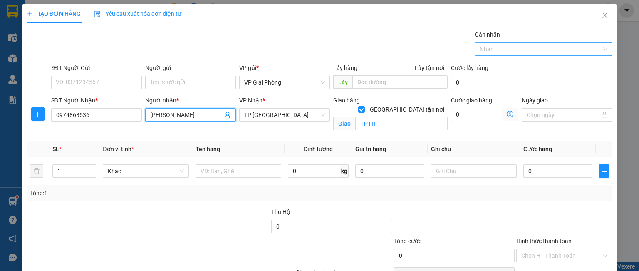
click at [480, 53] on div at bounding box center [539, 49] width 125 height 10
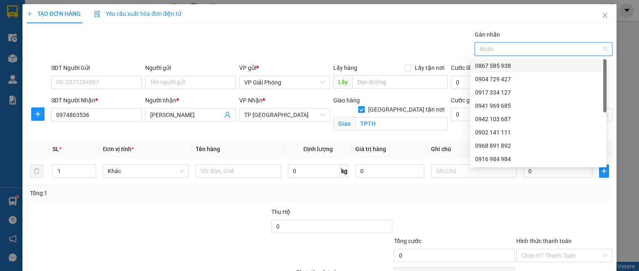
click at [488, 62] on div "0867 585 938" at bounding box center [538, 65] width 126 height 9
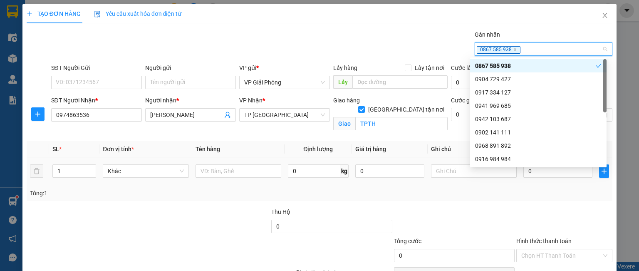
drag, startPoint x: 60, startPoint y: 168, endPoint x: 49, endPoint y: 172, distance: 11.6
click at [52, 171] on td "1" at bounding box center [74, 171] width 50 height 28
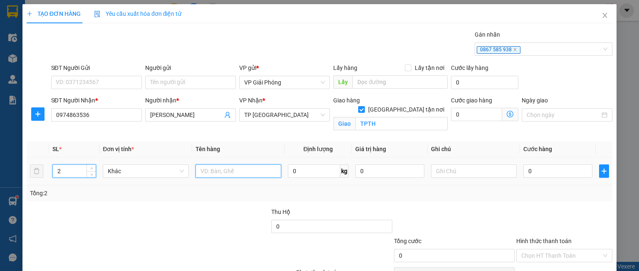
click at [205, 171] on input "text" at bounding box center [239, 170] width 86 height 13
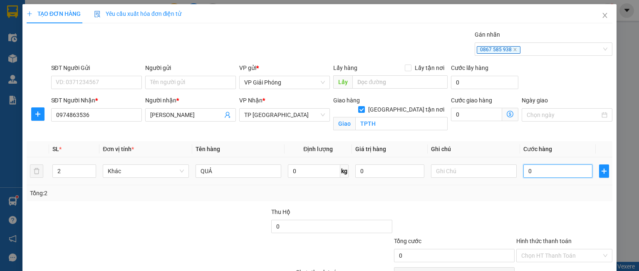
click at [545, 176] on input "0" at bounding box center [557, 170] width 69 height 13
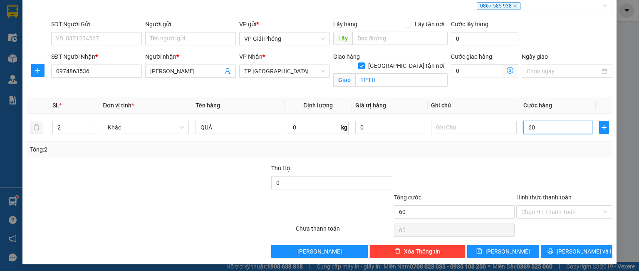
scroll to position [46, 0]
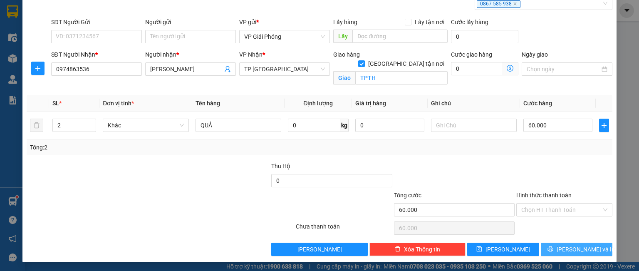
click at [547, 243] on button "[PERSON_NAME] và In" at bounding box center [577, 249] width 72 height 13
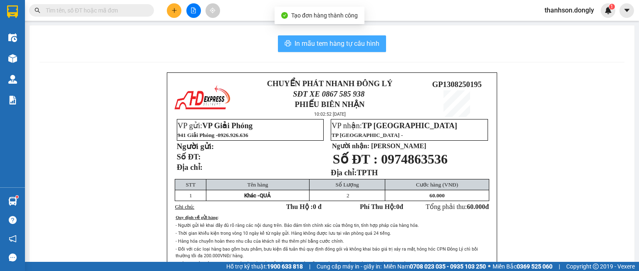
click at [320, 43] on span "In mẫu tem hàng tự cấu hình" at bounding box center [337, 43] width 85 height 10
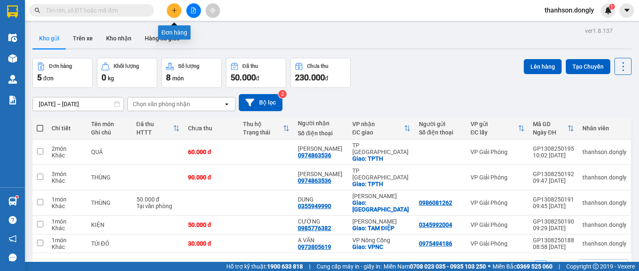
click at [170, 10] on button at bounding box center [174, 10] width 15 height 15
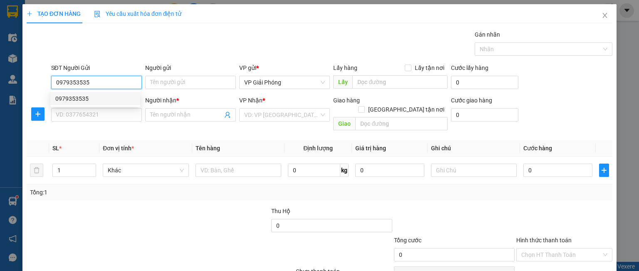
click at [93, 98] on div "0979353535" at bounding box center [95, 98] width 80 height 9
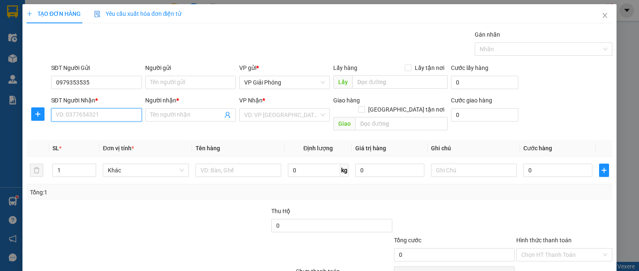
click at [99, 115] on input "SĐT Người Nhận *" at bounding box center [96, 114] width 91 height 13
click at [101, 132] on div "0362326868 - ĐÌNH" at bounding box center [95, 130] width 80 height 9
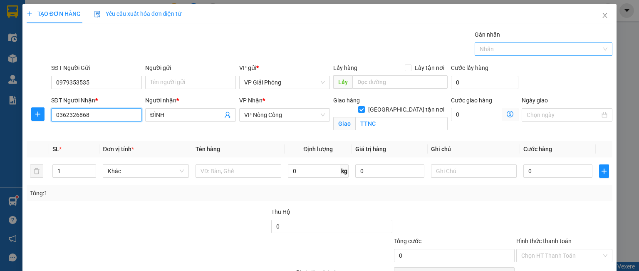
click at [490, 45] on div at bounding box center [539, 49] width 125 height 10
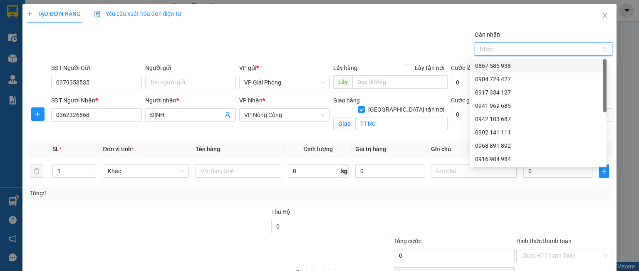
click at [492, 65] on div "0867 585 938" at bounding box center [538, 65] width 126 height 9
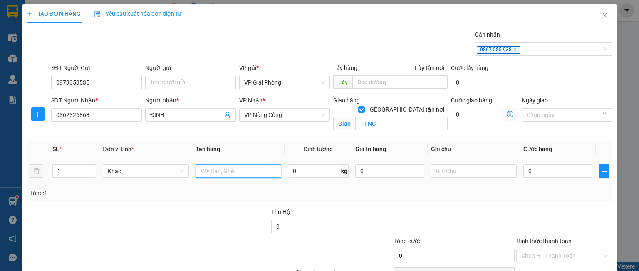
click at [227, 171] on input "text" at bounding box center [239, 170] width 86 height 13
click at [555, 171] on input "0" at bounding box center [557, 170] width 69 height 13
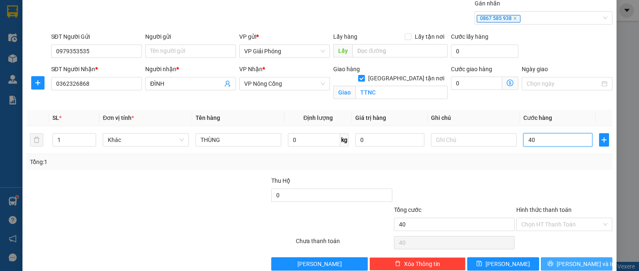
scroll to position [46, 0]
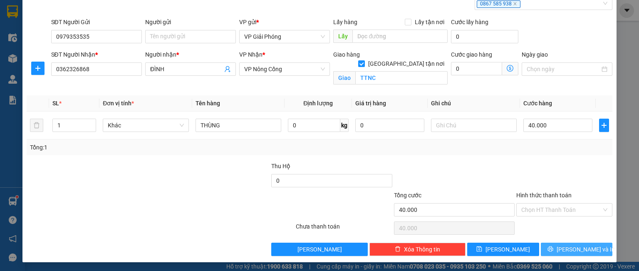
click at [555, 244] on button "[PERSON_NAME] và In" at bounding box center [577, 249] width 72 height 13
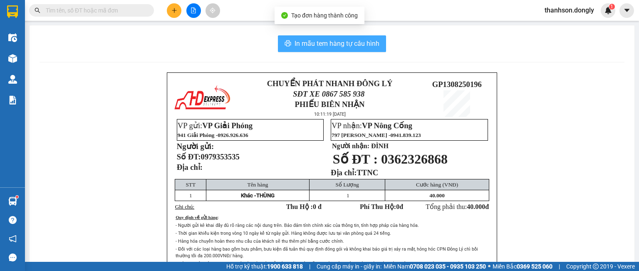
click at [363, 46] on span "In mẫu tem hàng tự cấu hình" at bounding box center [337, 43] width 85 height 10
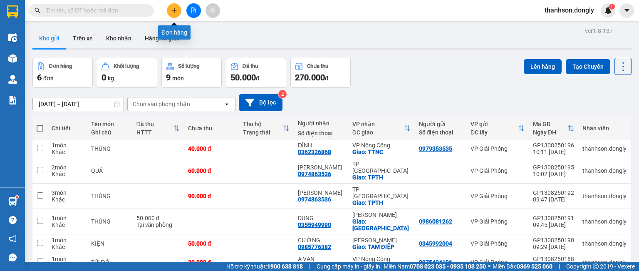
click at [173, 10] on icon "plus" at bounding box center [174, 10] width 5 height 0
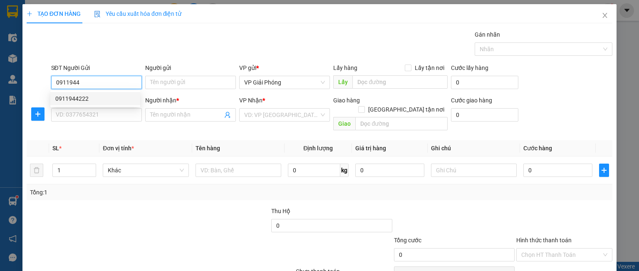
click at [79, 95] on div "0911944222" at bounding box center [95, 98] width 80 height 9
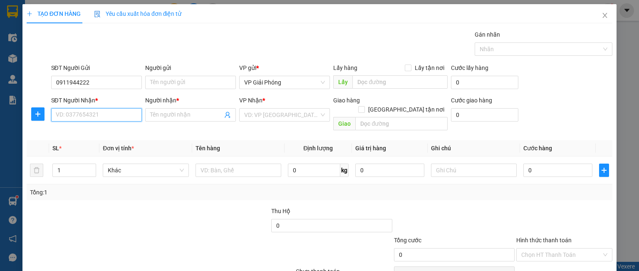
click at [76, 118] on input "SĐT Người Nhận *" at bounding box center [96, 114] width 91 height 13
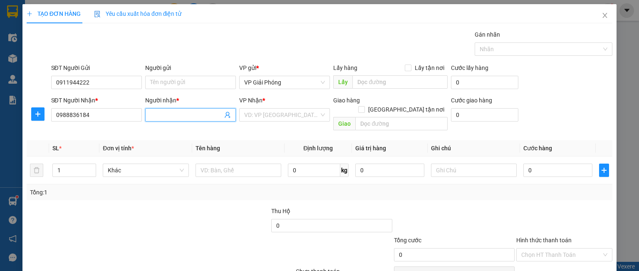
click at [160, 114] on input "Người nhận *" at bounding box center [186, 114] width 72 height 9
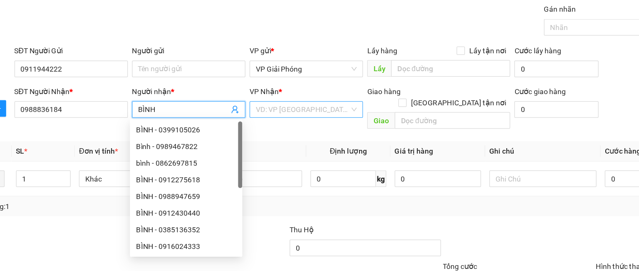
click at [247, 114] on input "search" at bounding box center [281, 115] width 75 height 12
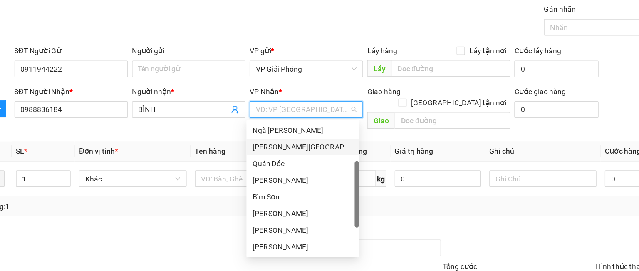
scroll to position [33, 0]
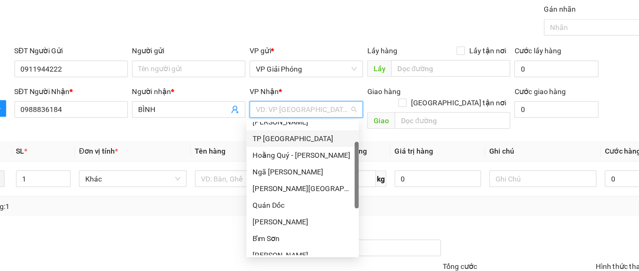
click at [264, 141] on div "TP [GEOGRAPHIC_DATA]" at bounding box center [282, 138] width 80 height 9
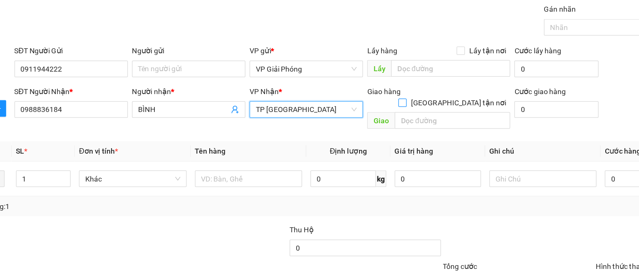
click at [364, 106] on input "[GEOGRAPHIC_DATA] tận nơi" at bounding box center [361, 109] width 6 height 6
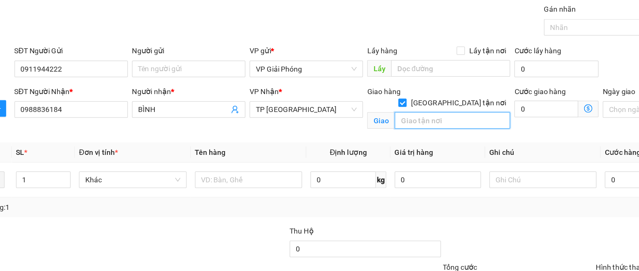
click at [393, 117] on input "text" at bounding box center [401, 123] width 92 height 13
click at [482, 52] on div at bounding box center [539, 49] width 125 height 10
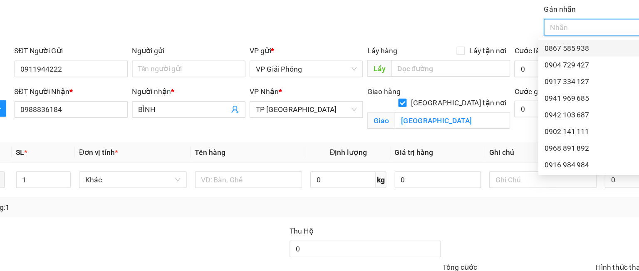
click at [487, 65] on div "0867 585 938" at bounding box center [538, 65] width 126 height 9
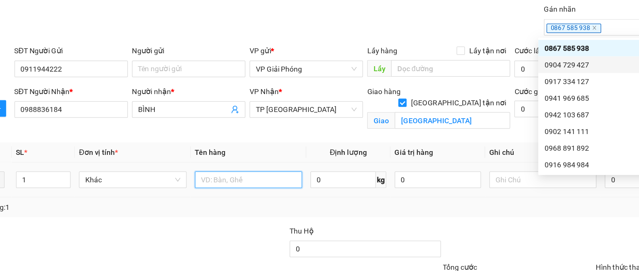
click at [218, 169] on input "text" at bounding box center [239, 170] width 86 height 13
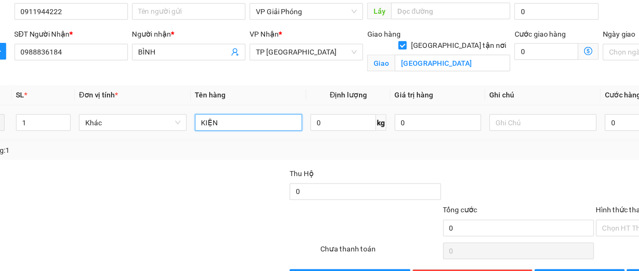
scroll to position [12, 0]
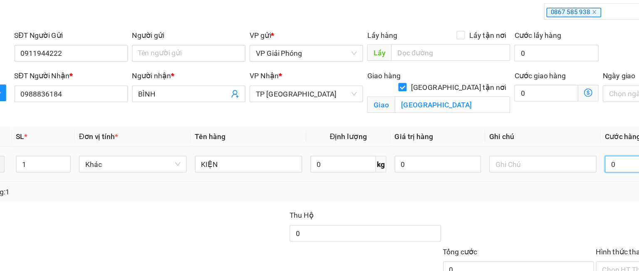
click at [533, 158] on input "0" at bounding box center [557, 158] width 69 height 13
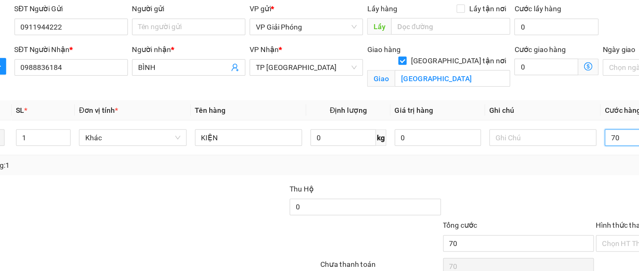
scroll to position [46, 0]
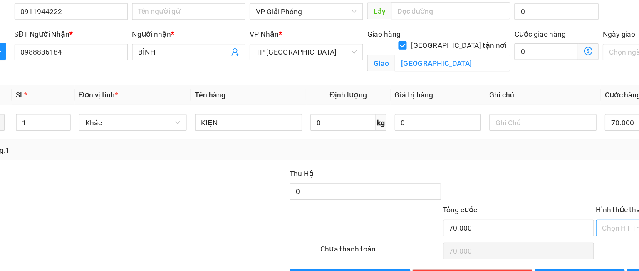
click at [530, 206] on input "Hình thức thanh toán" at bounding box center [561, 209] width 80 height 12
click at [531, 224] on div "Tại văn phòng" at bounding box center [558, 225] width 85 height 9
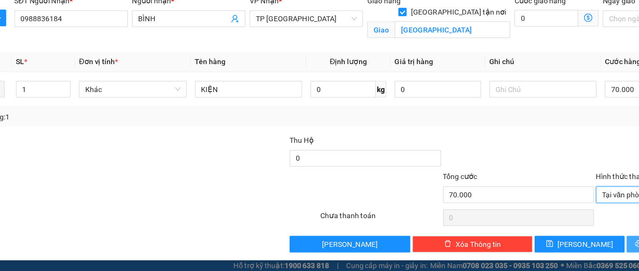
click at [544, 249] on button "[PERSON_NAME] và In" at bounding box center [577, 249] width 72 height 13
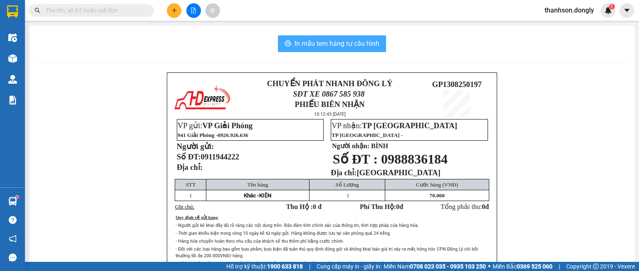
click at [324, 44] on span "In mẫu tem hàng tự cấu hình" at bounding box center [337, 43] width 85 height 10
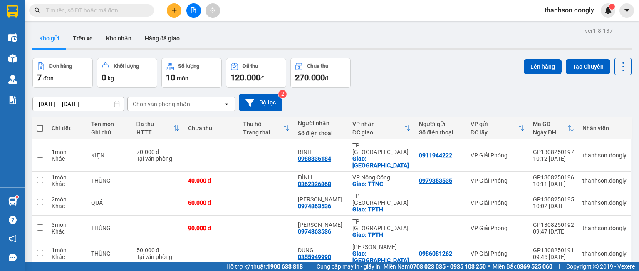
click at [421, 92] on div "[DATE] – [DATE] Press the down arrow key to interact with the calendar and sele…" at bounding box center [331, 103] width 599 height 30
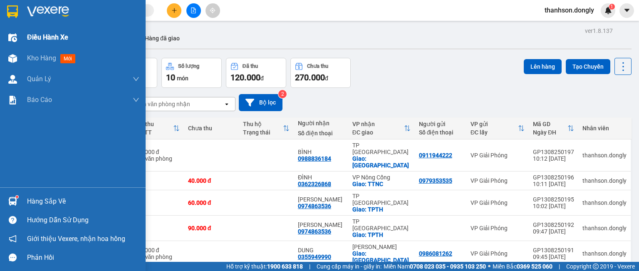
click at [46, 38] on span "Điều hành xe" at bounding box center [47, 37] width 41 height 10
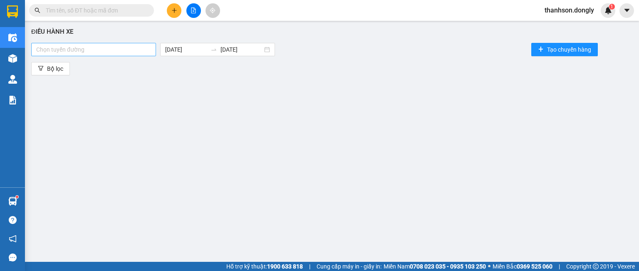
click at [130, 49] on div at bounding box center [93, 50] width 121 height 10
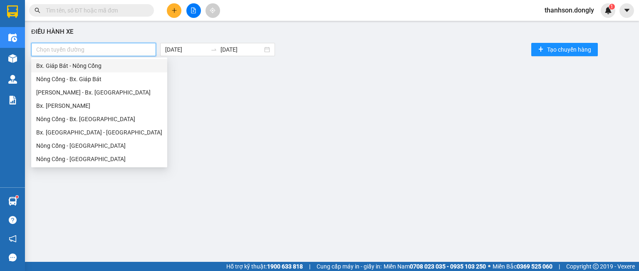
click at [101, 63] on div "Bx. Giáp Bát - Nông Cống" at bounding box center [99, 65] width 126 height 9
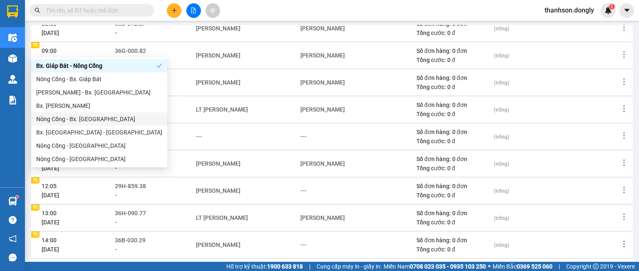
scroll to position [186, 0]
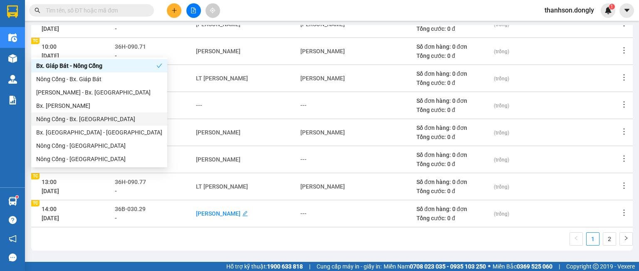
click at [229, 213] on div "[PERSON_NAME]" at bounding box center [218, 213] width 45 height 9
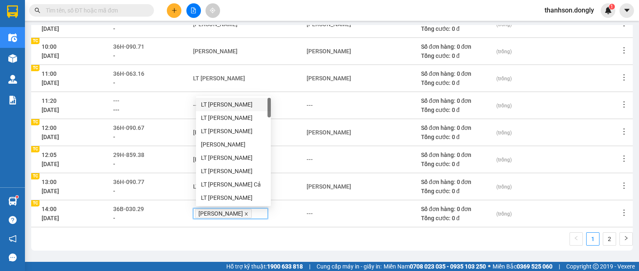
click at [244, 214] on icon "close" at bounding box center [246, 214] width 4 height 4
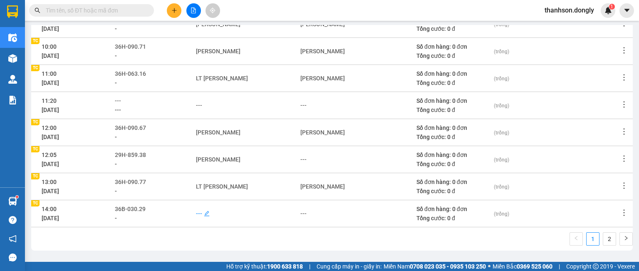
click at [202, 215] on div "---" at bounding box center [199, 213] width 6 height 9
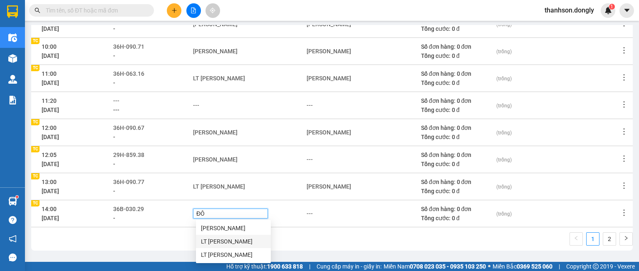
click at [213, 243] on div "LT [PERSON_NAME]" at bounding box center [233, 241] width 65 height 9
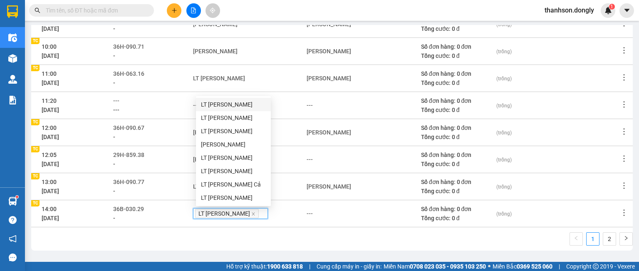
click at [227, 236] on div "1 2" at bounding box center [331, 241] width 601 height 18
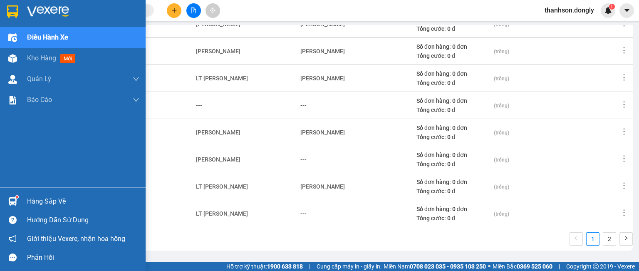
click at [40, 60] on span "Kho hàng" at bounding box center [41, 58] width 29 height 8
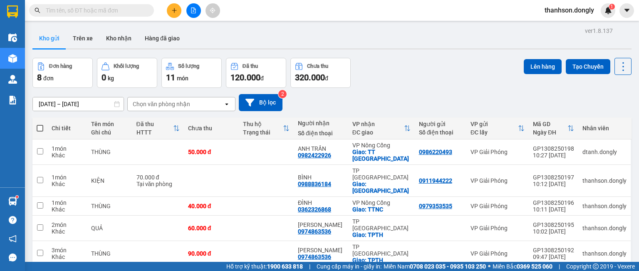
click at [170, 15] on button at bounding box center [174, 10] width 15 height 15
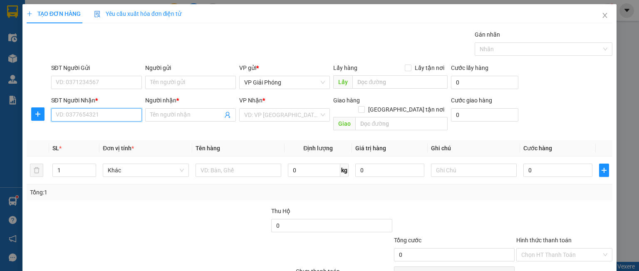
click at [120, 120] on input "SĐT Người Nhận *" at bounding box center [96, 114] width 91 height 13
click at [68, 117] on input "096858000" at bounding box center [96, 114] width 91 height 13
click at [87, 134] on div "0968858000 - HỒNG" at bounding box center [95, 130] width 80 height 9
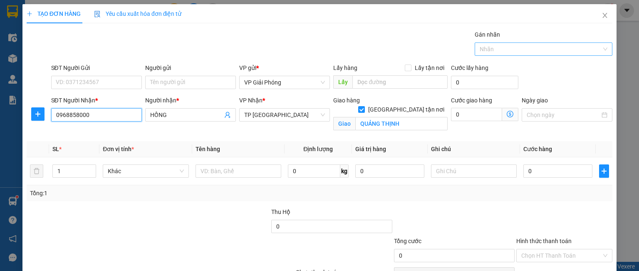
click at [496, 50] on div at bounding box center [539, 49] width 125 height 10
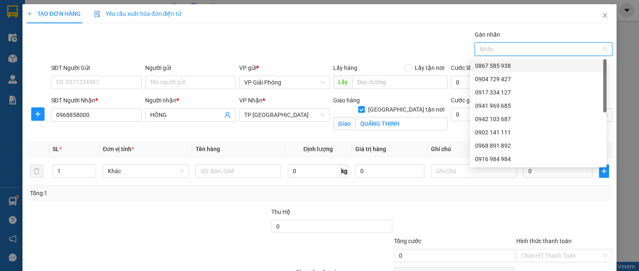
click at [493, 65] on div "0867 585 938" at bounding box center [538, 65] width 126 height 9
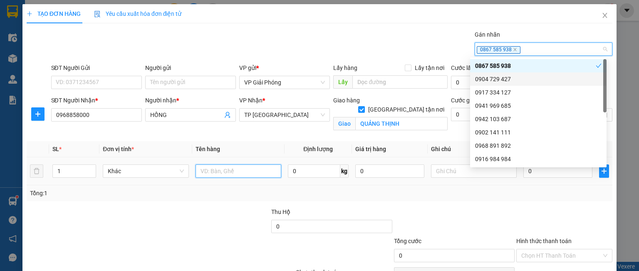
click at [200, 168] on input "text" at bounding box center [239, 170] width 86 height 13
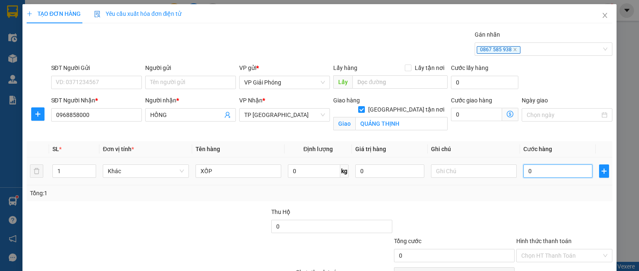
click at [531, 171] on input "0" at bounding box center [557, 170] width 69 height 13
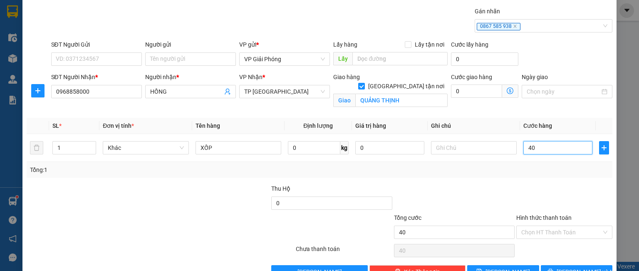
scroll to position [46, 0]
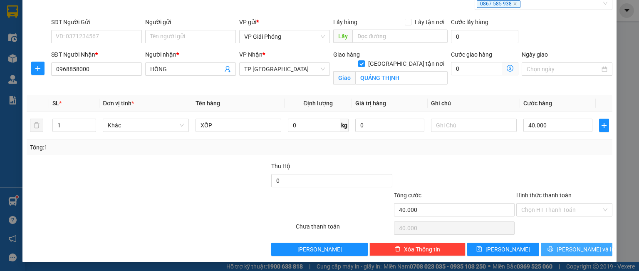
click at [566, 246] on span "[PERSON_NAME] và In" at bounding box center [586, 249] width 58 height 9
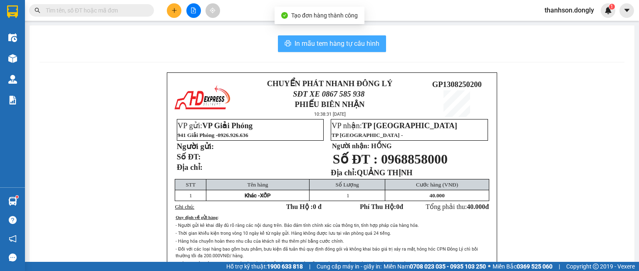
click at [312, 46] on span "In mẫu tem hàng tự cấu hình" at bounding box center [337, 43] width 85 height 10
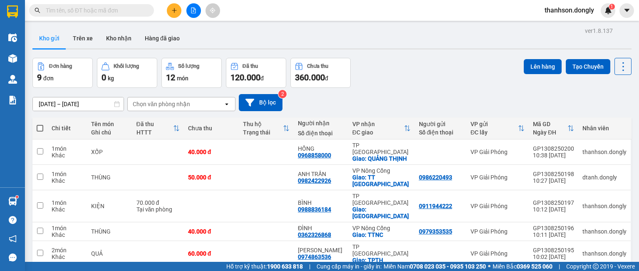
click at [172, 10] on icon "plus" at bounding box center [174, 10] width 6 height 6
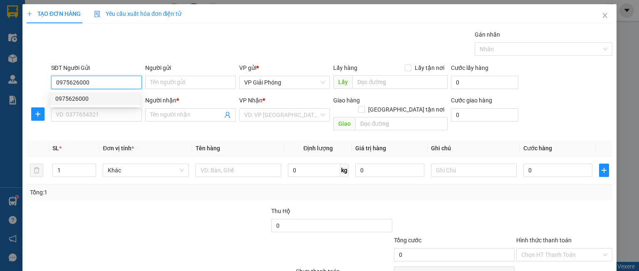
click at [89, 98] on div "0975626000" at bounding box center [95, 98] width 80 height 9
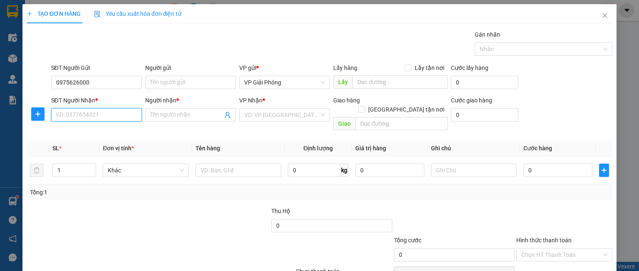
click at [86, 116] on input "SĐT Người Nhận *" at bounding box center [96, 114] width 91 height 13
click at [84, 133] on div "0961976668 - BS KHOA" at bounding box center [95, 130] width 80 height 9
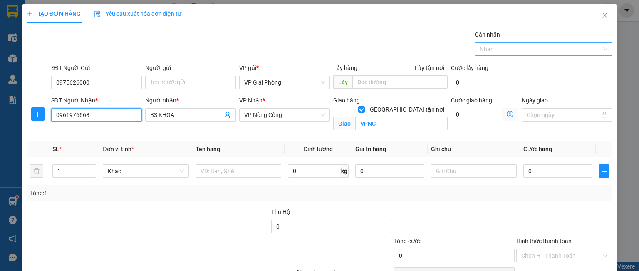
click at [524, 47] on div at bounding box center [539, 49] width 125 height 10
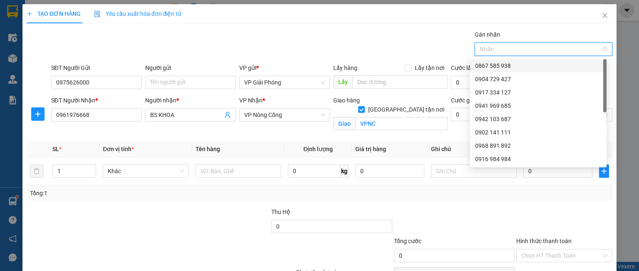
click at [502, 64] on div "0867 585 938" at bounding box center [538, 65] width 126 height 9
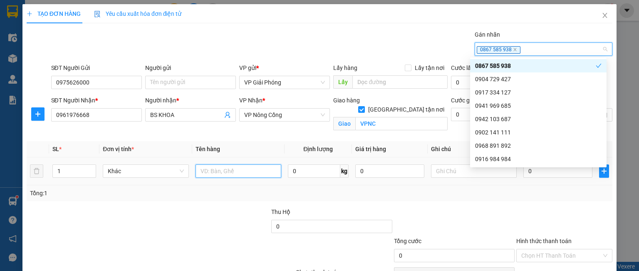
click at [205, 169] on input "text" at bounding box center [239, 170] width 86 height 13
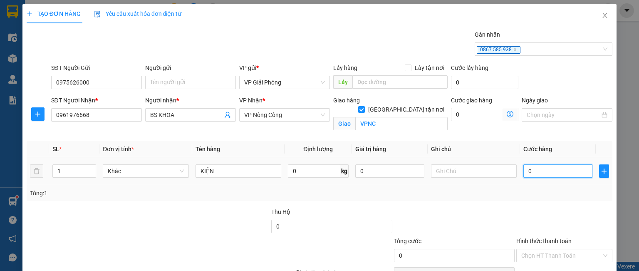
click at [530, 175] on input "0" at bounding box center [557, 170] width 69 height 13
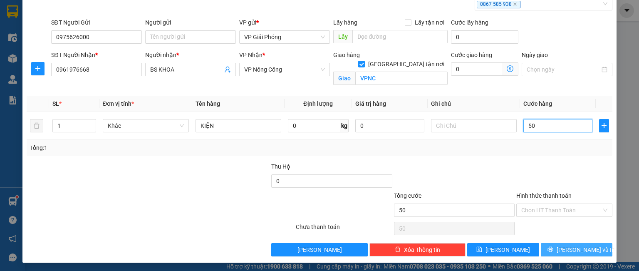
scroll to position [46, 0]
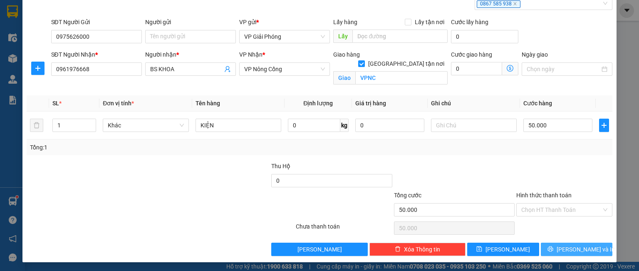
click at [578, 245] on span "[PERSON_NAME] và In" at bounding box center [586, 249] width 58 height 9
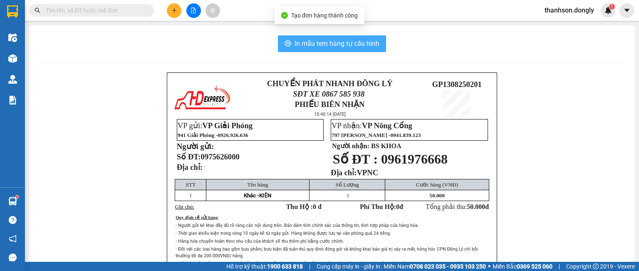
click at [346, 47] on span "In mẫu tem hàng tự cấu hình" at bounding box center [337, 43] width 85 height 10
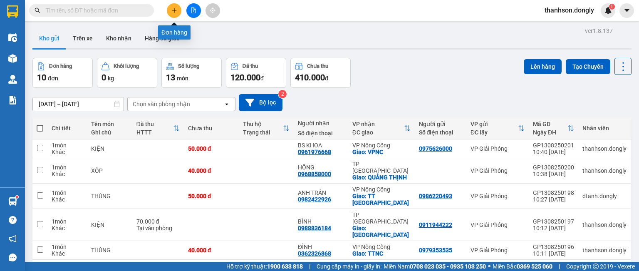
click at [174, 8] on icon "plus" at bounding box center [174, 10] width 0 height 5
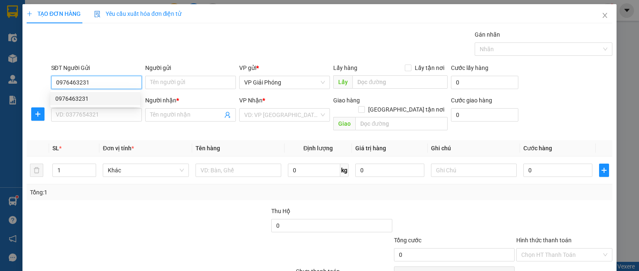
click at [94, 96] on div "0976463231" at bounding box center [95, 98] width 80 height 9
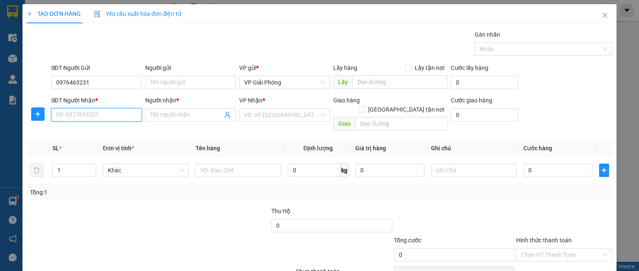
click at [87, 114] on input "SĐT Người Nhận *" at bounding box center [96, 114] width 91 height 13
click at [85, 144] on div "0986032668 - A KHANH" at bounding box center [95, 144] width 80 height 9
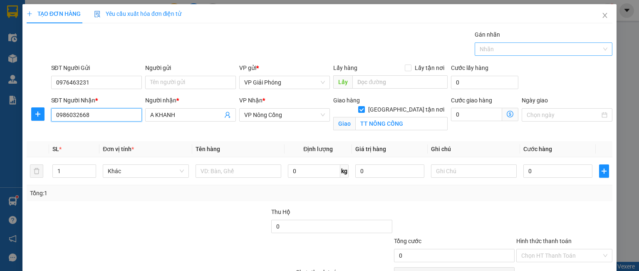
click at [500, 50] on div at bounding box center [539, 49] width 125 height 10
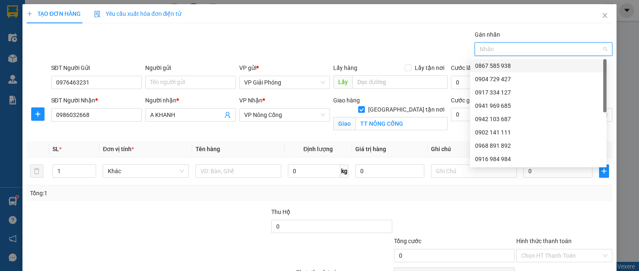
click at [488, 68] on div "0867 585 938" at bounding box center [538, 65] width 126 height 9
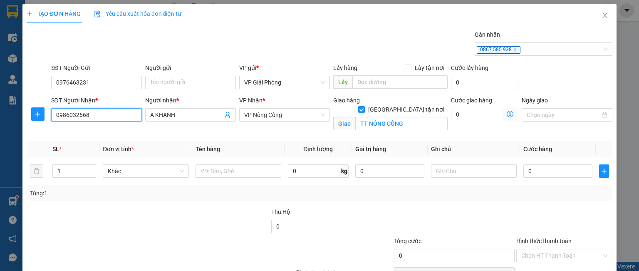
click at [97, 120] on input "0986032668" at bounding box center [96, 114] width 91 height 13
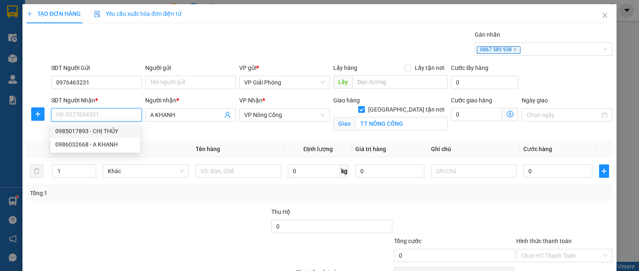
click at [79, 134] on div "0985017893 - CHỊ THỦY" at bounding box center [95, 130] width 80 height 9
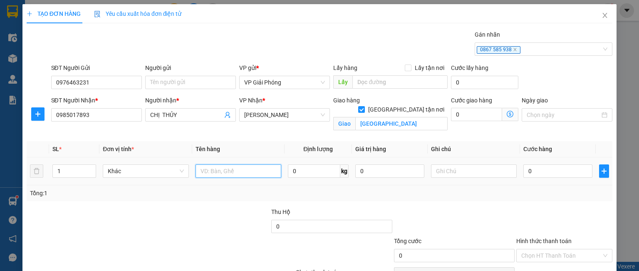
click at [210, 172] on input "text" at bounding box center [239, 170] width 86 height 13
click at [547, 172] on input "0" at bounding box center [557, 170] width 69 height 13
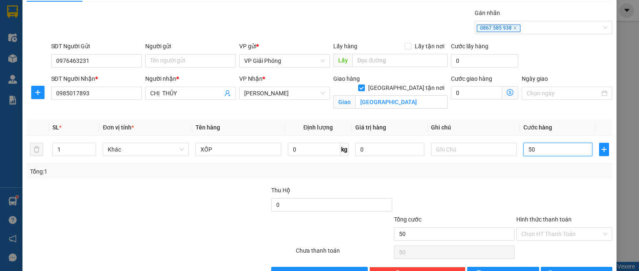
scroll to position [46, 0]
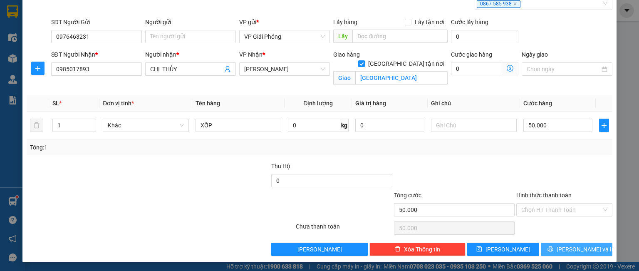
click at [553, 247] on icon "printer" at bounding box center [550, 249] width 6 height 6
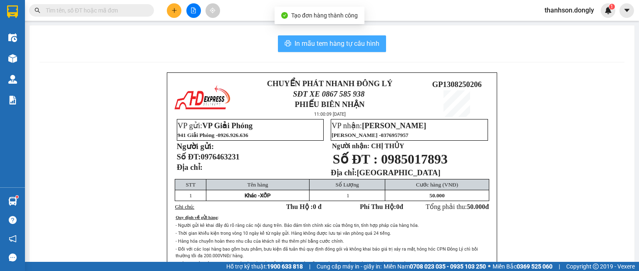
click at [318, 42] on span "In mẫu tem hàng tự cấu hình" at bounding box center [337, 43] width 85 height 10
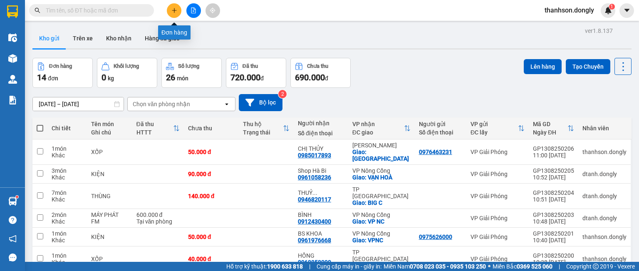
click at [171, 10] on icon "plus" at bounding box center [174, 10] width 6 height 6
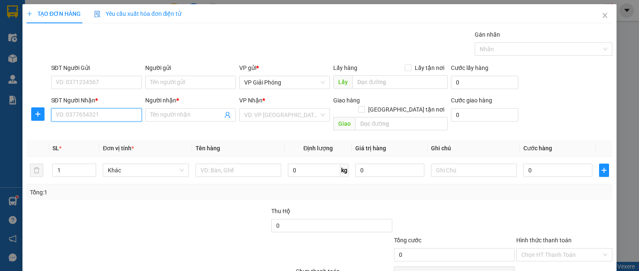
click at [106, 116] on input "SĐT Người Nhận *" at bounding box center [96, 114] width 91 height 13
click at [103, 130] on div "0915200136 - [PERSON_NAME]" at bounding box center [96, 130] width 82 height 9
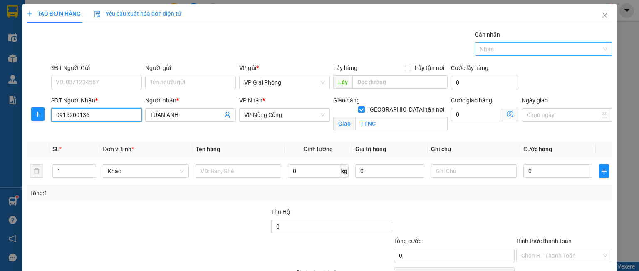
click at [479, 49] on div at bounding box center [539, 49] width 125 height 10
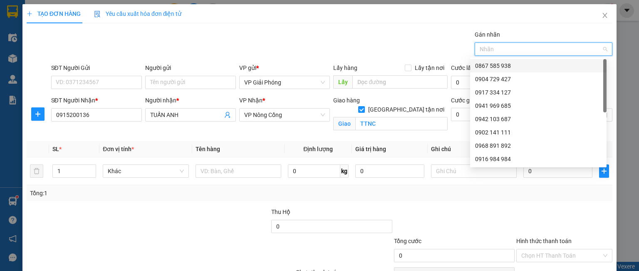
click at [486, 62] on div "0867 585 938" at bounding box center [538, 65] width 126 height 9
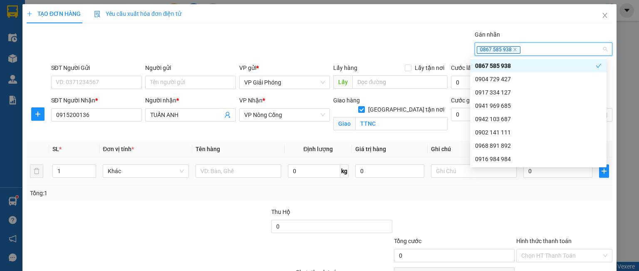
click at [34, 173] on tr "1 Khác 0 kg 0 0" at bounding box center [320, 171] width 586 height 28
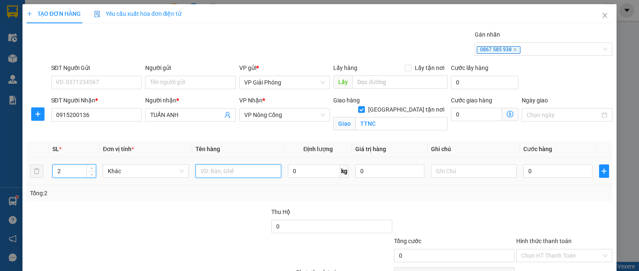
click at [214, 171] on input "text" at bounding box center [239, 170] width 86 height 13
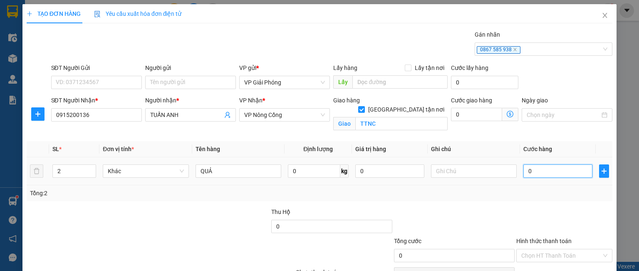
click at [544, 171] on input "0" at bounding box center [557, 170] width 69 height 13
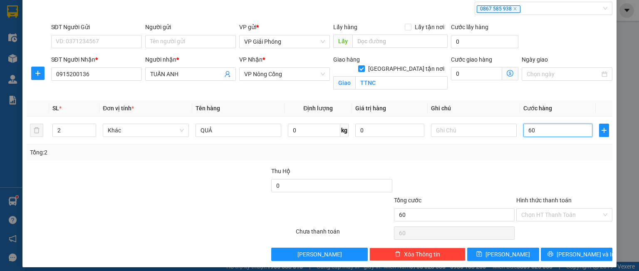
scroll to position [46, 0]
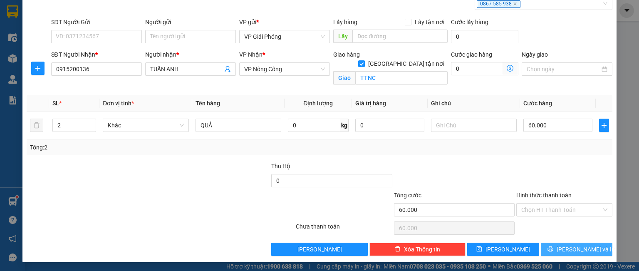
click at [553, 247] on icon "printer" at bounding box center [550, 249] width 6 height 6
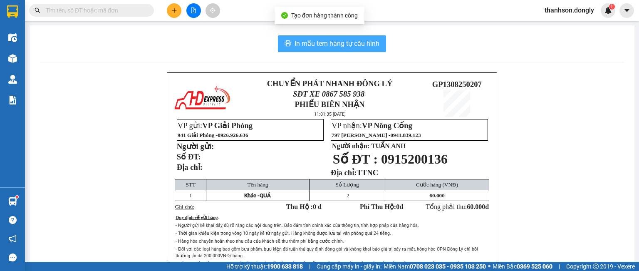
click at [309, 41] on span "In mẫu tem hàng tự cấu hình" at bounding box center [337, 43] width 85 height 10
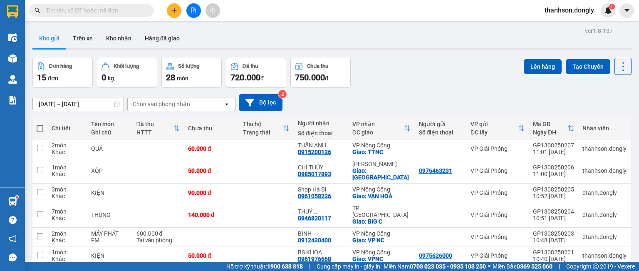
click at [170, 13] on button at bounding box center [174, 10] width 15 height 15
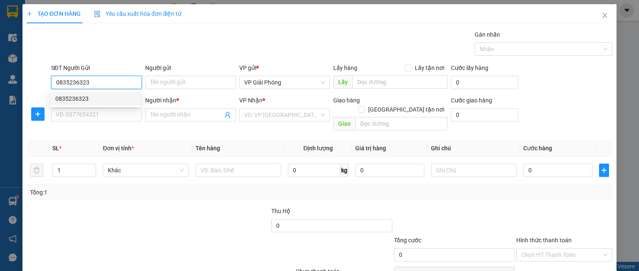
click at [92, 101] on div "0835236323" at bounding box center [95, 98] width 80 height 9
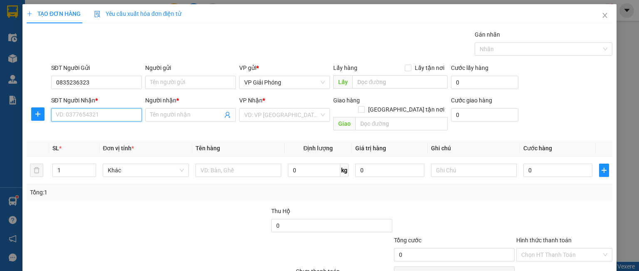
click at [87, 115] on input "SĐT Người Nhận *" at bounding box center [96, 114] width 91 height 13
click at [82, 133] on div "0865885286 - TRUNG" at bounding box center [95, 130] width 80 height 9
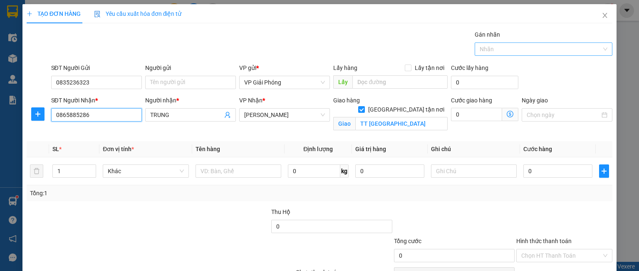
click at [481, 43] on div "Nhãn" at bounding box center [544, 48] width 138 height 13
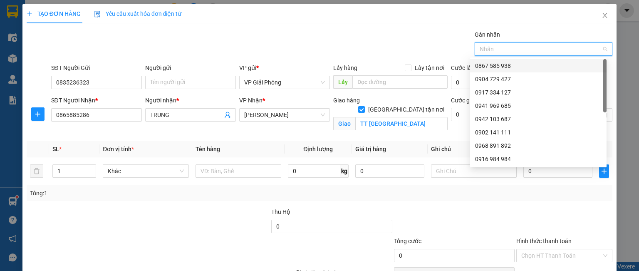
click at [496, 64] on div "0867 585 938" at bounding box center [538, 65] width 126 height 9
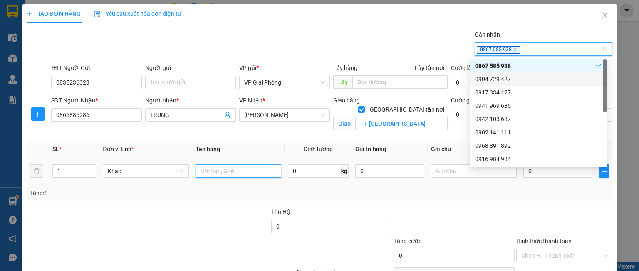
click at [200, 167] on input "text" at bounding box center [239, 170] width 86 height 13
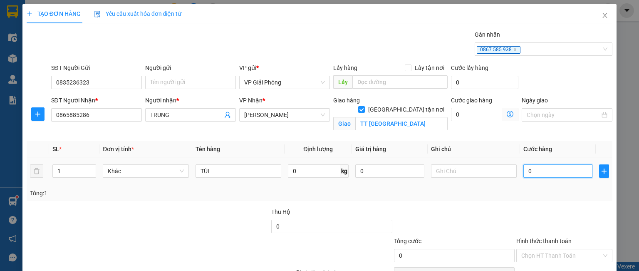
click at [549, 169] on input "0" at bounding box center [557, 170] width 69 height 13
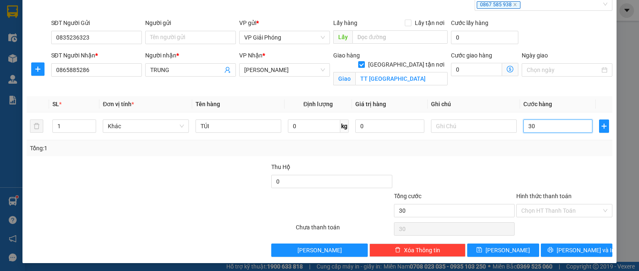
scroll to position [46, 0]
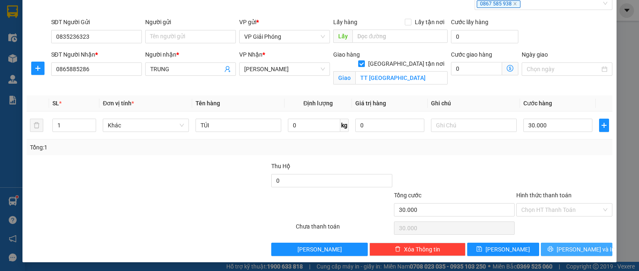
click at [552, 246] on button "[PERSON_NAME] và In" at bounding box center [577, 249] width 72 height 13
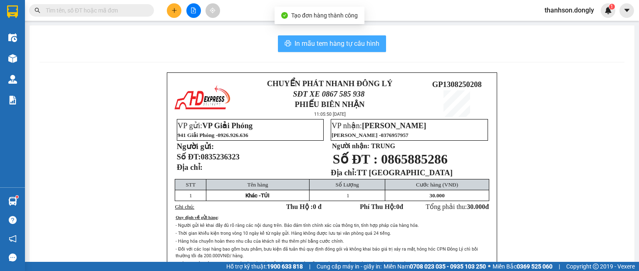
click at [323, 44] on span "In mẫu tem hàng tự cấu hình" at bounding box center [337, 43] width 85 height 10
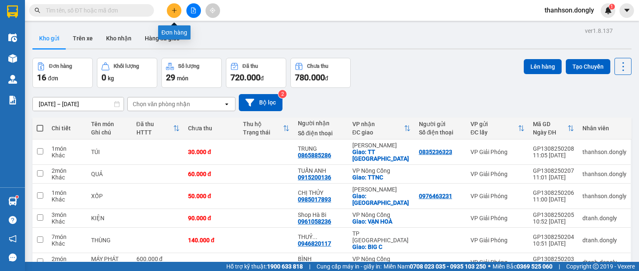
click at [171, 7] on icon "plus" at bounding box center [174, 10] width 6 height 6
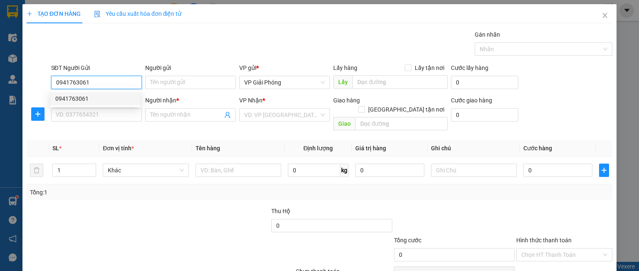
click at [66, 99] on div "0941763061" at bounding box center [95, 98] width 80 height 9
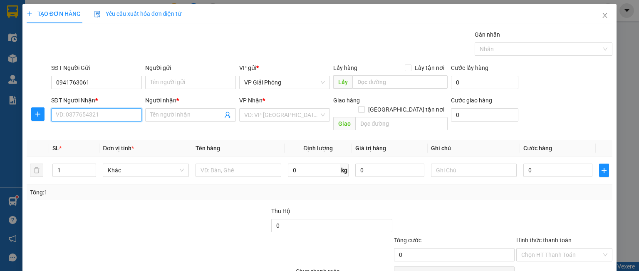
click at [75, 113] on input "SĐT Người Nhận *" at bounding box center [96, 114] width 91 height 13
click at [77, 129] on div "0971206216 - TRANG ANH" at bounding box center [95, 130] width 80 height 9
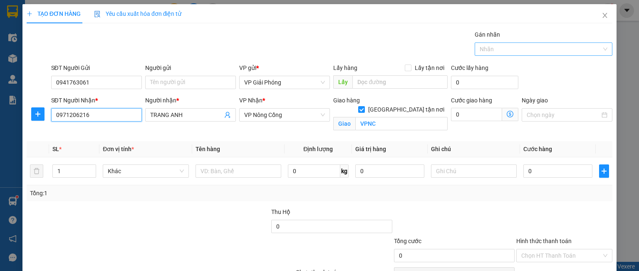
click at [483, 50] on div at bounding box center [539, 49] width 125 height 10
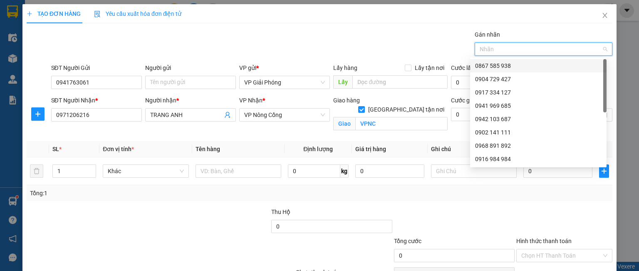
click at [491, 66] on div "0867 585 938" at bounding box center [538, 65] width 126 height 9
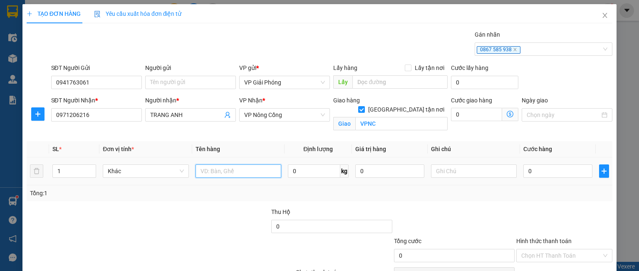
click at [215, 168] on input "text" at bounding box center [239, 170] width 86 height 13
click at [572, 171] on input "0" at bounding box center [557, 170] width 69 height 13
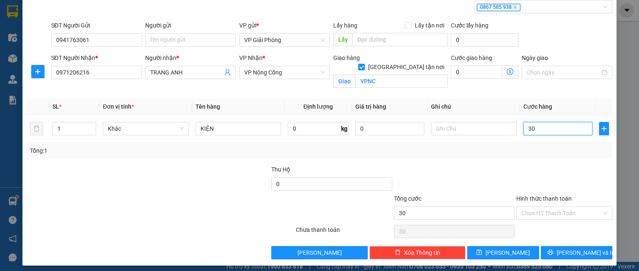
scroll to position [46, 0]
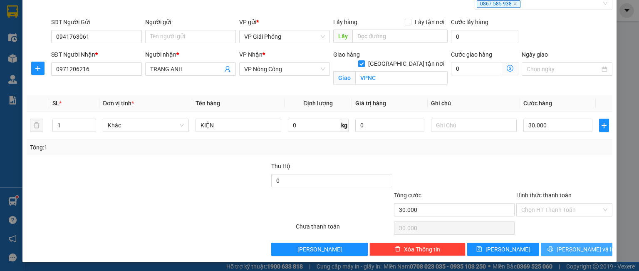
click at [553, 250] on icon "printer" at bounding box center [550, 249] width 6 height 6
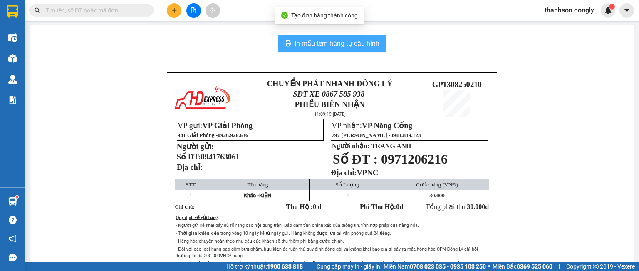
click at [345, 43] on span "In mẫu tem hàng tự cấu hình" at bounding box center [337, 43] width 85 height 10
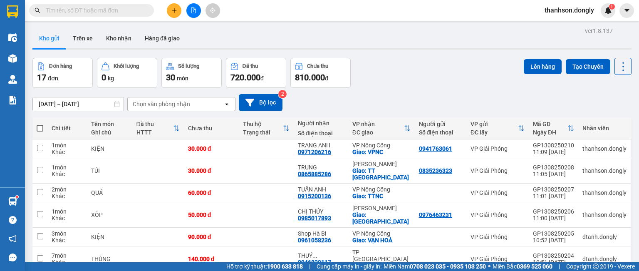
click at [175, 11] on icon "plus" at bounding box center [174, 10] width 6 height 6
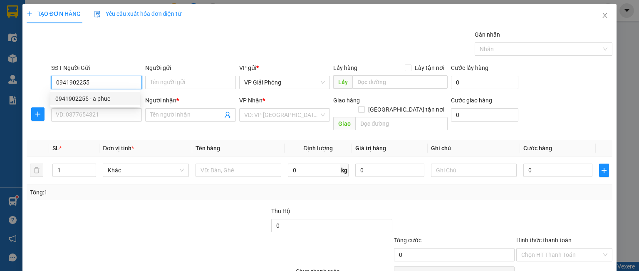
click at [92, 99] on div "0941902255 - a phuc" at bounding box center [95, 98] width 80 height 9
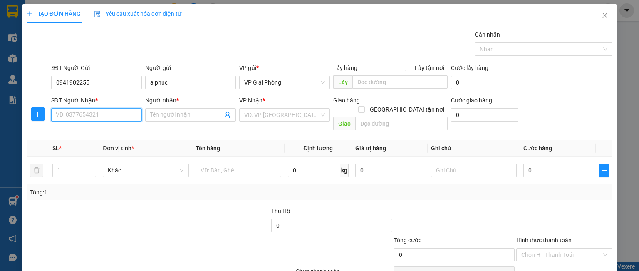
click at [87, 119] on input "SĐT Người Nhận *" at bounding box center [96, 114] width 91 height 13
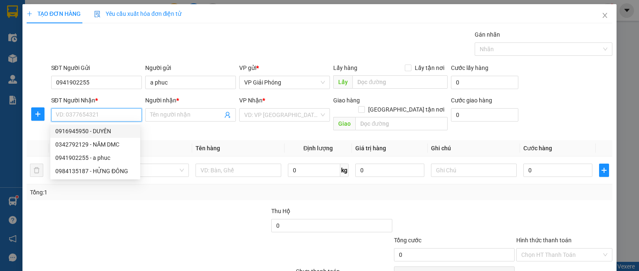
click at [82, 132] on div "0916945950 - DUYÊN" at bounding box center [95, 130] width 80 height 9
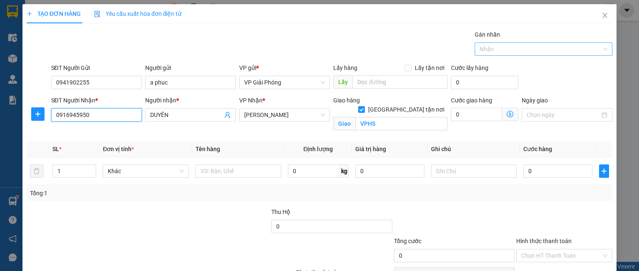
click at [498, 47] on div at bounding box center [539, 49] width 125 height 10
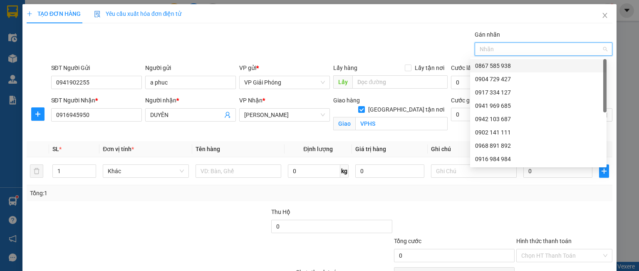
drag, startPoint x: 501, startPoint y: 66, endPoint x: 490, endPoint y: 67, distance: 10.9
click at [501, 65] on div "0867 585 938" at bounding box center [538, 65] width 126 height 9
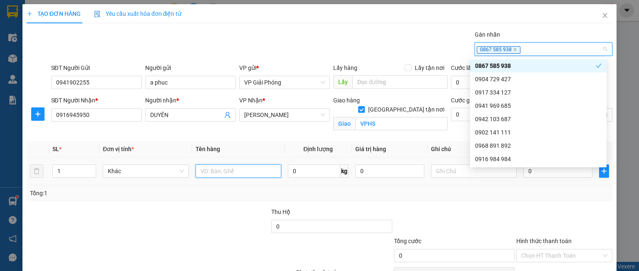
click at [216, 171] on input "text" at bounding box center [239, 170] width 86 height 13
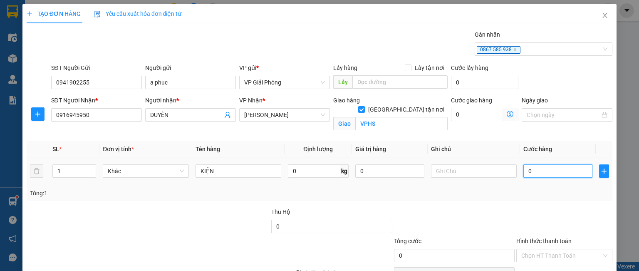
click at [568, 175] on input "0" at bounding box center [557, 170] width 69 height 13
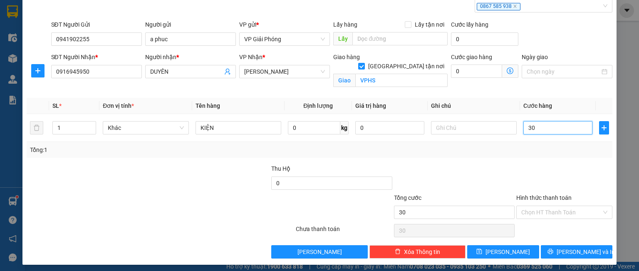
scroll to position [46, 0]
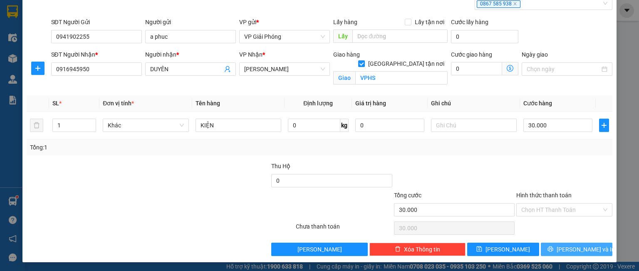
click at [561, 246] on button "[PERSON_NAME] và In" at bounding box center [577, 249] width 72 height 13
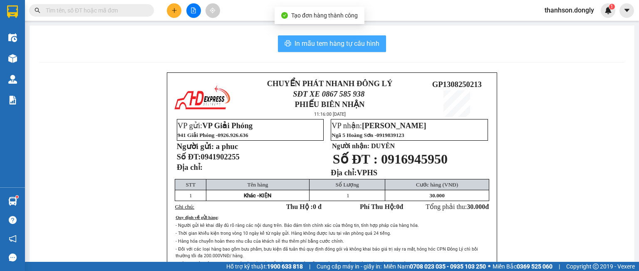
click at [360, 41] on span "In mẫu tem hàng tự cấu hình" at bounding box center [337, 43] width 85 height 10
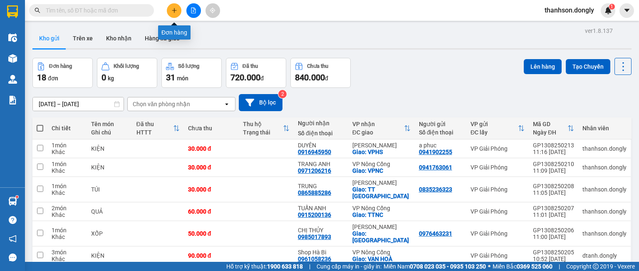
click at [175, 9] on icon "plus" at bounding box center [174, 10] width 6 height 6
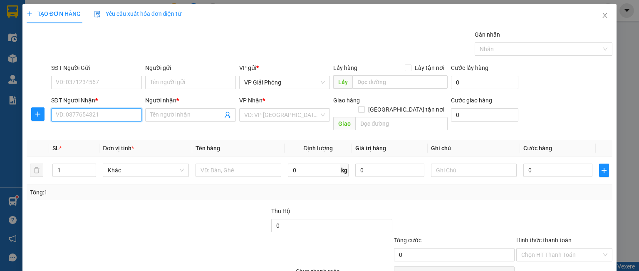
click at [110, 115] on input "SĐT Người Nhận *" at bounding box center [96, 114] width 91 height 13
click at [69, 129] on div "0373861889 - nụ cười" at bounding box center [95, 130] width 80 height 9
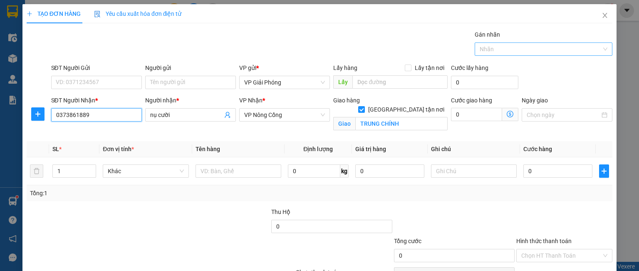
click at [517, 51] on div at bounding box center [539, 49] width 125 height 10
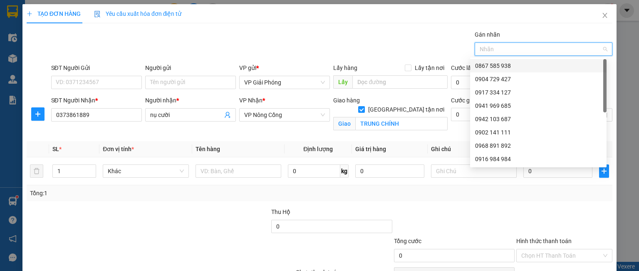
click at [502, 69] on div "0867 585 938" at bounding box center [538, 65] width 126 height 9
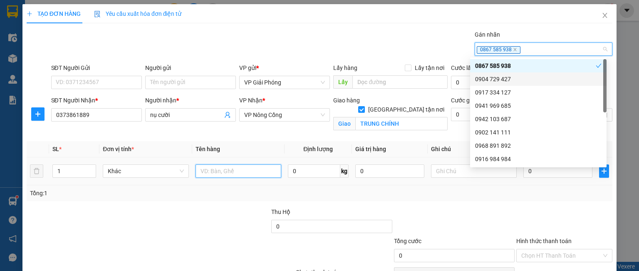
click at [200, 171] on input "text" at bounding box center [239, 170] width 86 height 13
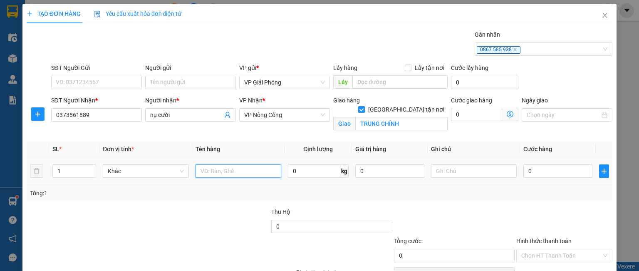
click at [200, 171] on input "text" at bounding box center [239, 170] width 86 height 13
click at [541, 166] on input "0" at bounding box center [557, 170] width 69 height 13
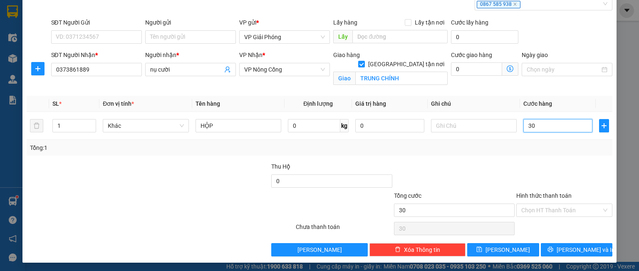
scroll to position [46, 0]
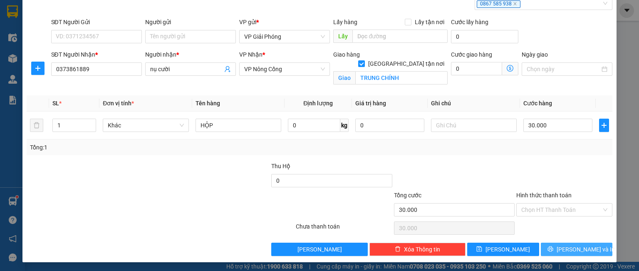
click at [553, 248] on icon "printer" at bounding box center [550, 249] width 6 height 6
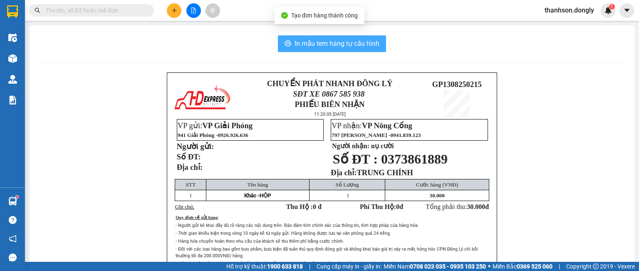
click at [340, 50] on button "In mẫu tem hàng tự cấu hình" at bounding box center [332, 43] width 108 height 17
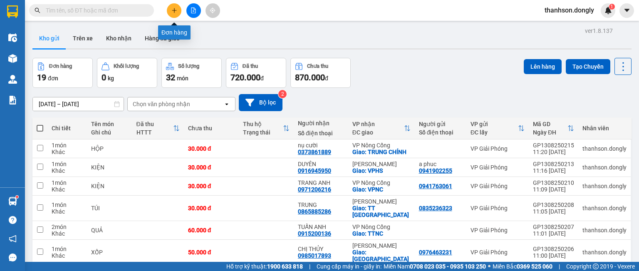
click at [174, 9] on icon "plus" at bounding box center [174, 10] width 0 height 5
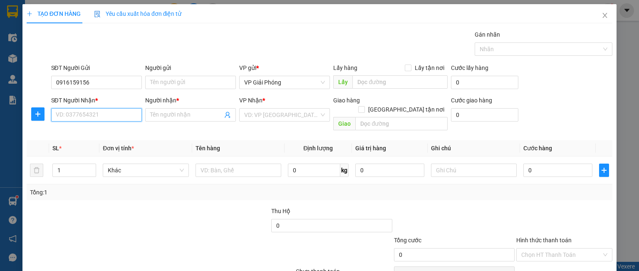
click at [72, 113] on input "SĐT Người Nhận *" at bounding box center [96, 114] width 91 height 13
click at [83, 131] on div "0943419519 - TUẤN" at bounding box center [95, 130] width 80 height 9
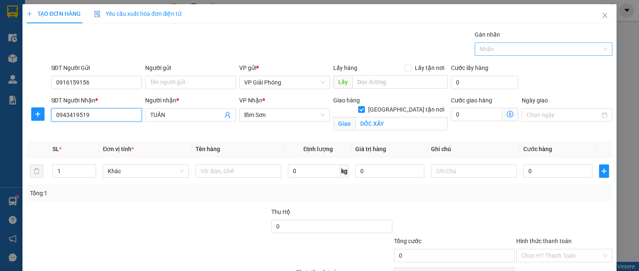
click at [485, 46] on div at bounding box center [539, 49] width 125 height 10
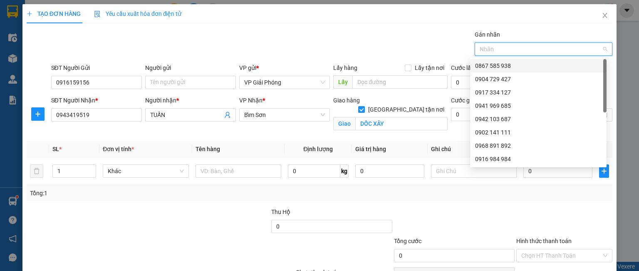
click at [486, 69] on div "0867 585 938" at bounding box center [538, 65] width 126 height 9
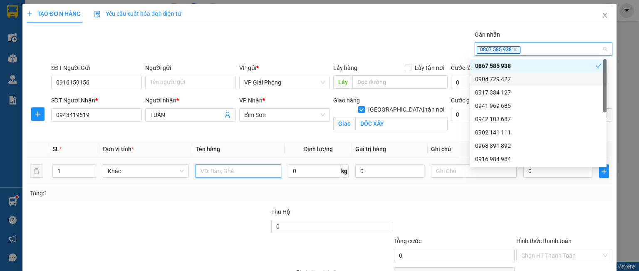
click at [208, 166] on input "text" at bounding box center [239, 170] width 86 height 13
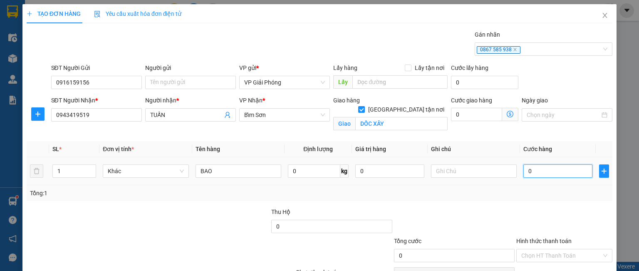
click at [523, 172] on input "0" at bounding box center [557, 170] width 69 height 13
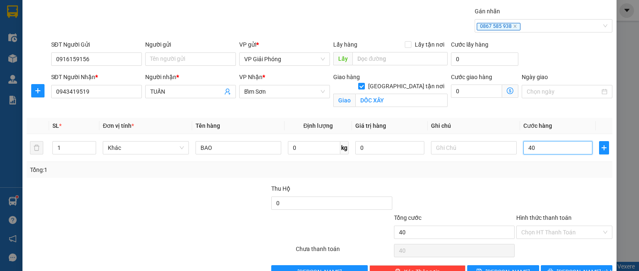
scroll to position [46, 0]
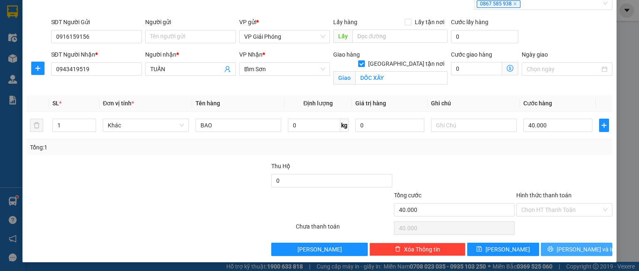
click at [550, 243] on button "[PERSON_NAME] và In" at bounding box center [577, 249] width 72 height 13
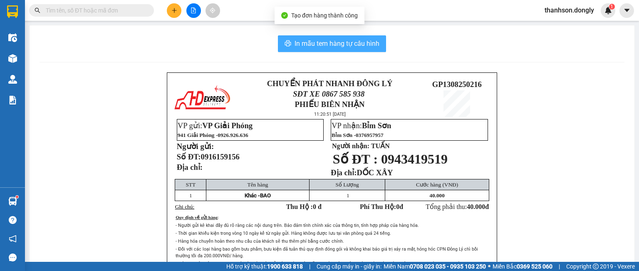
click at [354, 45] on span "In mẫu tem hàng tự cấu hình" at bounding box center [337, 43] width 85 height 10
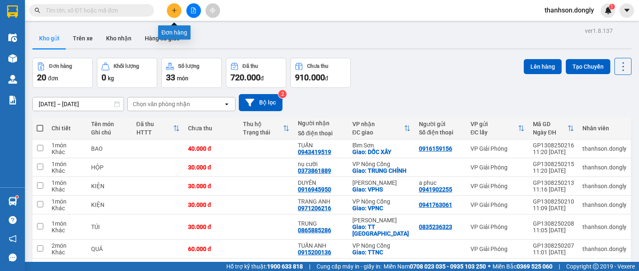
click at [173, 13] on icon "plus" at bounding box center [174, 10] width 6 height 6
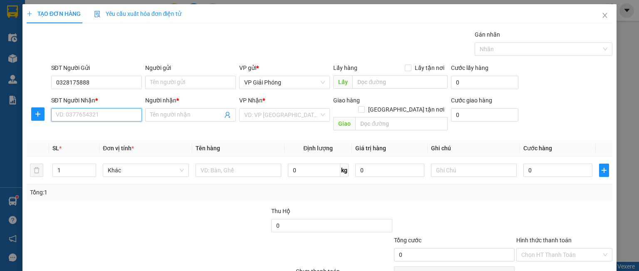
click at [77, 115] on input "SĐT Người Nhận *" at bounding box center [96, 114] width 91 height 13
click at [159, 113] on input "Người nhận *" at bounding box center [186, 114] width 72 height 9
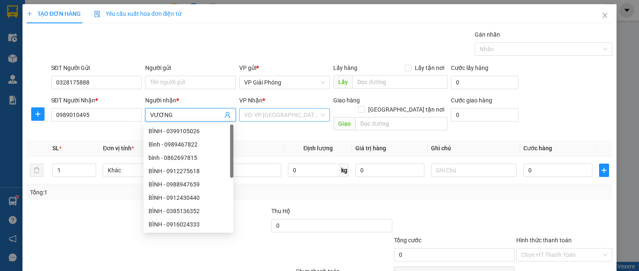
click at [270, 117] on input "search" at bounding box center [281, 115] width 75 height 12
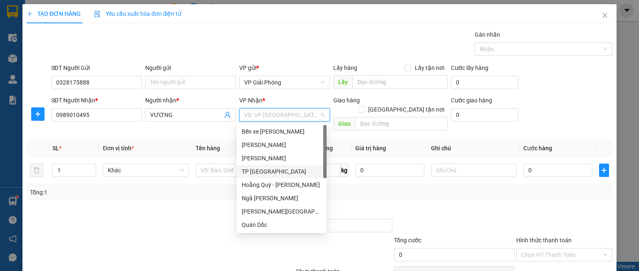
click at [263, 170] on div "TP [GEOGRAPHIC_DATA]" at bounding box center [282, 171] width 80 height 9
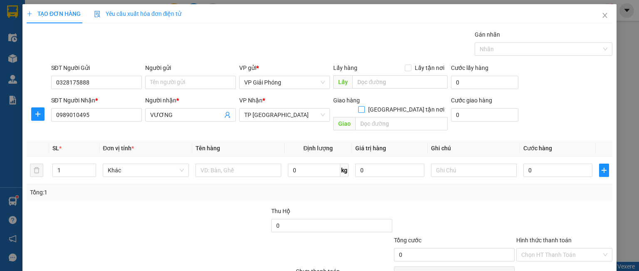
click at [364, 106] on input "[GEOGRAPHIC_DATA] tận nơi" at bounding box center [361, 109] width 6 height 6
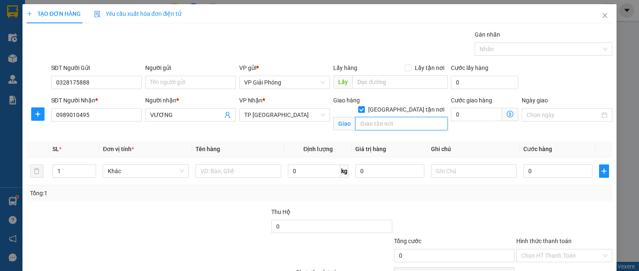
click at [378, 117] on input "text" at bounding box center [401, 123] width 92 height 13
click at [504, 45] on div at bounding box center [539, 49] width 125 height 10
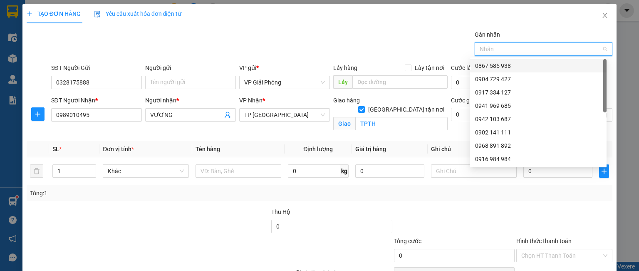
click at [503, 63] on div "0867 585 938" at bounding box center [538, 65] width 126 height 9
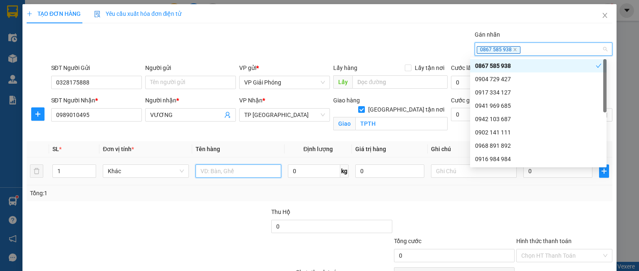
click at [210, 170] on input "text" at bounding box center [239, 170] width 86 height 13
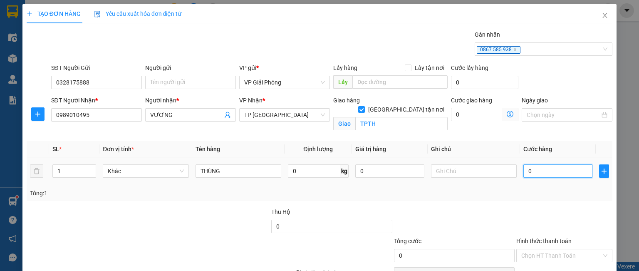
click at [534, 171] on input "0" at bounding box center [557, 170] width 69 height 13
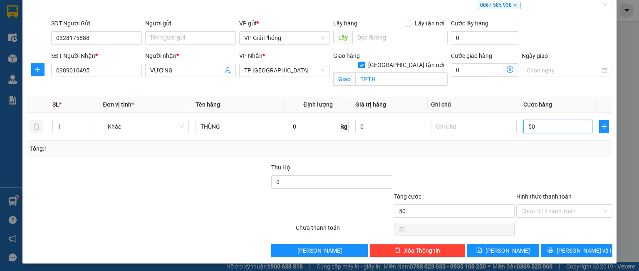
scroll to position [46, 0]
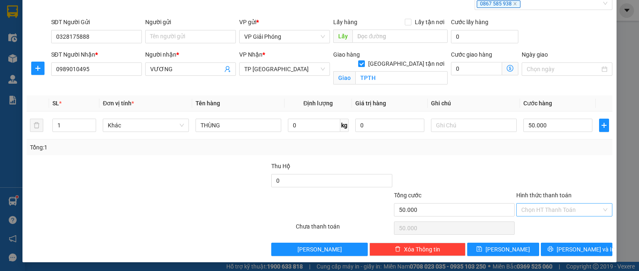
click at [556, 210] on input "Hình thức thanh toán" at bounding box center [561, 209] width 80 height 12
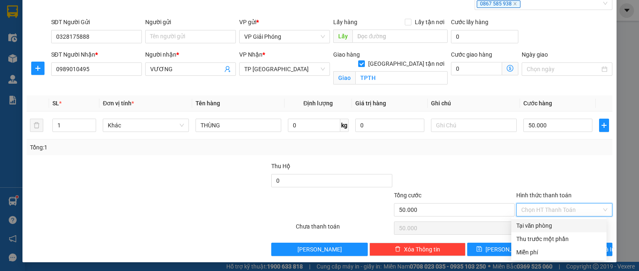
click at [540, 226] on div "Tại văn phòng" at bounding box center [558, 225] width 85 height 9
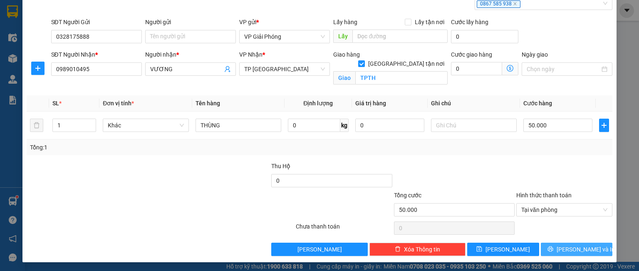
click at [563, 251] on button "[PERSON_NAME] và In" at bounding box center [577, 249] width 72 height 13
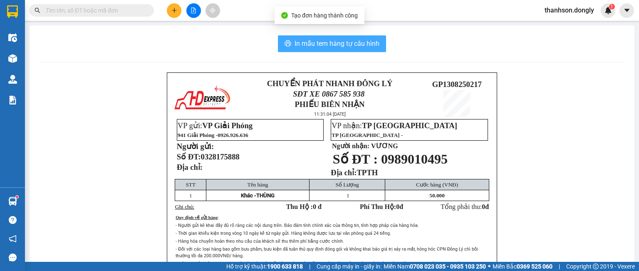
click at [329, 44] on span "In mẫu tem hàng tự cấu hình" at bounding box center [337, 43] width 85 height 10
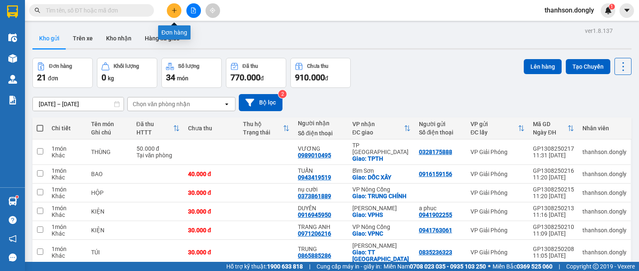
click at [172, 11] on icon "plus" at bounding box center [174, 10] width 6 height 6
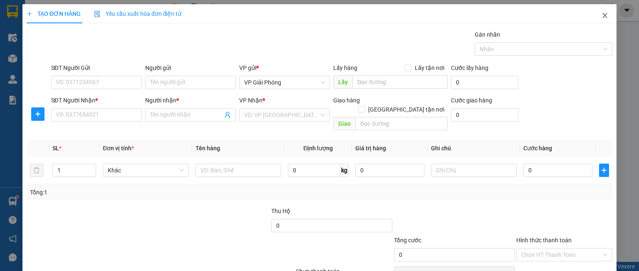
click at [601, 16] on icon "close" at bounding box center [604, 15] width 7 height 7
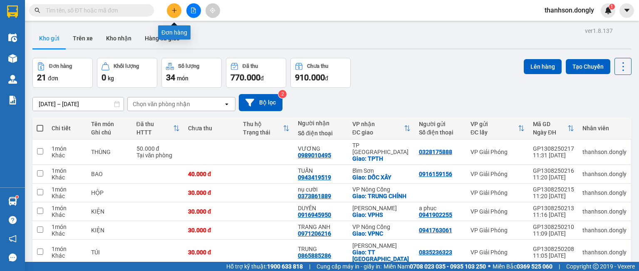
click at [175, 11] on icon "plus" at bounding box center [174, 10] width 6 height 6
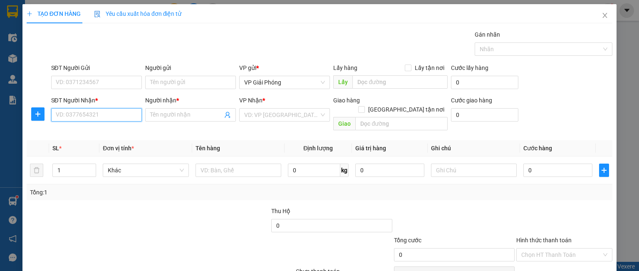
click at [101, 112] on input "SĐT Người Nhận *" at bounding box center [96, 114] width 91 height 13
click at [96, 132] on div "0971560136 - PHƯỢNG" at bounding box center [95, 130] width 80 height 9
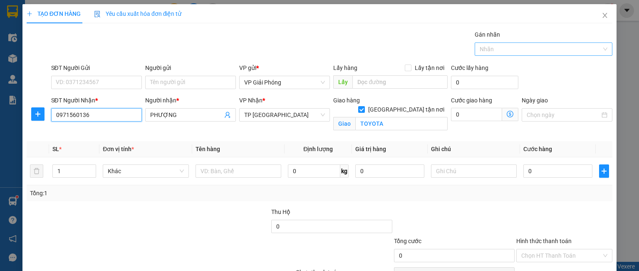
click at [487, 47] on div at bounding box center [539, 49] width 125 height 10
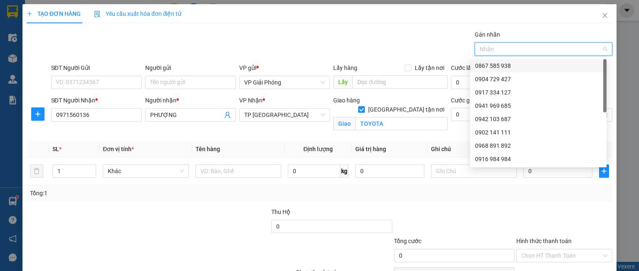
click at [493, 64] on div "0867 585 938" at bounding box center [538, 65] width 126 height 9
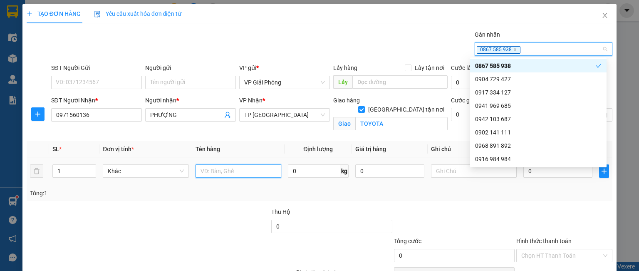
click at [215, 169] on input "text" at bounding box center [239, 170] width 86 height 13
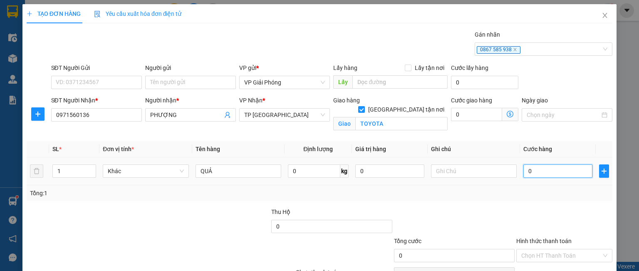
click at [537, 169] on input "0" at bounding box center [557, 170] width 69 height 13
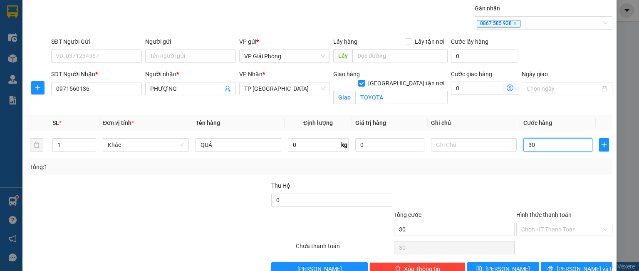
scroll to position [46, 0]
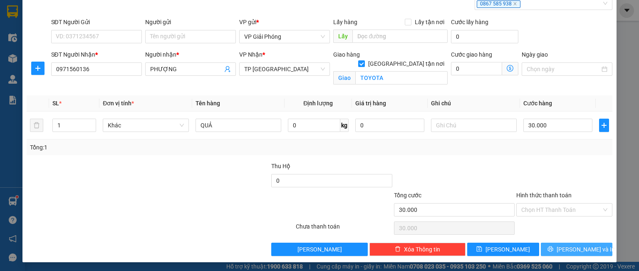
click at [561, 247] on button "[PERSON_NAME] và In" at bounding box center [577, 249] width 72 height 13
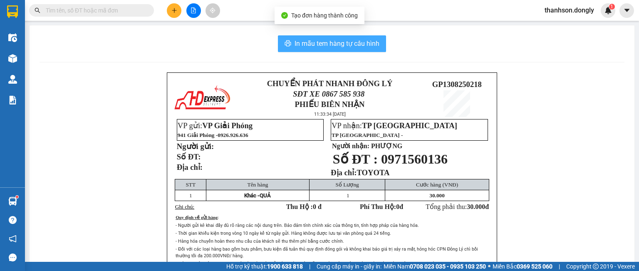
click at [351, 41] on span "In mẫu tem hàng tự cấu hình" at bounding box center [337, 43] width 85 height 10
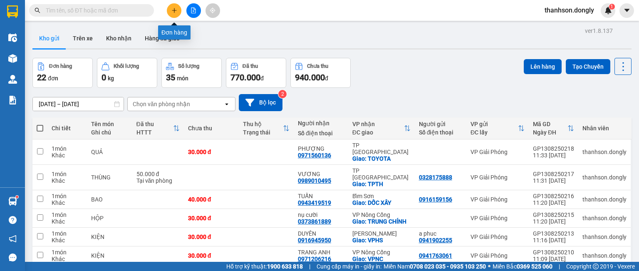
click at [176, 11] on icon "plus" at bounding box center [174, 10] width 6 height 6
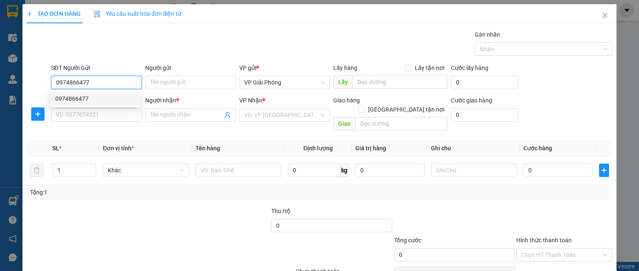
click at [80, 99] on div "0974866477" at bounding box center [95, 98] width 80 height 9
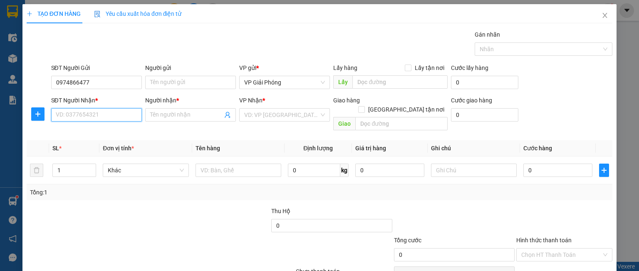
click at [75, 120] on input "SĐT Người Nhận *" at bounding box center [96, 114] width 91 height 13
click at [148, 113] on span at bounding box center [190, 114] width 91 height 13
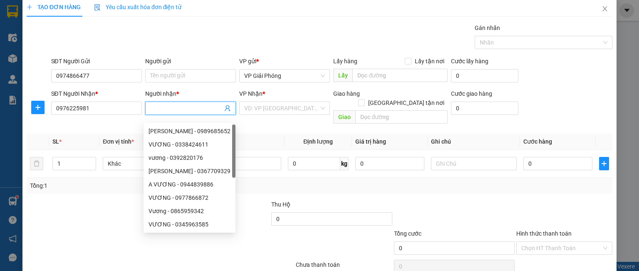
scroll to position [36, 0]
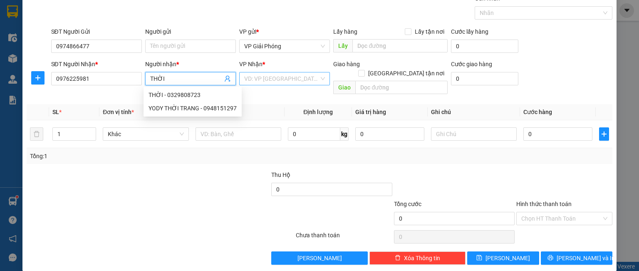
click at [255, 76] on input "search" at bounding box center [281, 78] width 75 height 12
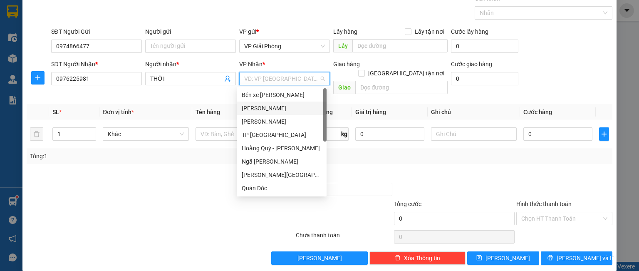
scroll to position [120, 0]
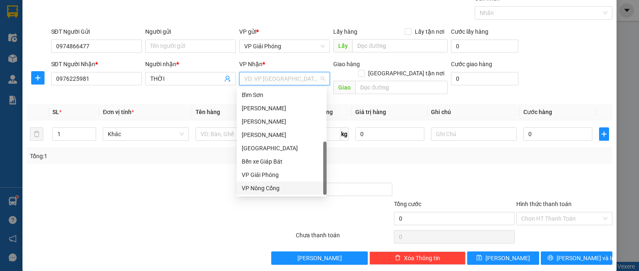
click at [279, 189] on div "VP Nông Cống" at bounding box center [282, 187] width 80 height 9
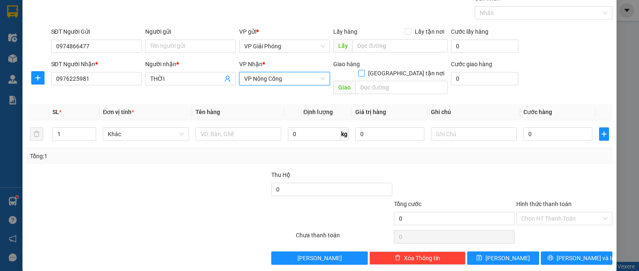
click at [364, 70] on input "[GEOGRAPHIC_DATA] tận nơi" at bounding box center [361, 73] width 6 height 6
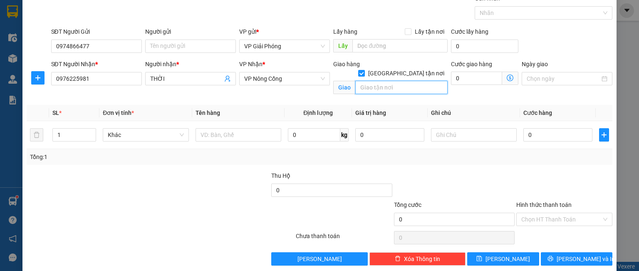
click at [390, 81] on input "text" at bounding box center [401, 87] width 92 height 13
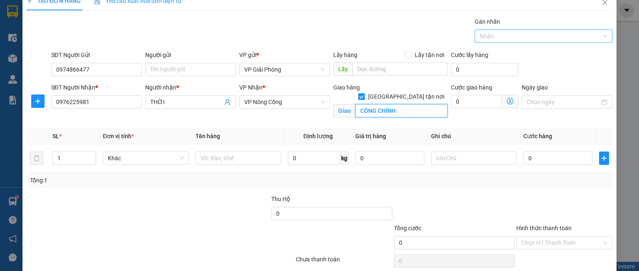
scroll to position [0, 0]
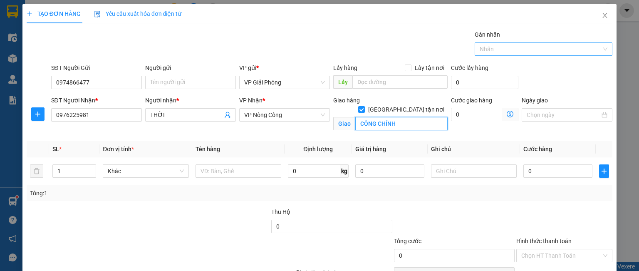
click at [505, 45] on div at bounding box center [539, 49] width 125 height 10
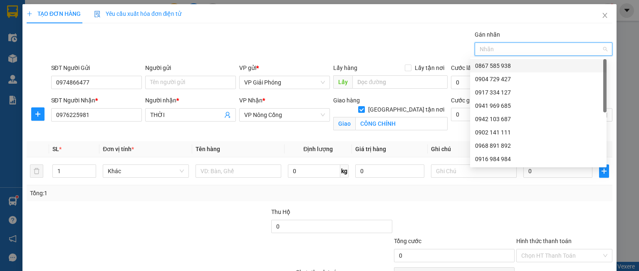
click at [506, 64] on div "0867 585 938" at bounding box center [538, 65] width 126 height 9
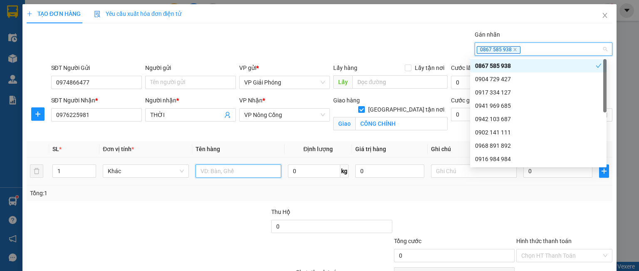
click at [228, 173] on input "text" at bounding box center [239, 170] width 86 height 13
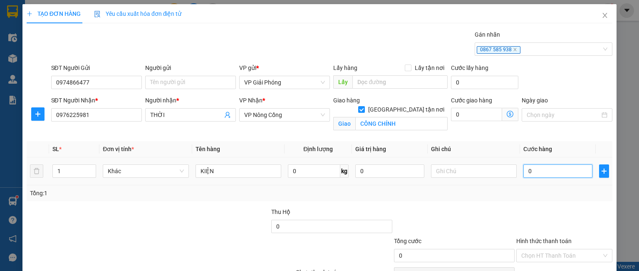
click at [549, 173] on input "0" at bounding box center [557, 170] width 69 height 13
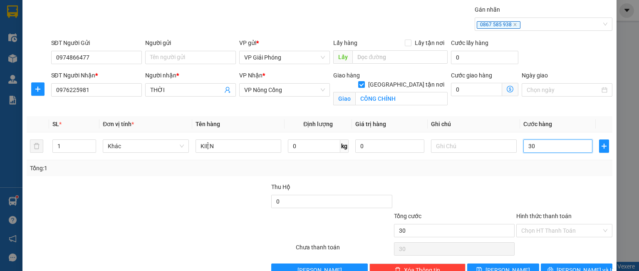
scroll to position [46, 0]
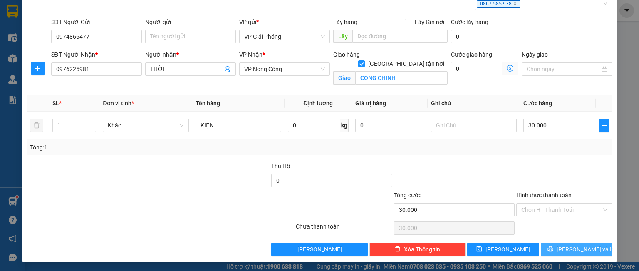
click at [553, 246] on icon "printer" at bounding box center [550, 249] width 6 height 6
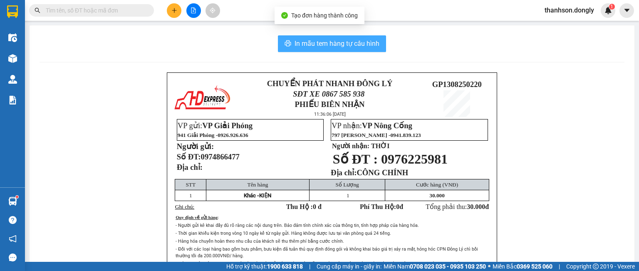
click at [345, 39] on span "In mẫu tem hàng tự cấu hình" at bounding box center [337, 43] width 85 height 10
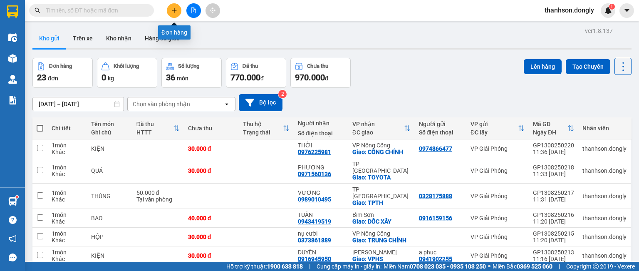
click at [173, 10] on icon "plus" at bounding box center [174, 10] width 6 height 6
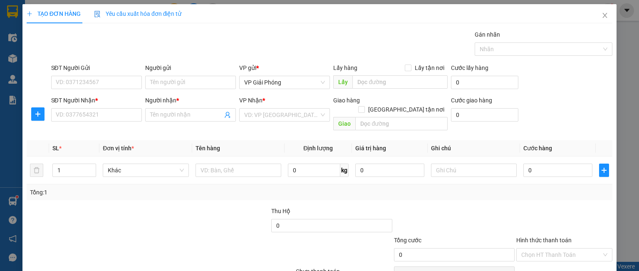
click at [84, 106] on div "SĐT Người Nhận *" at bounding box center [96, 102] width 91 height 12
click at [85, 112] on input "SĐT Người Nhận *" at bounding box center [96, 114] width 91 height 13
click at [155, 118] on input "Người nhận *" at bounding box center [186, 114] width 72 height 9
click at [258, 113] on input "search" at bounding box center [281, 115] width 75 height 12
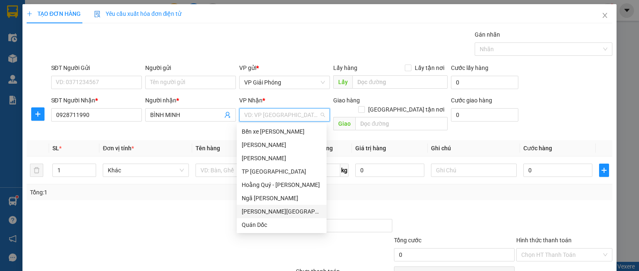
scroll to position [42, 0]
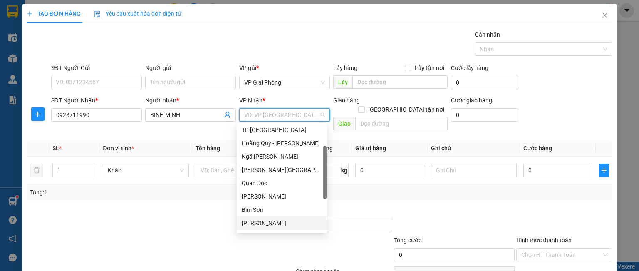
click at [261, 221] on div "[PERSON_NAME]" at bounding box center [282, 222] width 80 height 9
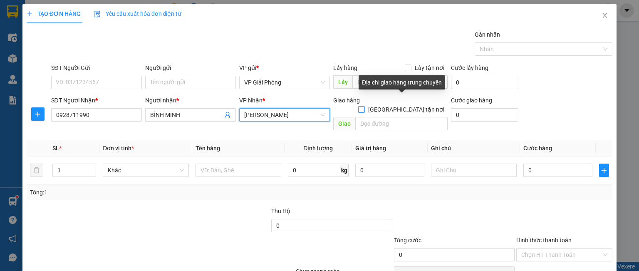
click at [364, 106] on input "[GEOGRAPHIC_DATA] tận nơi" at bounding box center [361, 109] width 6 height 6
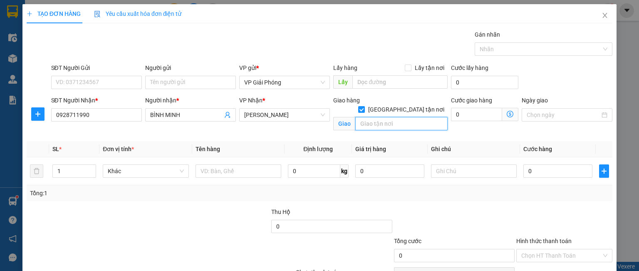
click at [384, 117] on input "text" at bounding box center [401, 123] width 92 height 13
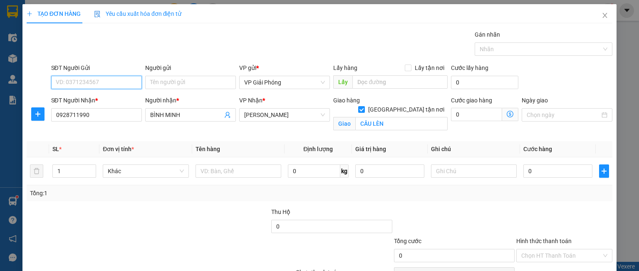
click at [106, 80] on input "SĐT Người Gửi" at bounding box center [96, 82] width 91 height 13
click at [488, 52] on div at bounding box center [539, 49] width 125 height 10
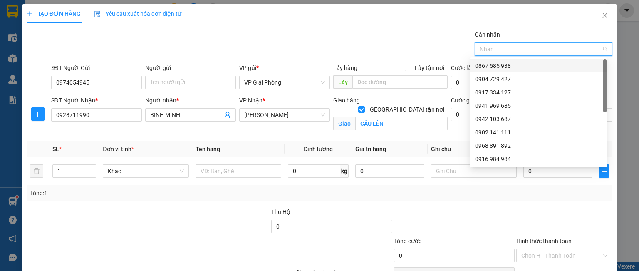
click at [493, 66] on div "0867 585 938" at bounding box center [538, 65] width 126 height 9
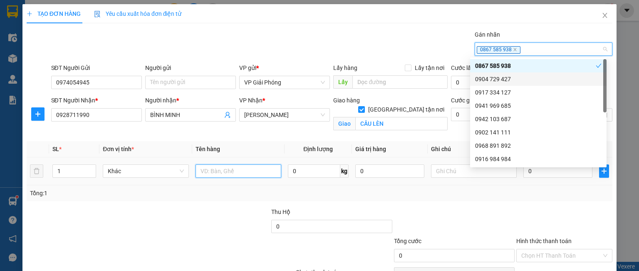
click at [211, 172] on input "text" at bounding box center [239, 170] width 86 height 13
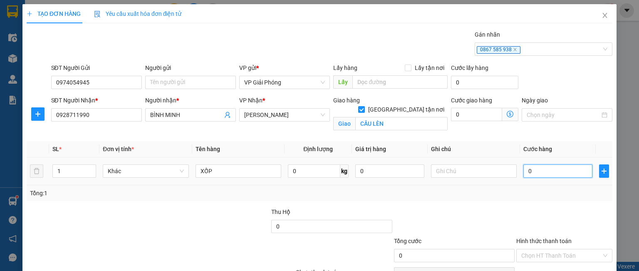
click at [524, 170] on input "0" at bounding box center [557, 170] width 69 height 13
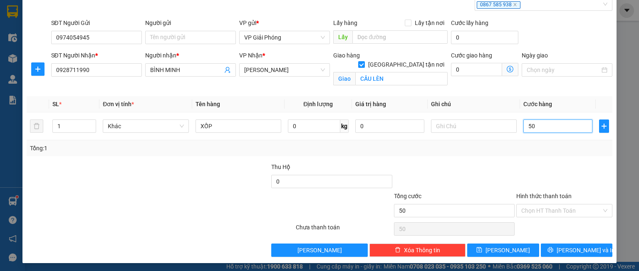
scroll to position [46, 0]
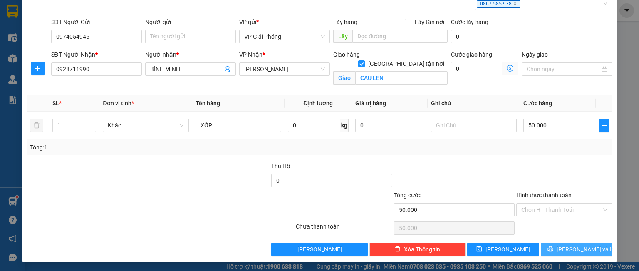
click at [552, 248] on button "[PERSON_NAME] và In" at bounding box center [577, 249] width 72 height 13
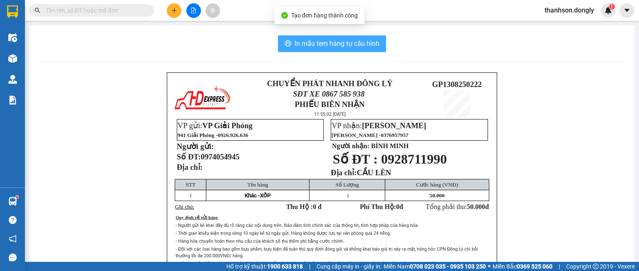
click at [322, 40] on span "In mẫu tem hàng tự cấu hình" at bounding box center [337, 43] width 85 height 10
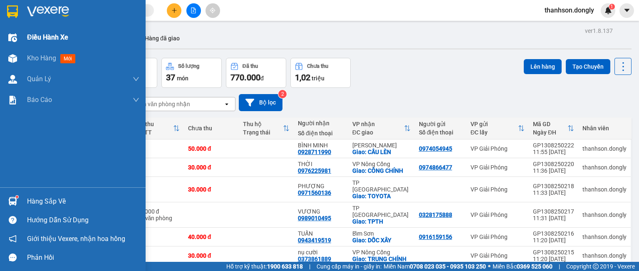
click at [39, 39] on span "Điều hành xe" at bounding box center [47, 37] width 41 height 10
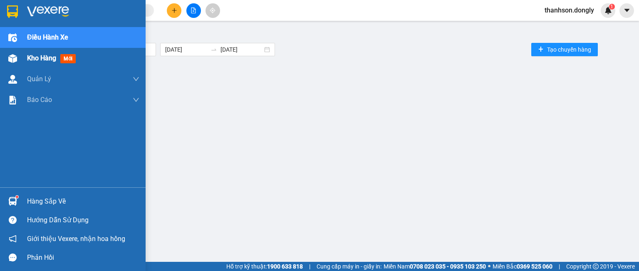
click at [34, 56] on span "Kho hàng" at bounding box center [41, 58] width 29 height 8
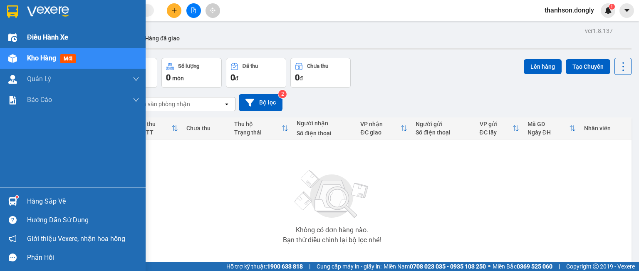
click at [20, 33] on div "Điều hành xe" at bounding box center [73, 37] width 146 height 21
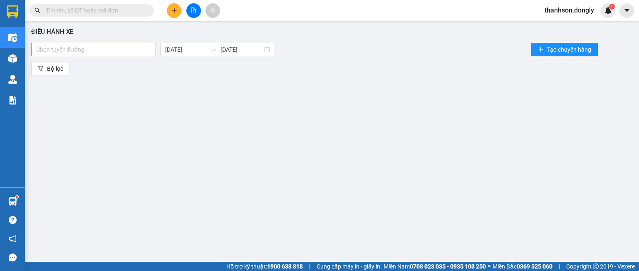
click at [123, 49] on div at bounding box center [93, 50] width 121 height 10
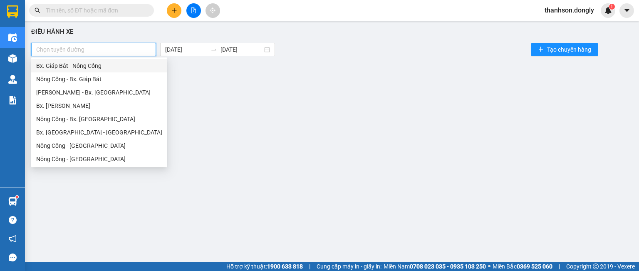
click at [89, 64] on div "Bx. Giáp Bát - Nông Cống" at bounding box center [99, 65] width 126 height 9
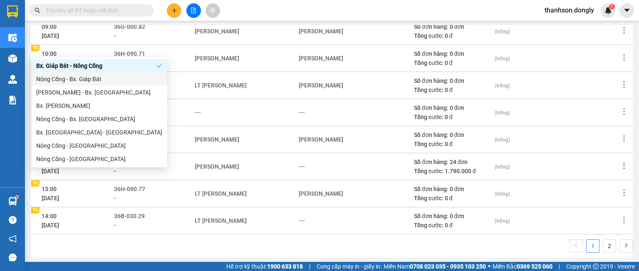
scroll to position [186, 0]
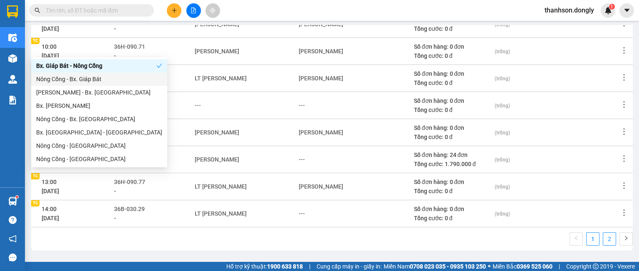
click at [603, 239] on link "2" at bounding box center [609, 239] width 12 height 12
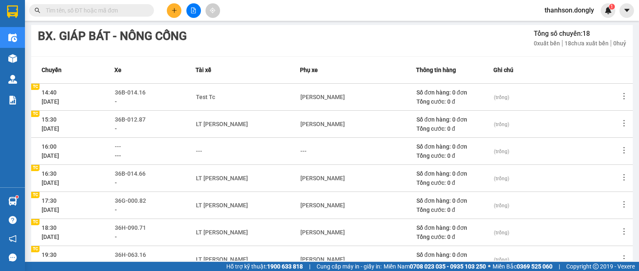
scroll to position [0, 0]
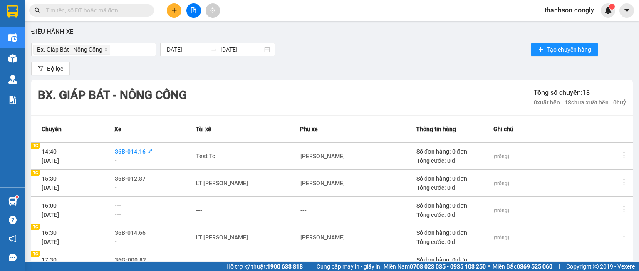
click at [141, 151] on span "36B-014.16" at bounding box center [130, 151] width 31 height 7
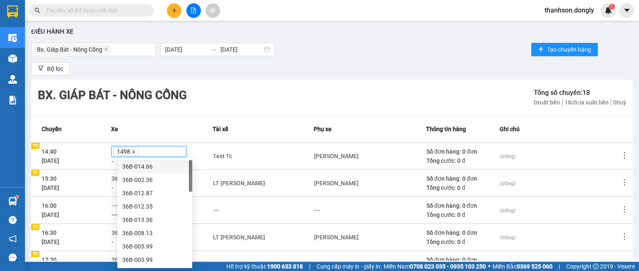
click at [136, 151] on icon "close" at bounding box center [133, 152] width 4 height 4
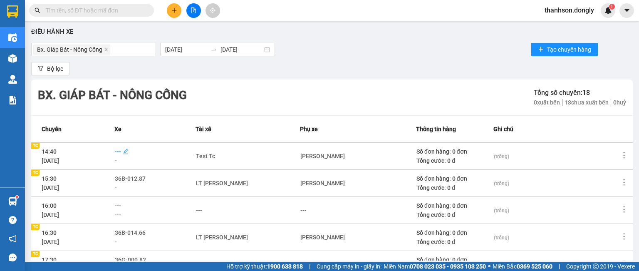
click at [121, 151] on span "---" at bounding box center [118, 151] width 6 height 7
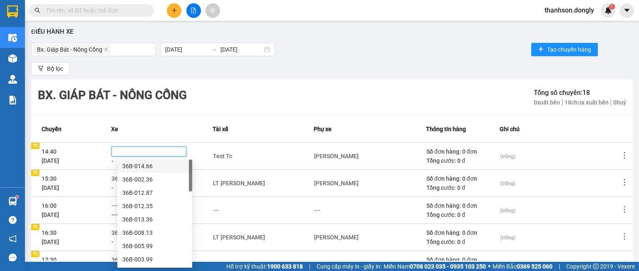
click at [135, 166] on div "36B-014.66" at bounding box center [154, 165] width 65 height 9
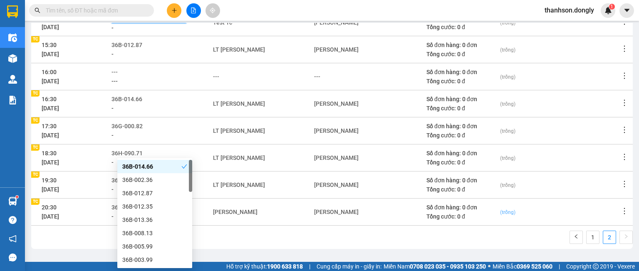
scroll to position [3, 0]
click at [574, 123] on td "(trống)" at bounding box center [560, 129] width 120 height 27
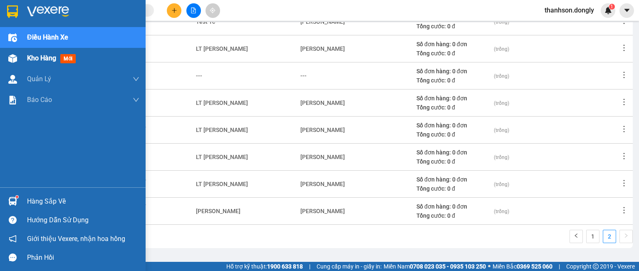
drag, startPoint x: 25, startPoint y: 55, endPoint x: 38, endPoint y: 54, distance: 12.9
click at [26, 55] on div "Kho hàng mới" at bounding box center [73, 58] width 146 height 21
